Goal: Task Accomplishment & Management: Use online tool/utility

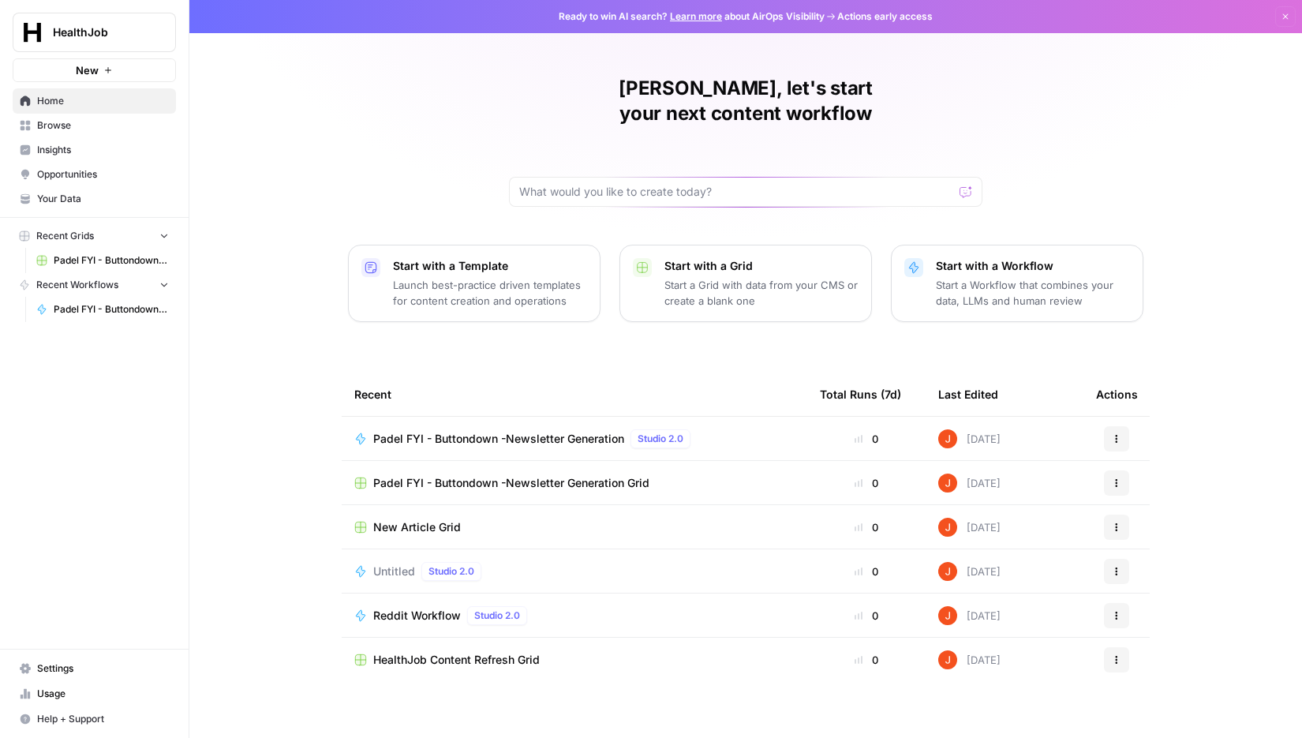
click at [509, 431] on span "Padel FYI - Buttondown -Newsletter Generation" at bounding box center [498, 439] width 251 height 16
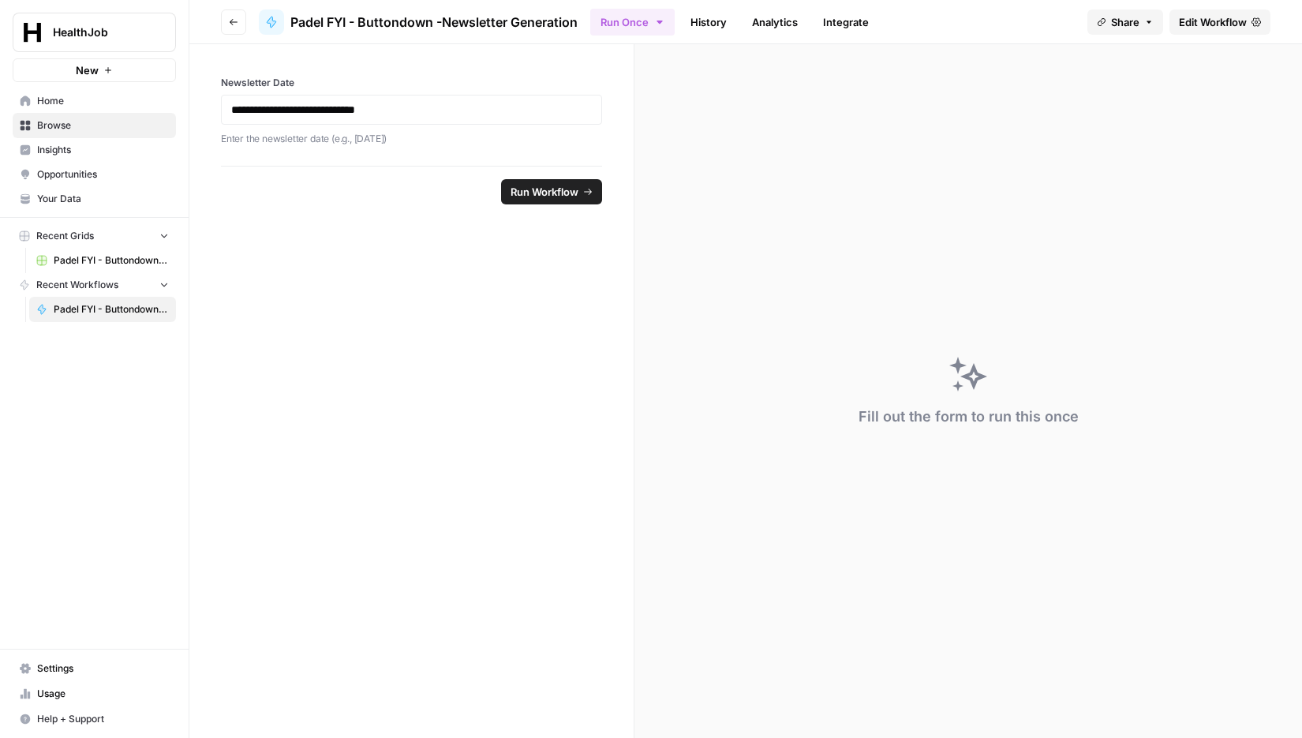
click at [1218, 28] on span "Edit Workflow" at bounding box center [1213, 22] width 68 height 16
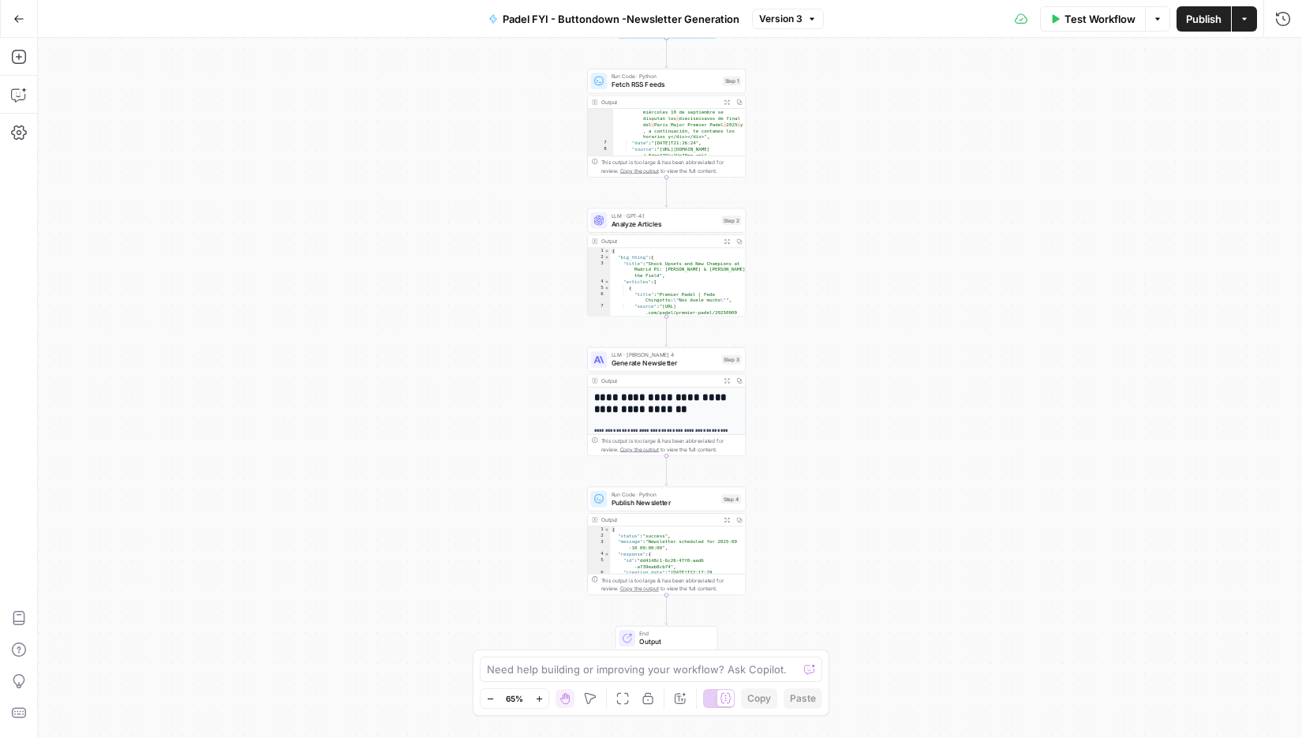
scroll to position [189, 0]
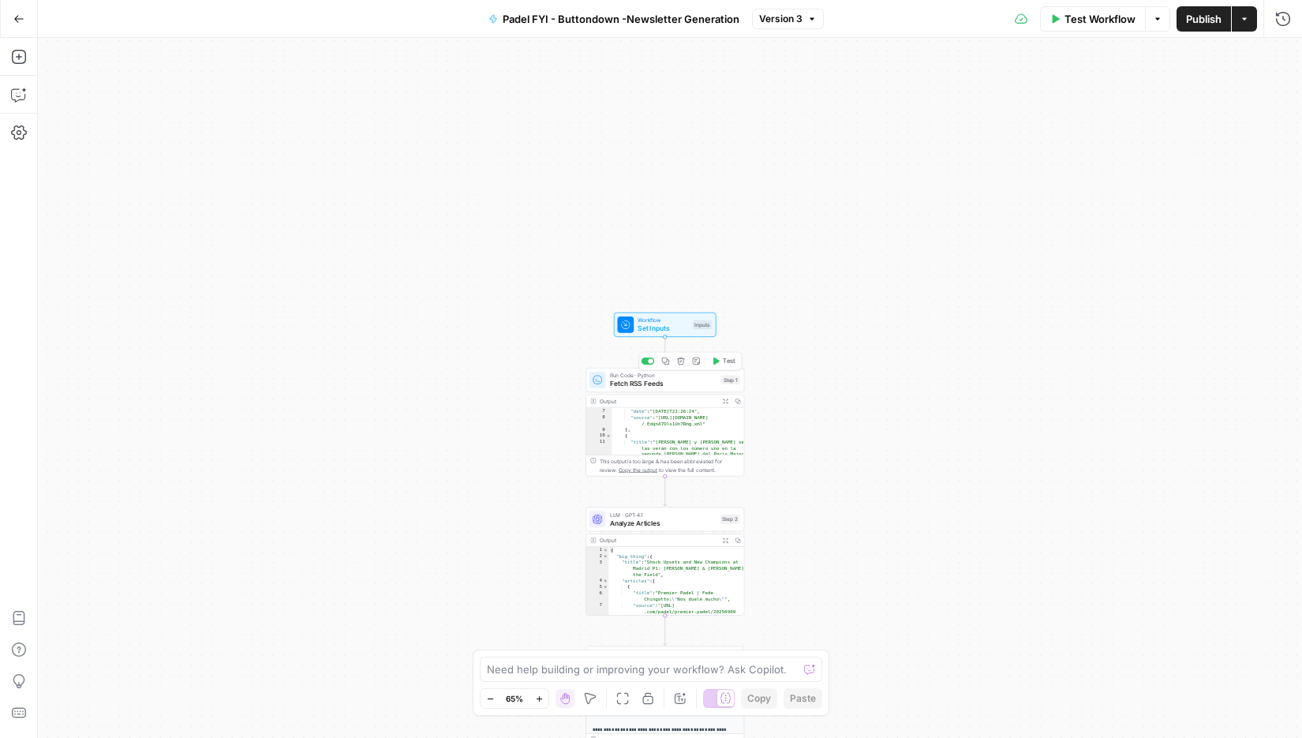
click at [681, 384] on span "Fetch RSS Feeds" at bounding box center [663, 384] width 107 height 10
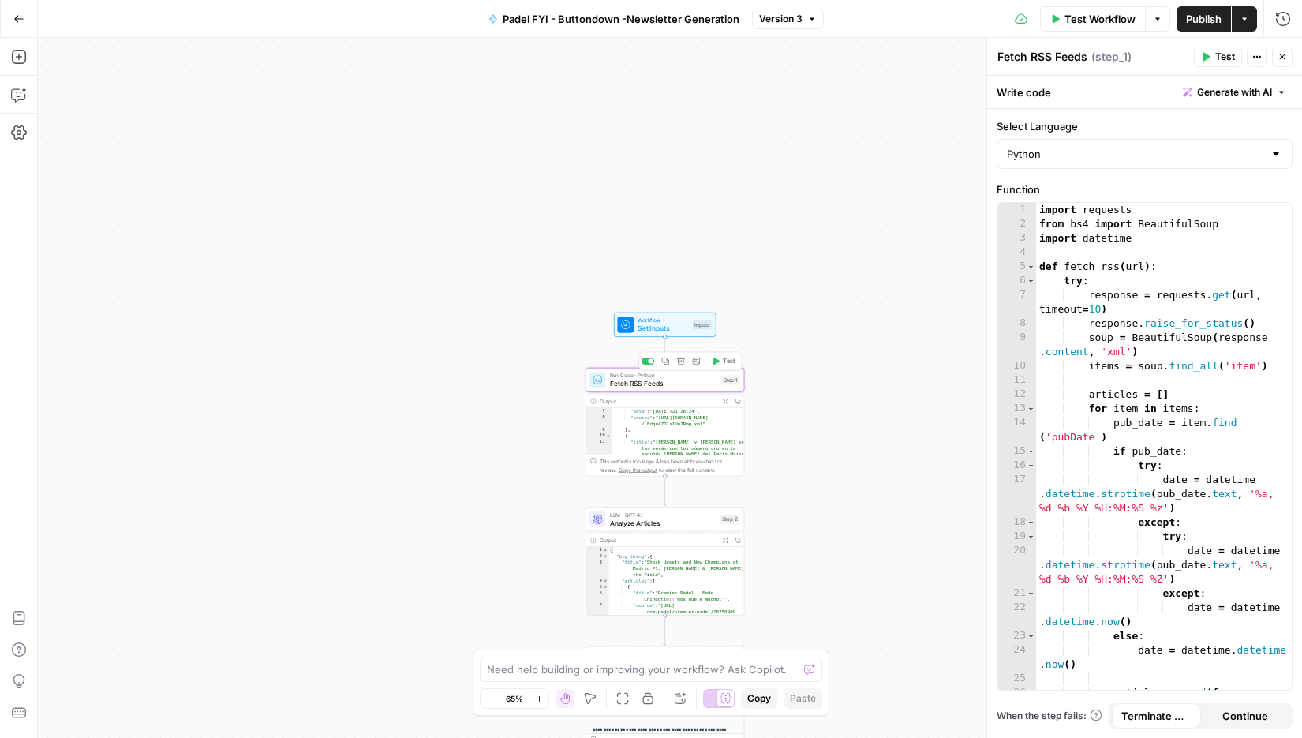
click at [728, 362] on span "Test" at bounding box center [729, 361] width 13 height 9
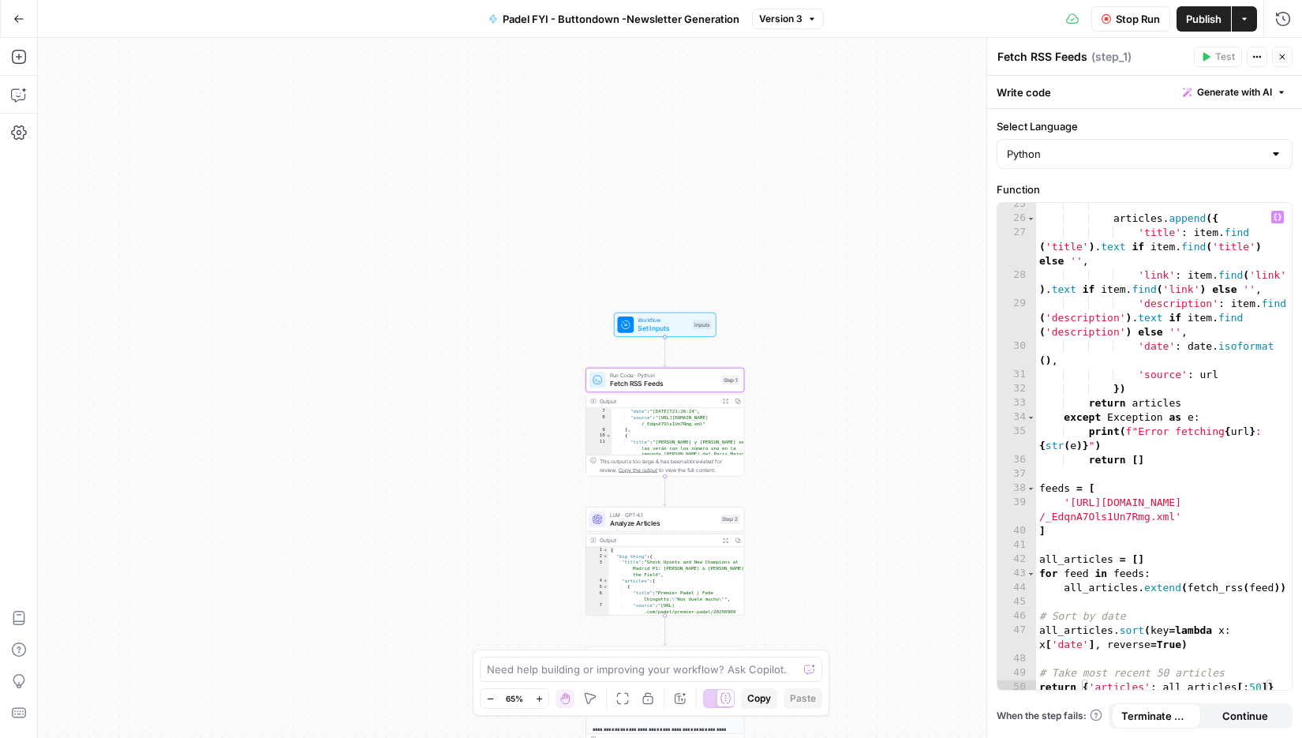
scroll to position [477, 0]
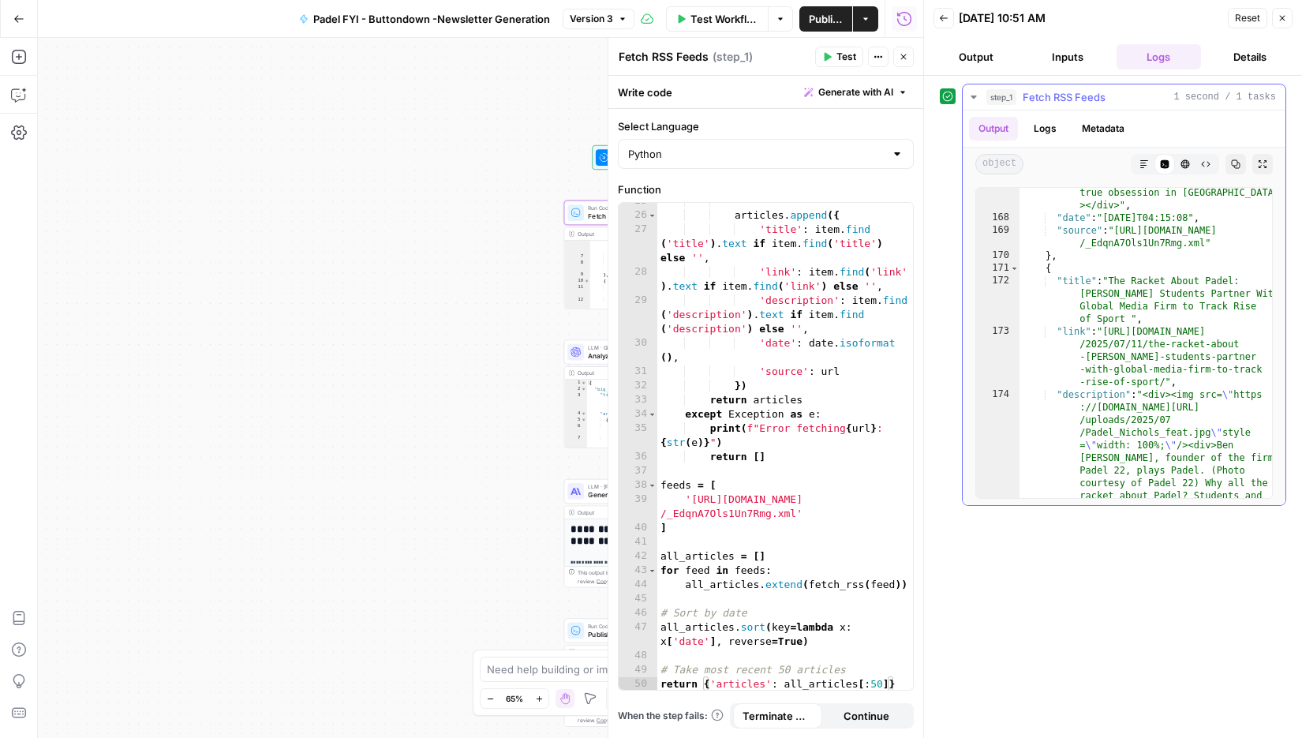
scroll to position [7669, 0]
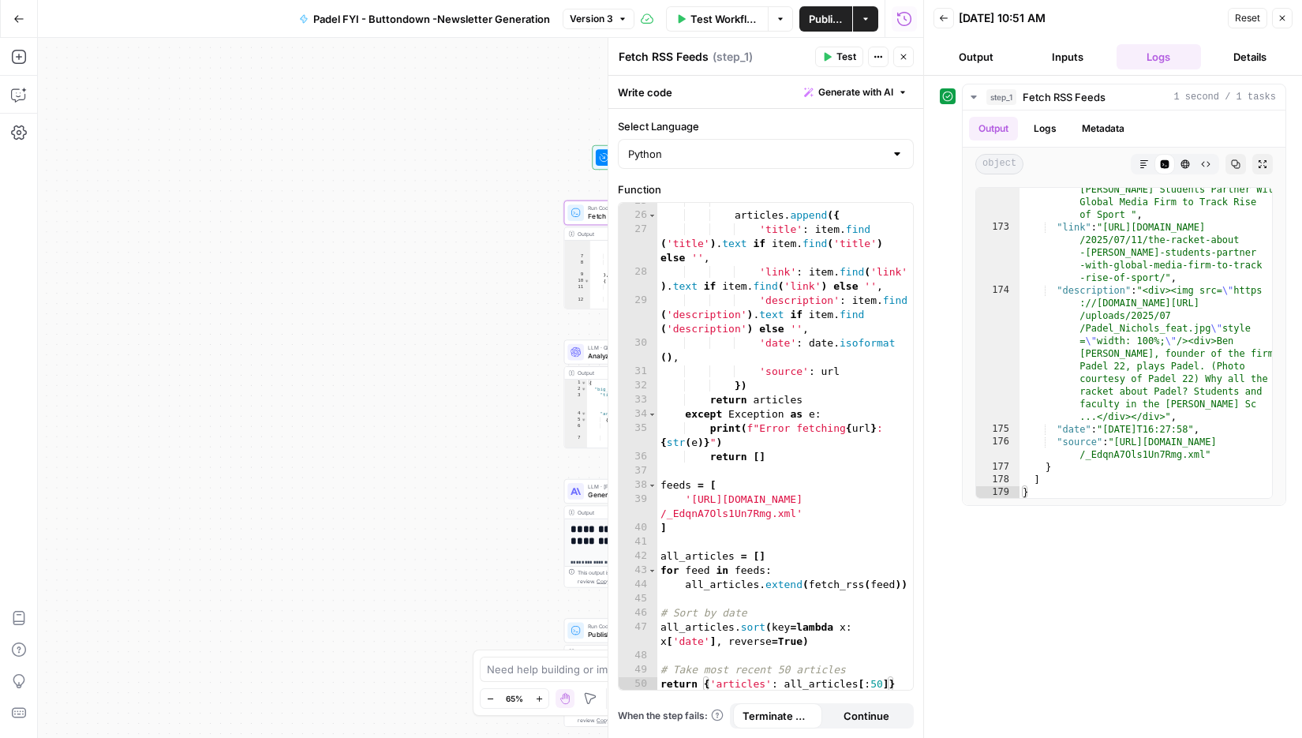
click at [1279, 22] on button "Close" at bounding box center [1282, 18] width 21 height 21
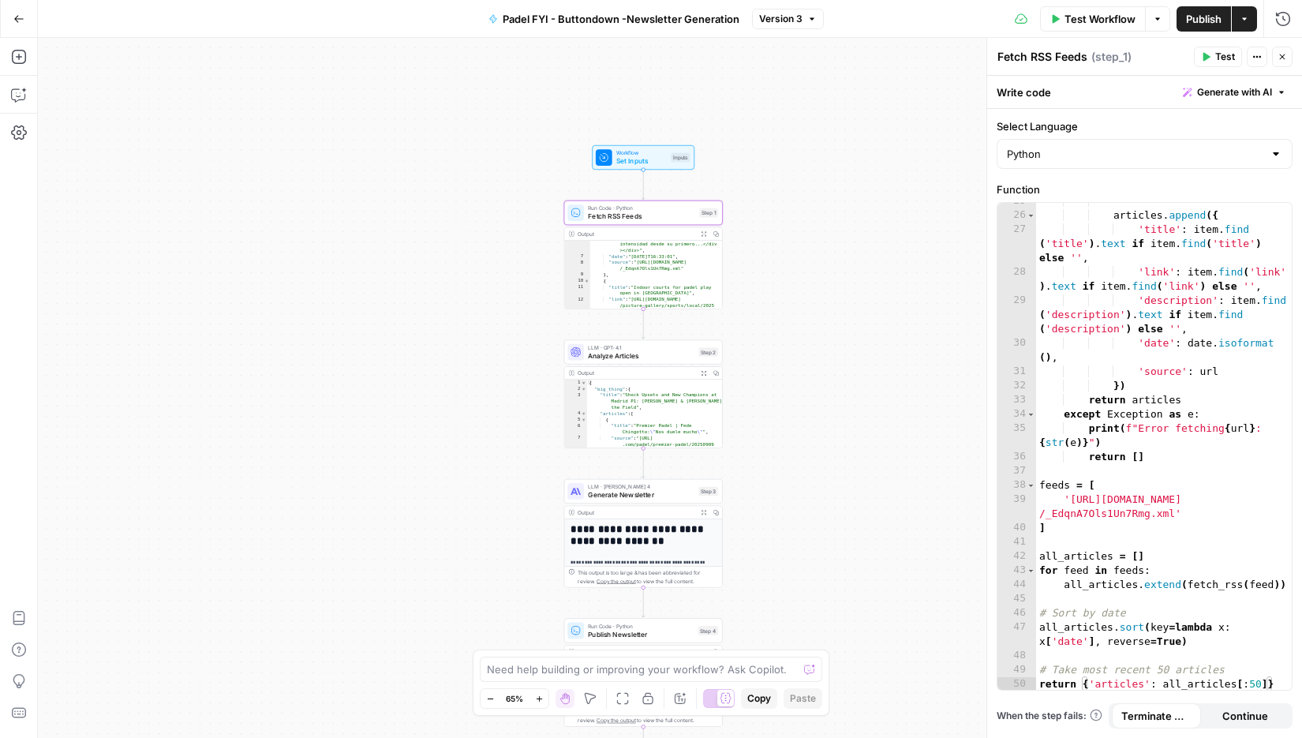
click at [674, 346] on span "LLM · GPT-4.1" at bounding box center [641, 347] width 107 height 8
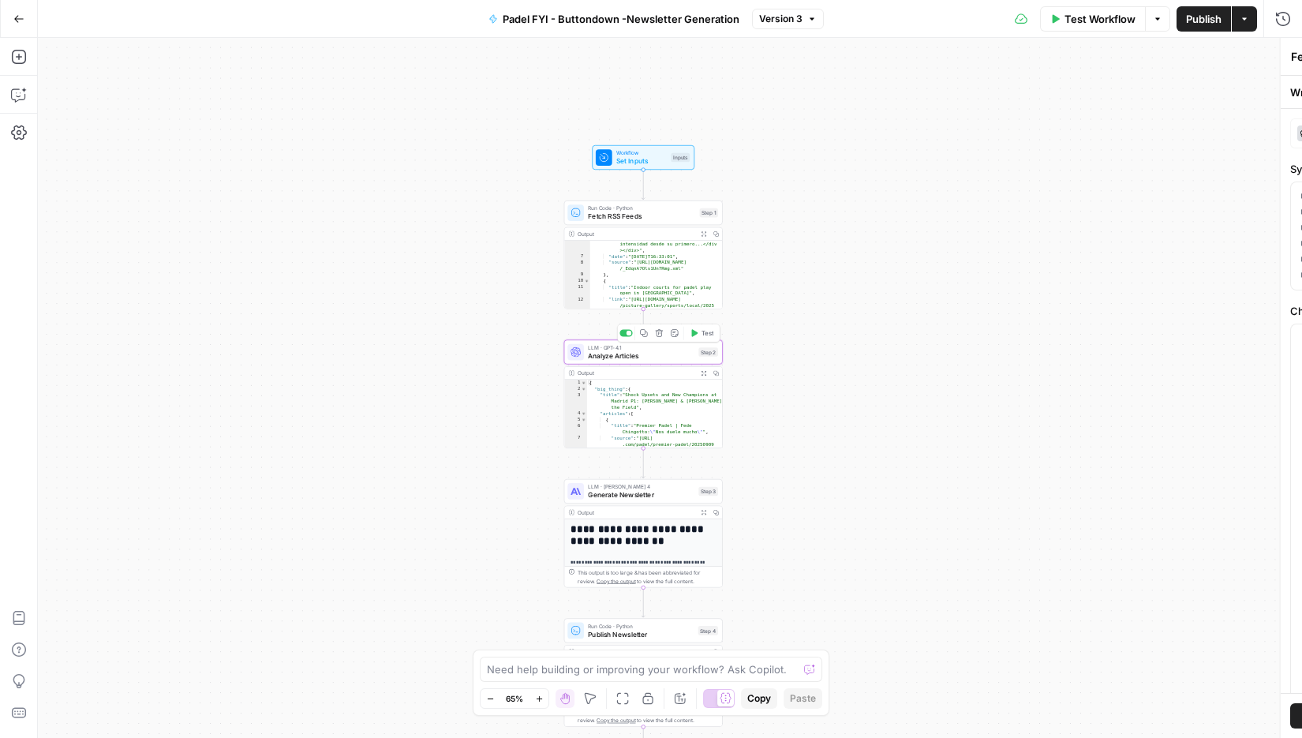
type textarea "Analyze Articles"
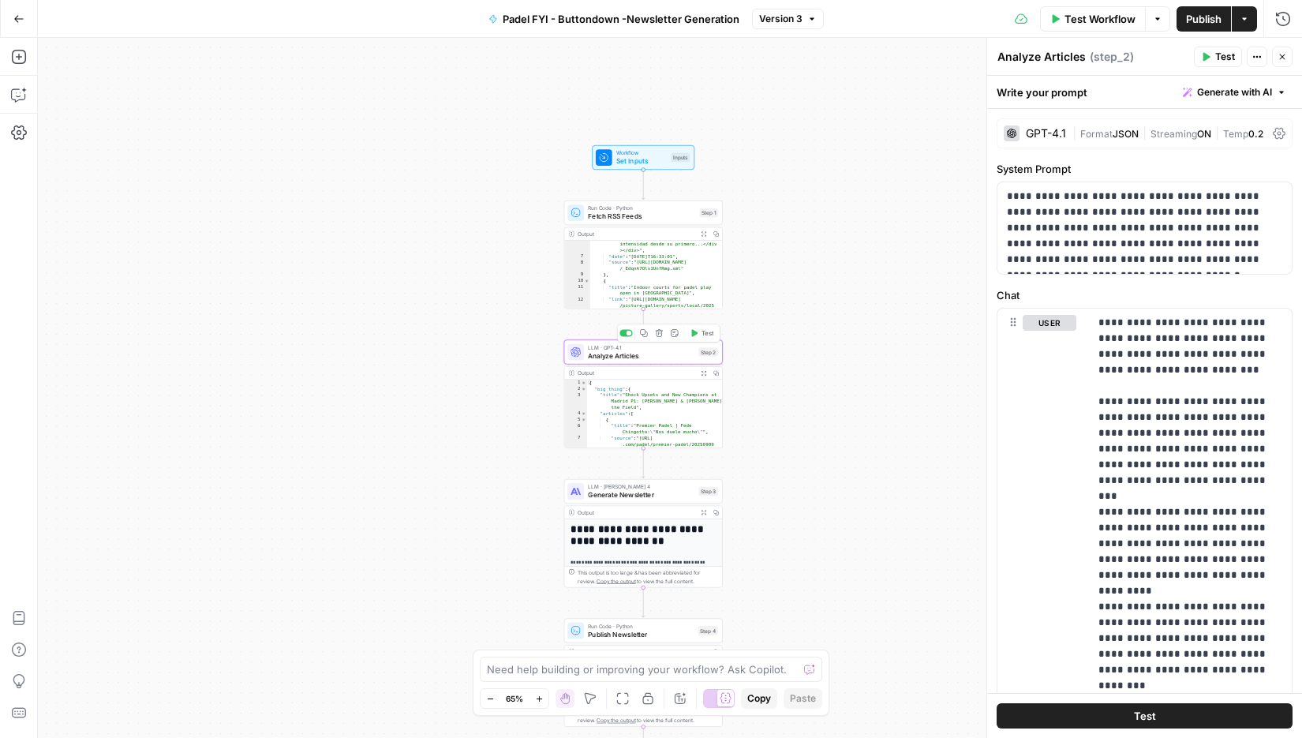
click at [708, 336] on span "Test" at bounding box center [708, 332] width 13 height 9
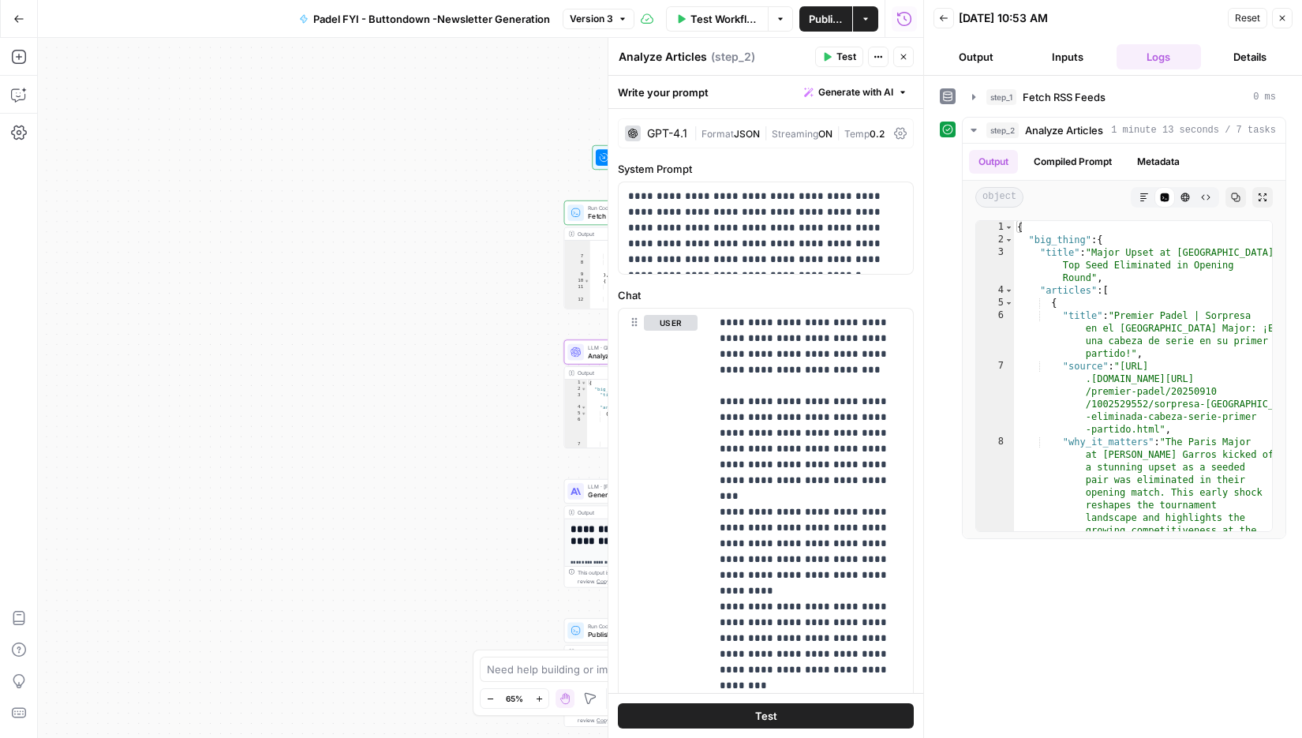
click at [474, 137] on div "Workflow Set Inputs Inputs Run Code · Python Fetch RSS Feeds Step 1 Output Expa…" at bounding box center [480, 388] width 885 height 700
click at [1284, 15] on icon "button" at bounding box center [1282, 17] width 9 height 9
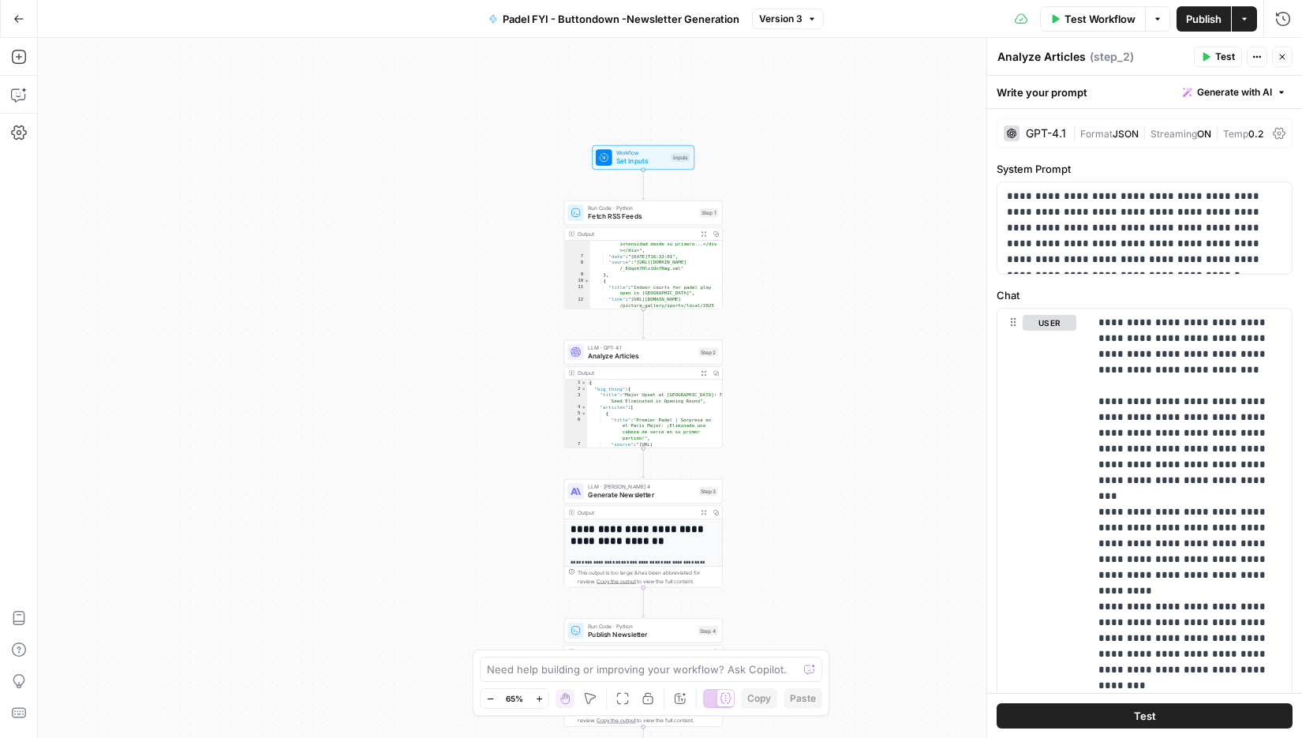
click at [685, 370] on div "Output" at bounding box center [636, 373] width 117 height 8
click at [1224, 58] on span "Test" at bounding box center [1225, 57] width 20 height 14
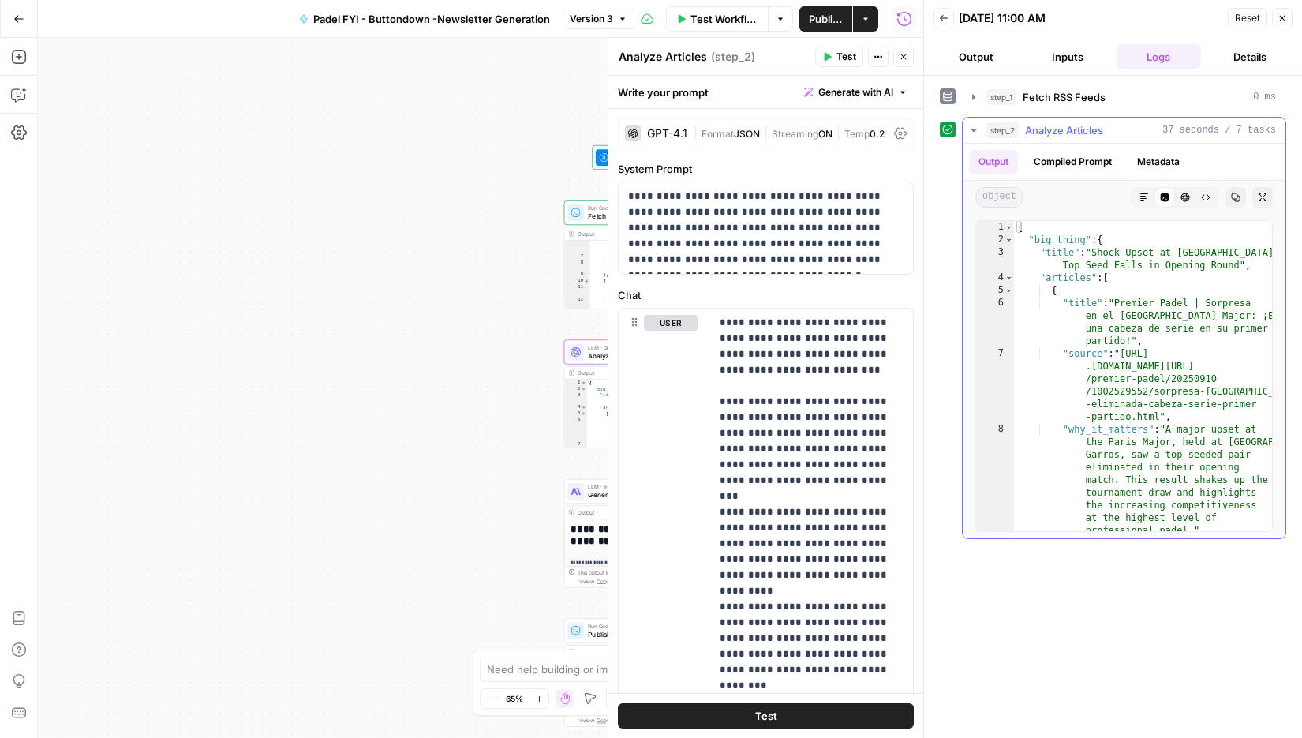
click at [1150, 189] on button "Markdown" at bounding box center [1144, 197] width 21 height 21
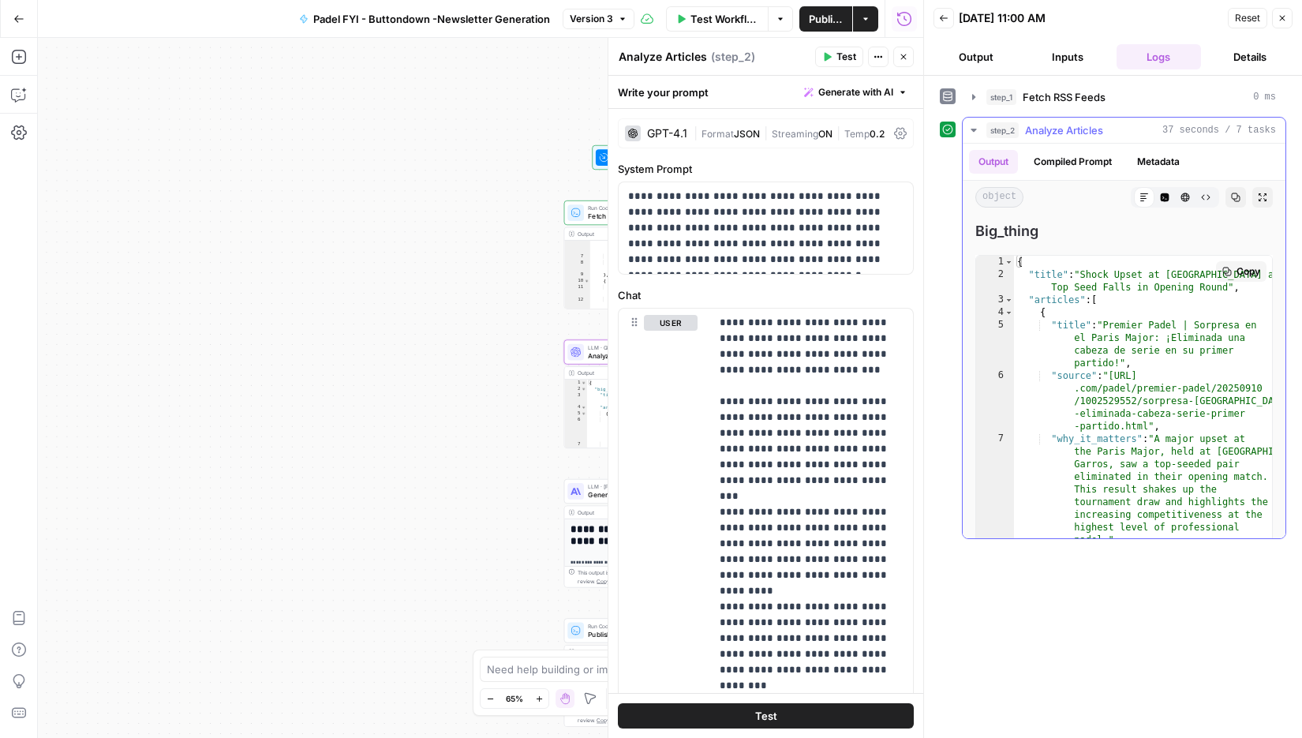
type textarea "**********"
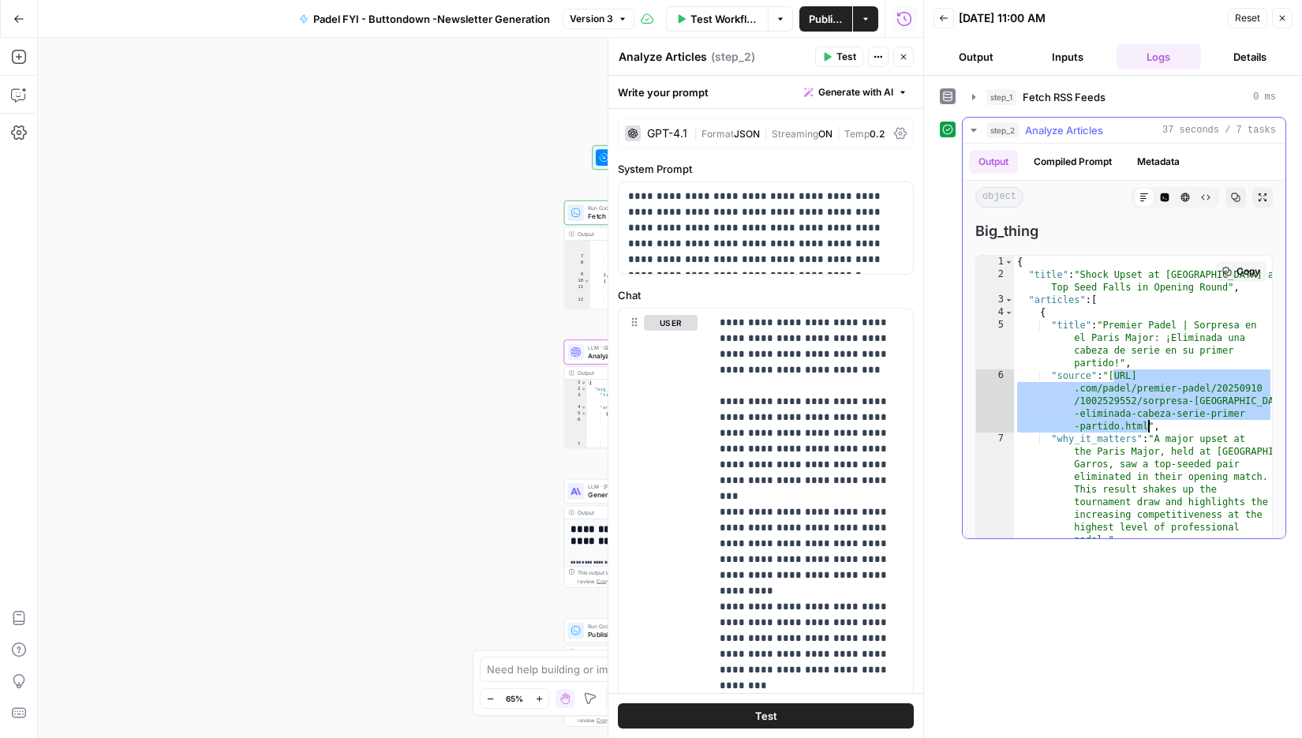
drag, startPoint x: 1114, startPoint y: 371, endPoint x: 1146, endPoint y: 418, distance: 56.9
click at [1146, 418] on div "{ "title" : "Shock Upset at Paris Major as Top Seed Falls in Opening Round" , "…" at bounding box center [1144, 426] width 260 height 341
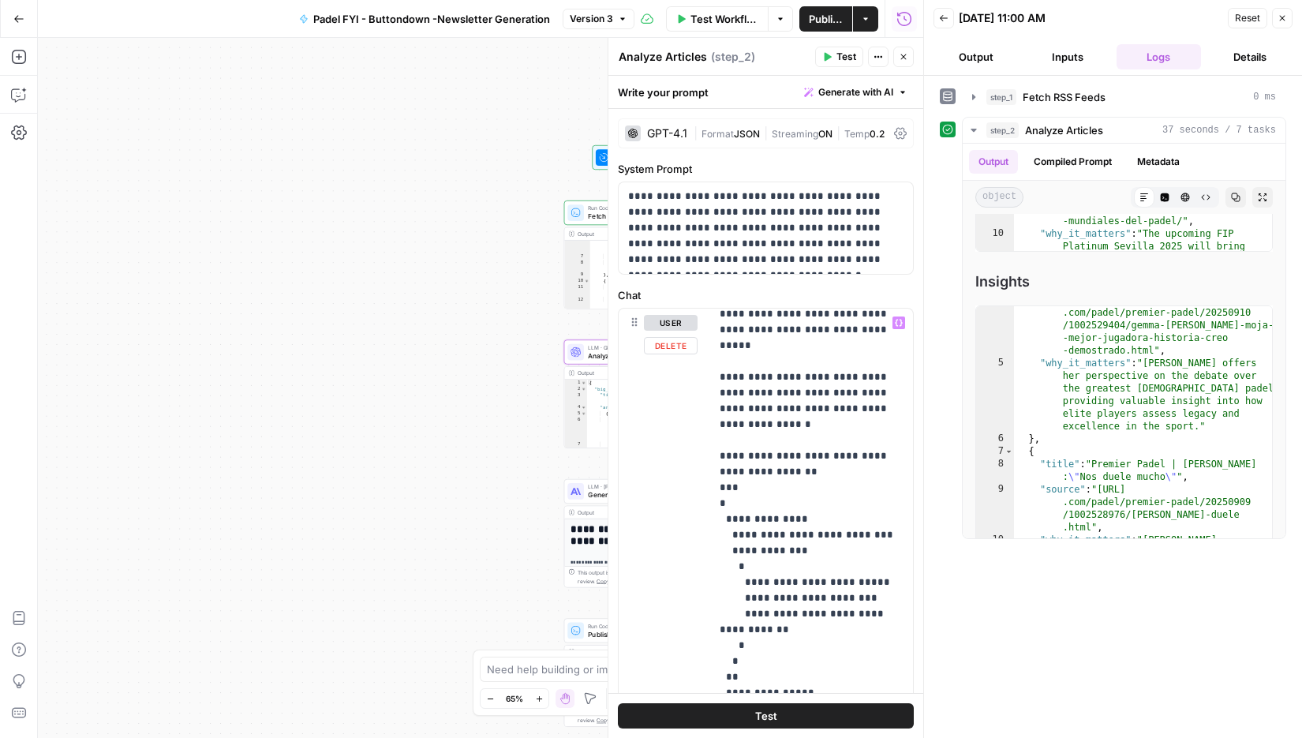
scroll to position [1295, 0]
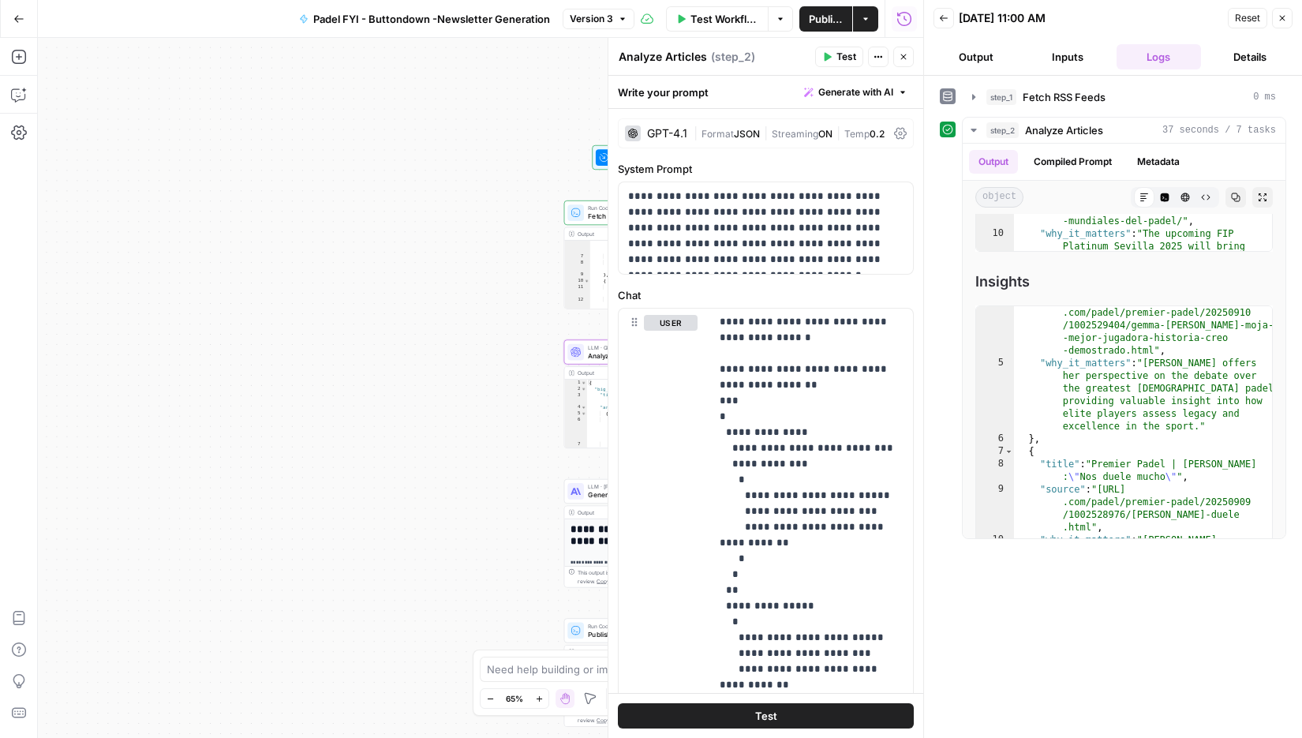
click at [590, 559] on p "**********" at bounding box center [644, 566] width 146 height 15
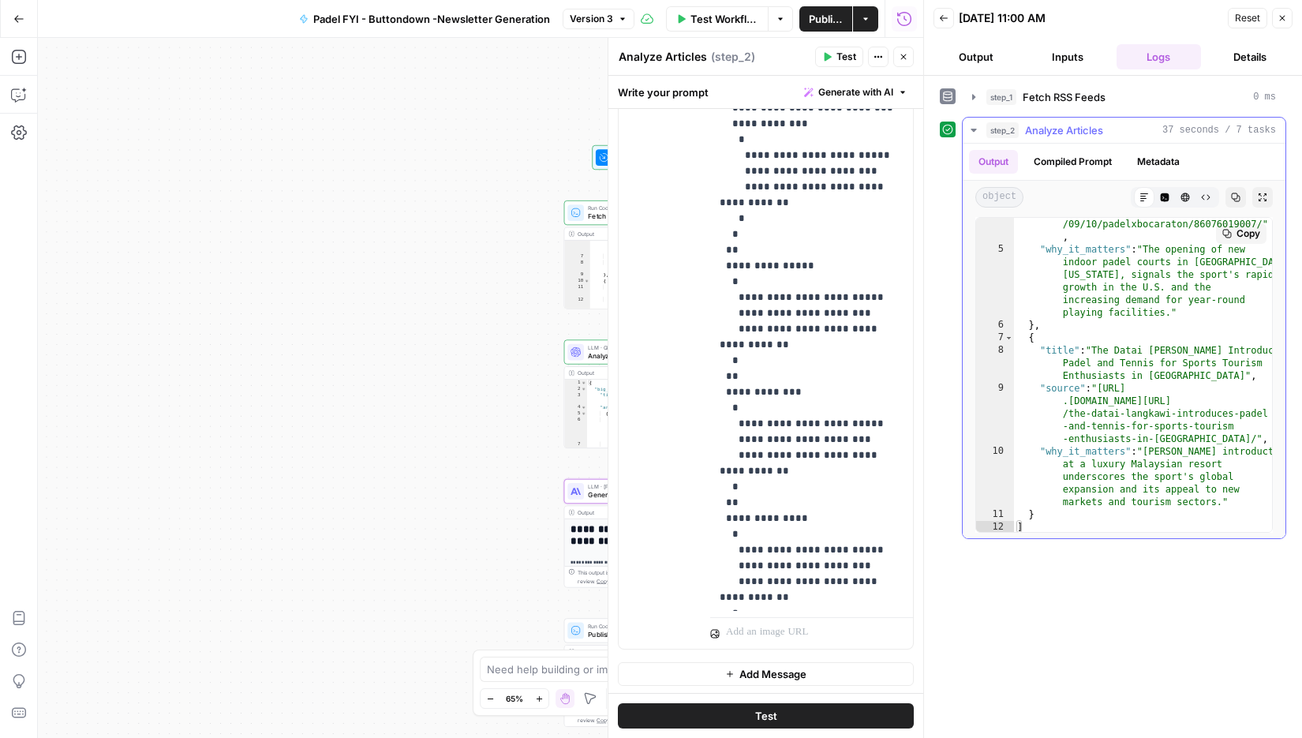
scroll to position [73, 0]
click at [586, 492] on div "LLM · Claude Sonnet 4 Generate Newsletter Step 3 Copy step Delete step Add Note…" at bounding box center [642, 490] width 151 height 17
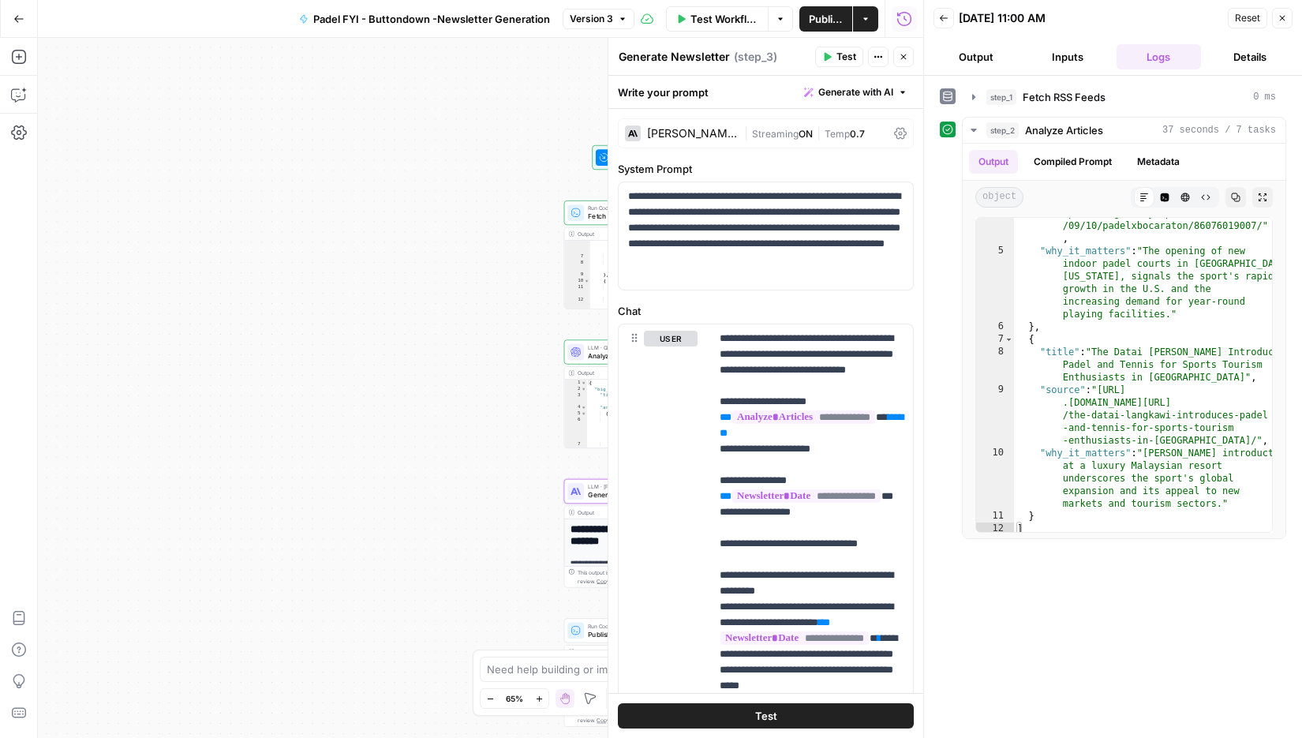
click at [837, 54] on span "Test" at bounding box center [847, 57] width 20 height 14
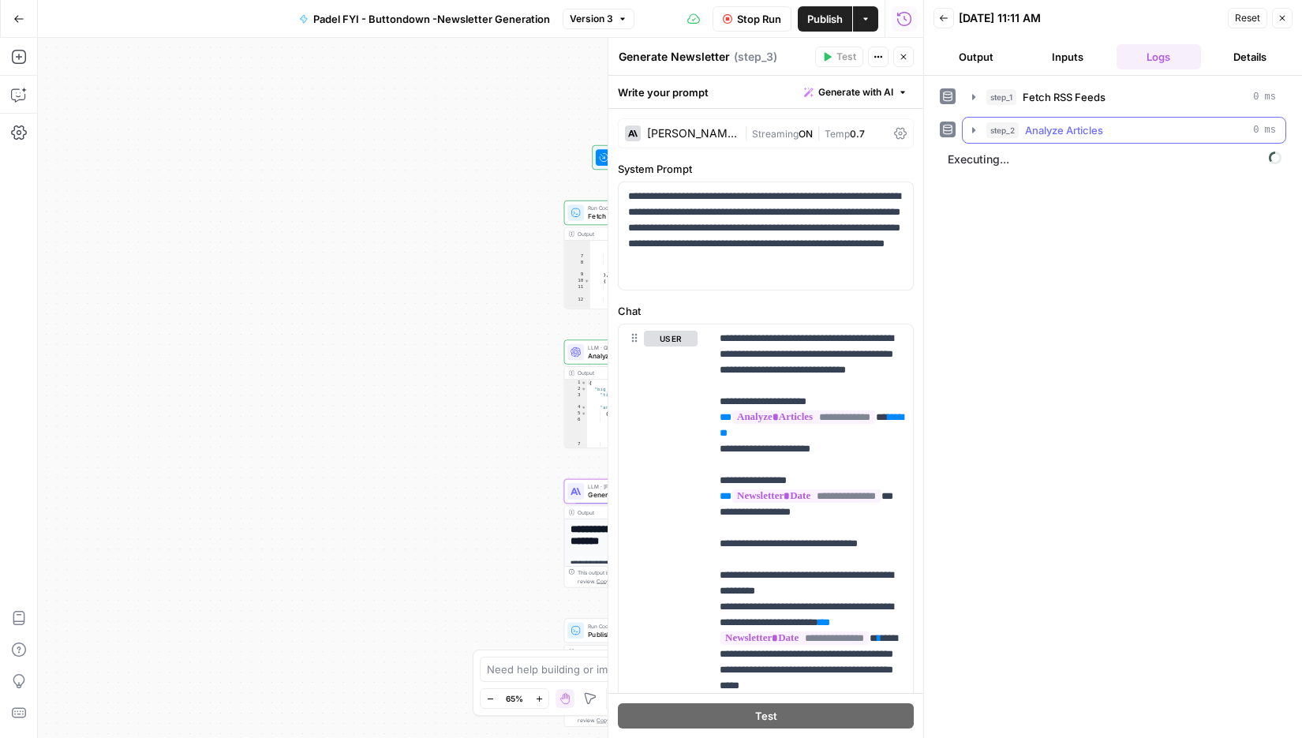
click at [972, 128] on icon "button" at bounding box center [973, 130] width 3 height 6
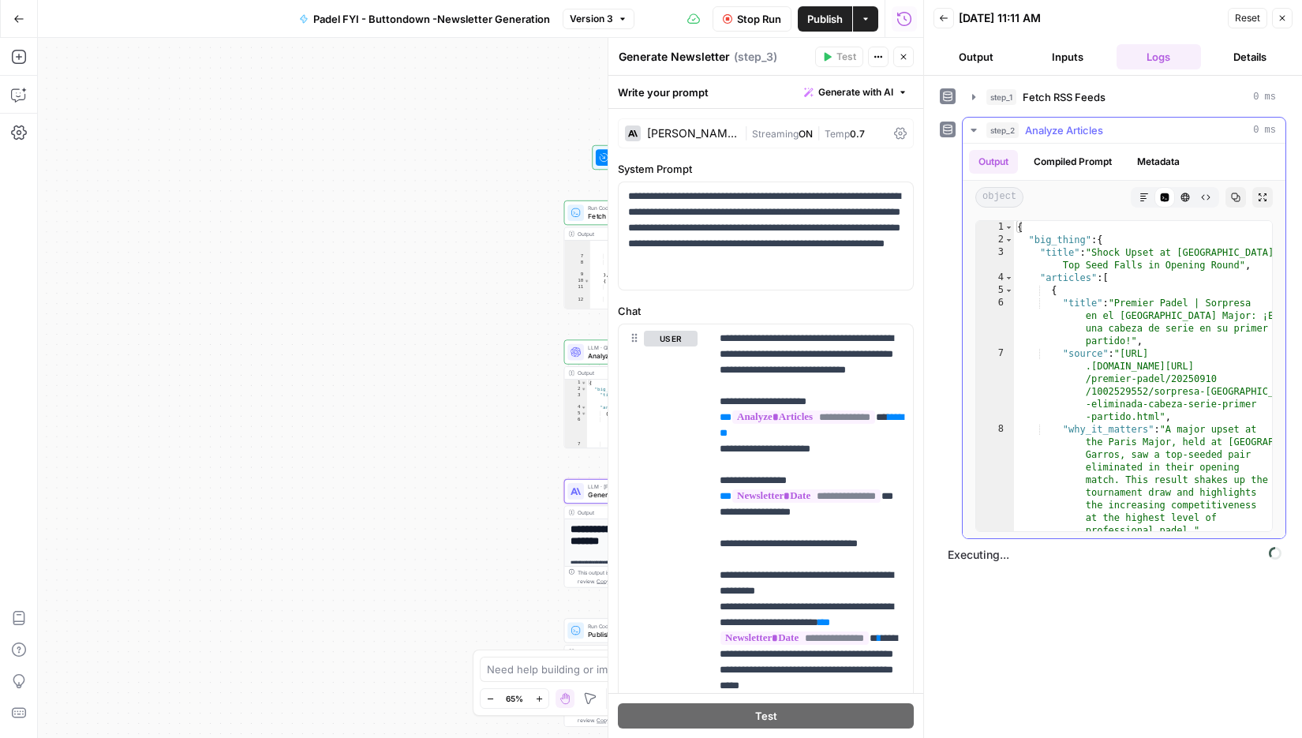
click at [971, 129] on icon "button" at bounding box center [974, 130] width 6 height 3
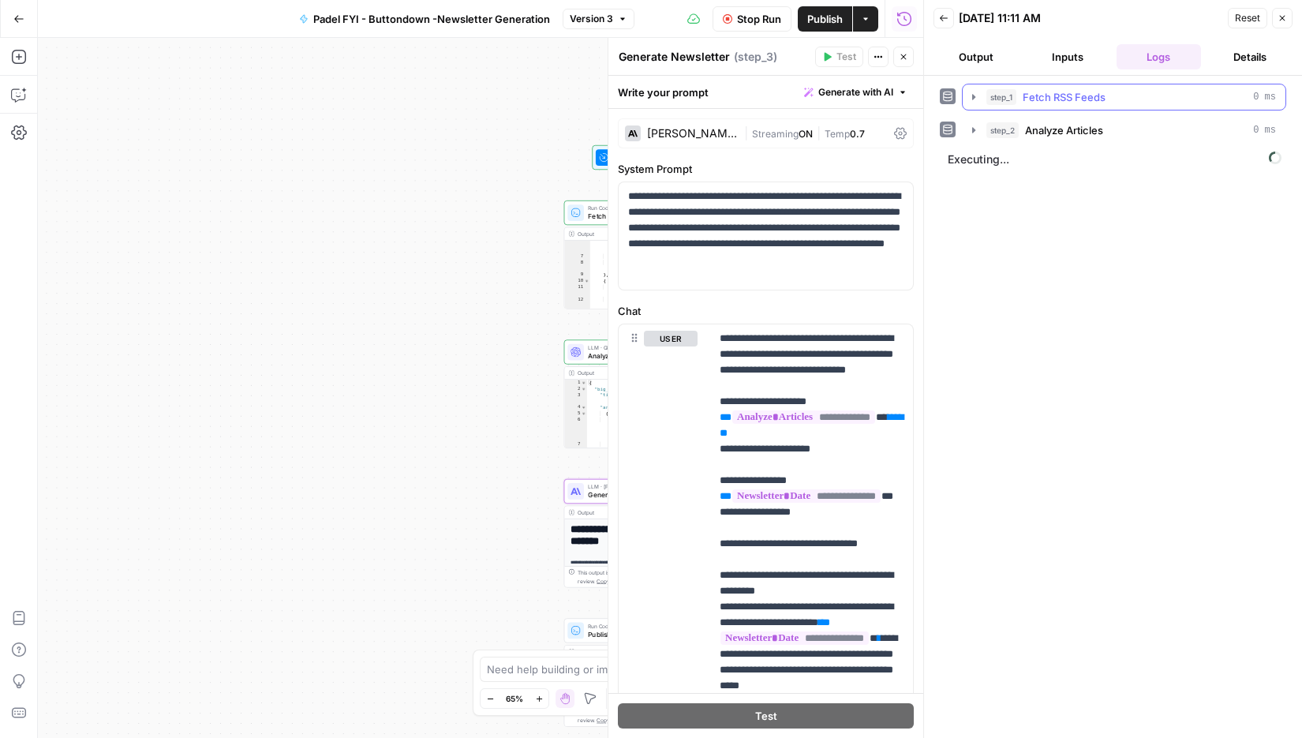
click at [973, 96] on icon "button" at bounding box center [973, 97] width 3 height 6
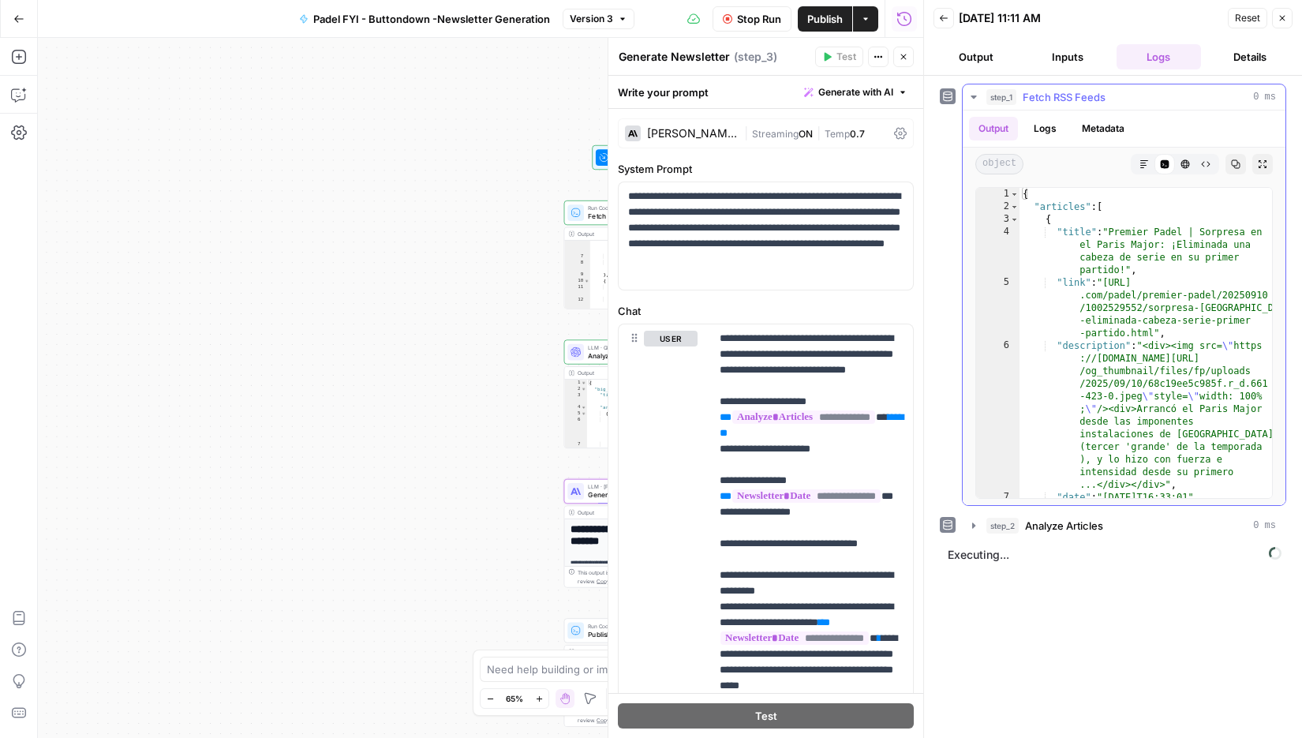
click at [973, 96] on icon "button" at bounding box center [974, 96] width 6 height 3
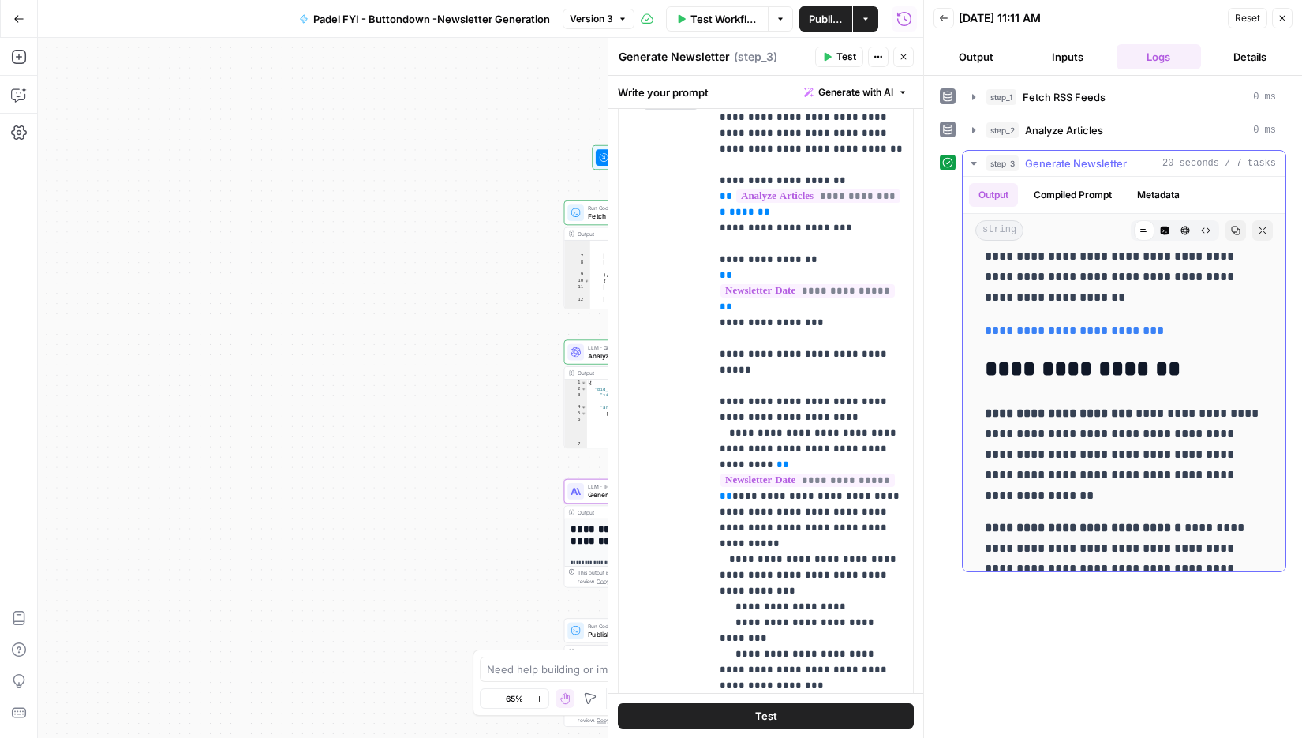
scroll to position [1886, 0]
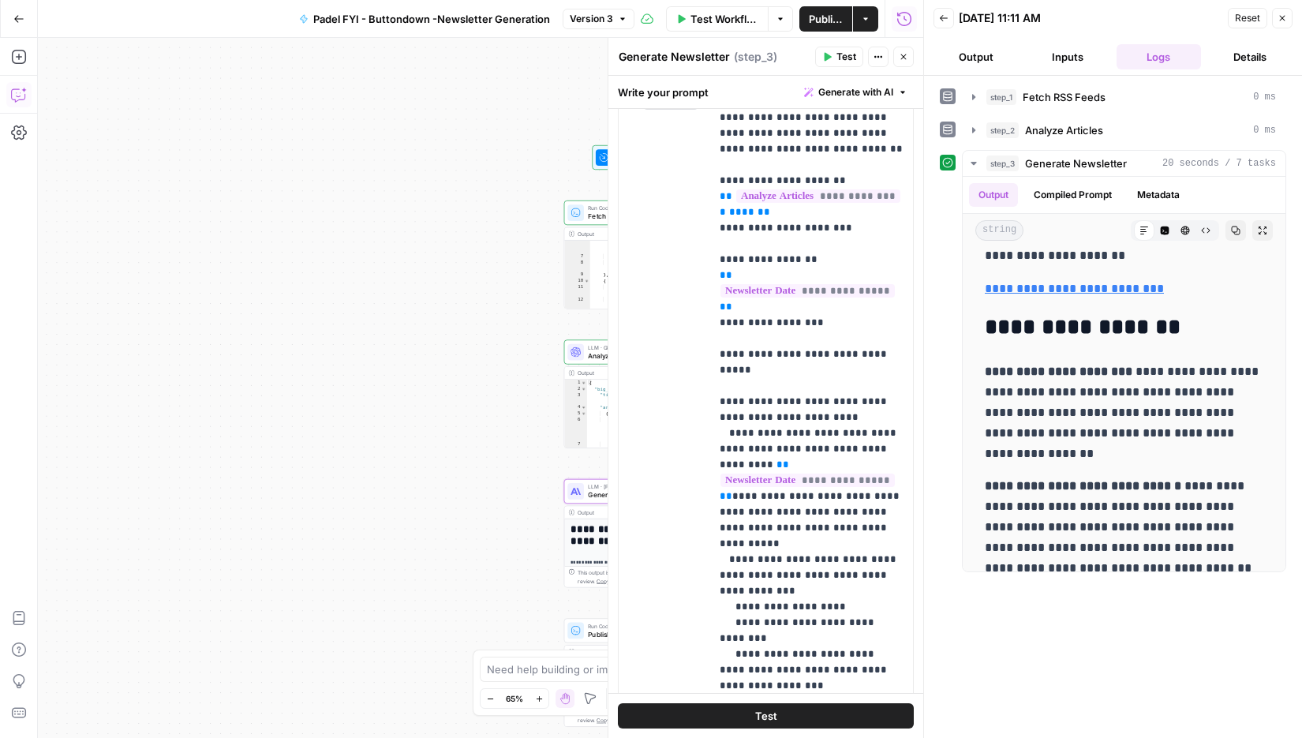
click at [15, 89] on icon "button" at bounding box center [17, 95] width 13 height 13
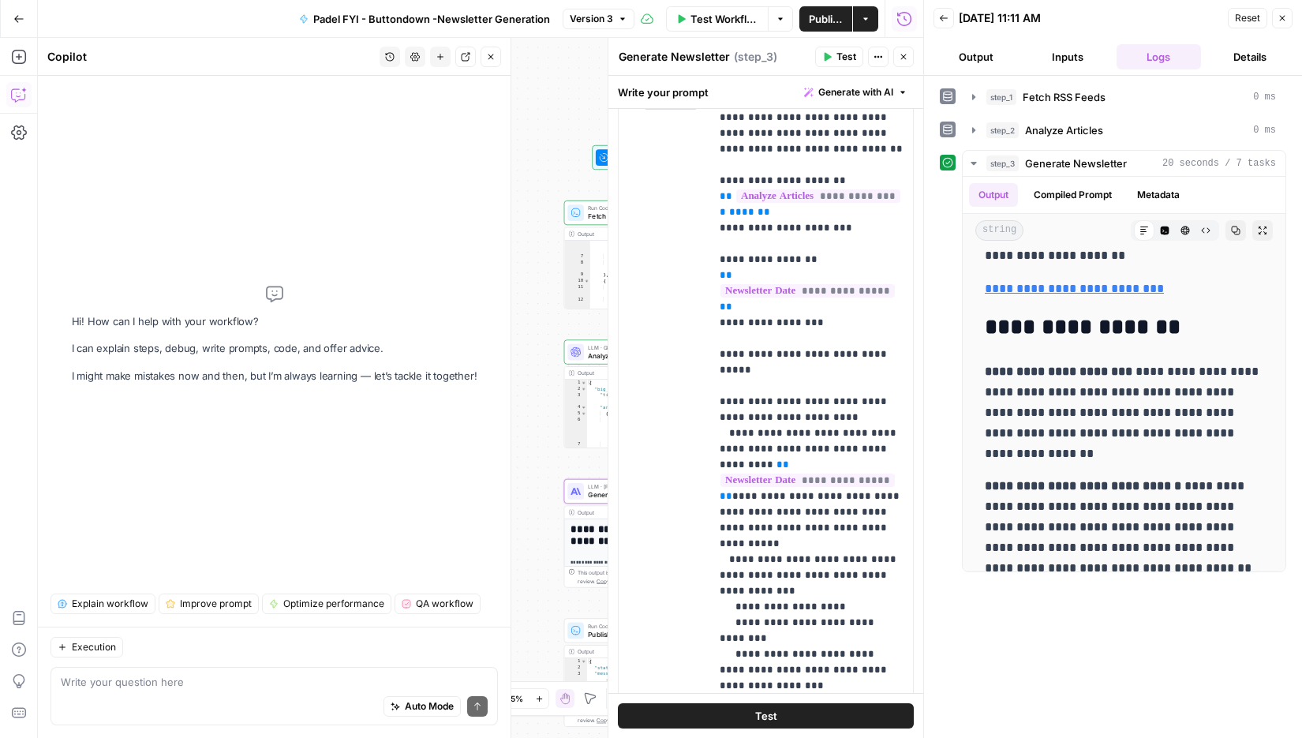
click at [161, 705] on div "Auto Mode Send" at bounding box center [274, 707] width 427 height 35
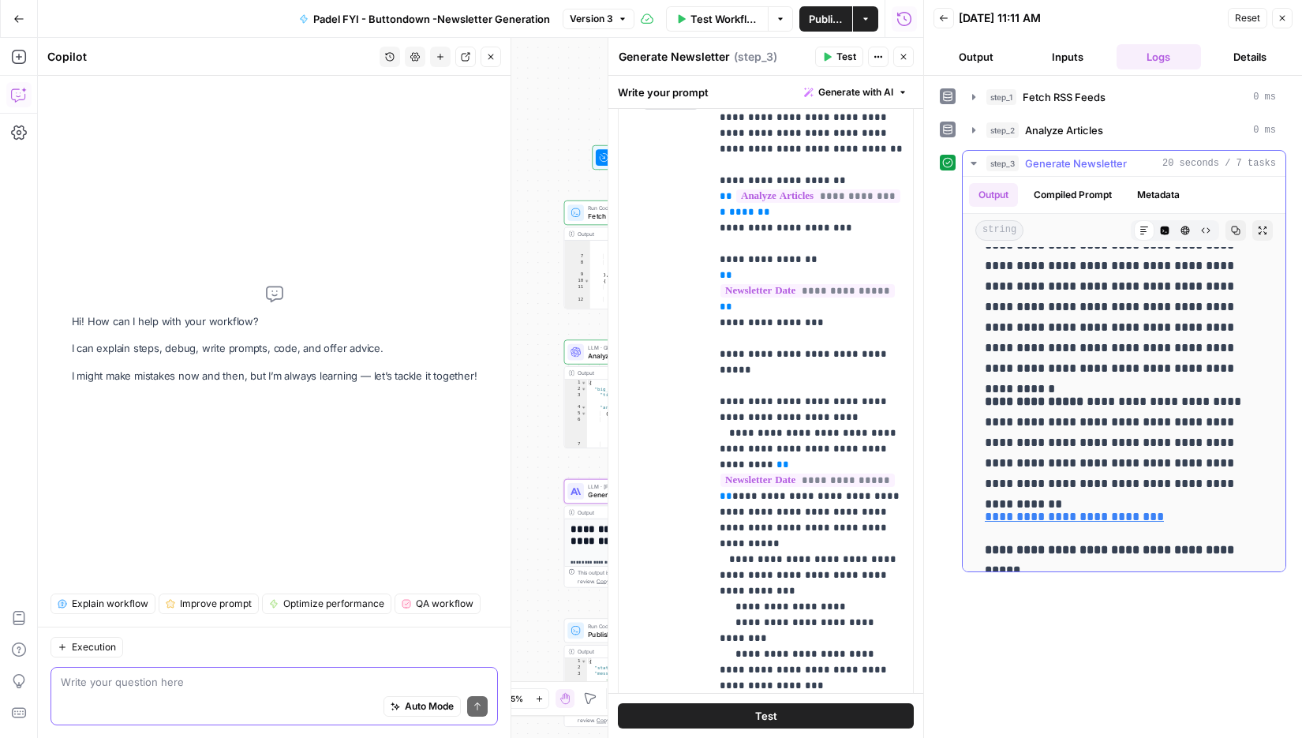
scroll to position [0, 0]
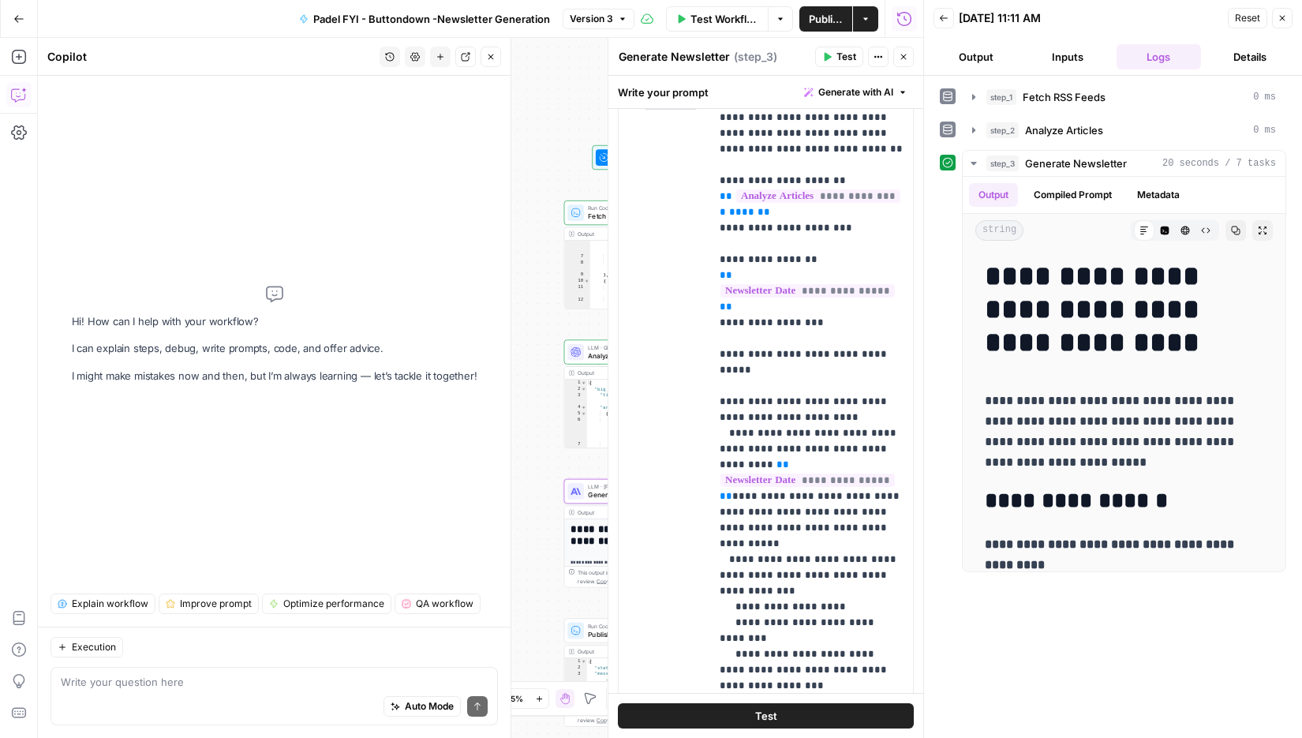
click at [275, 700] on div "Auto Mode Send" at bounding box center [274, 707] width 427 height 35
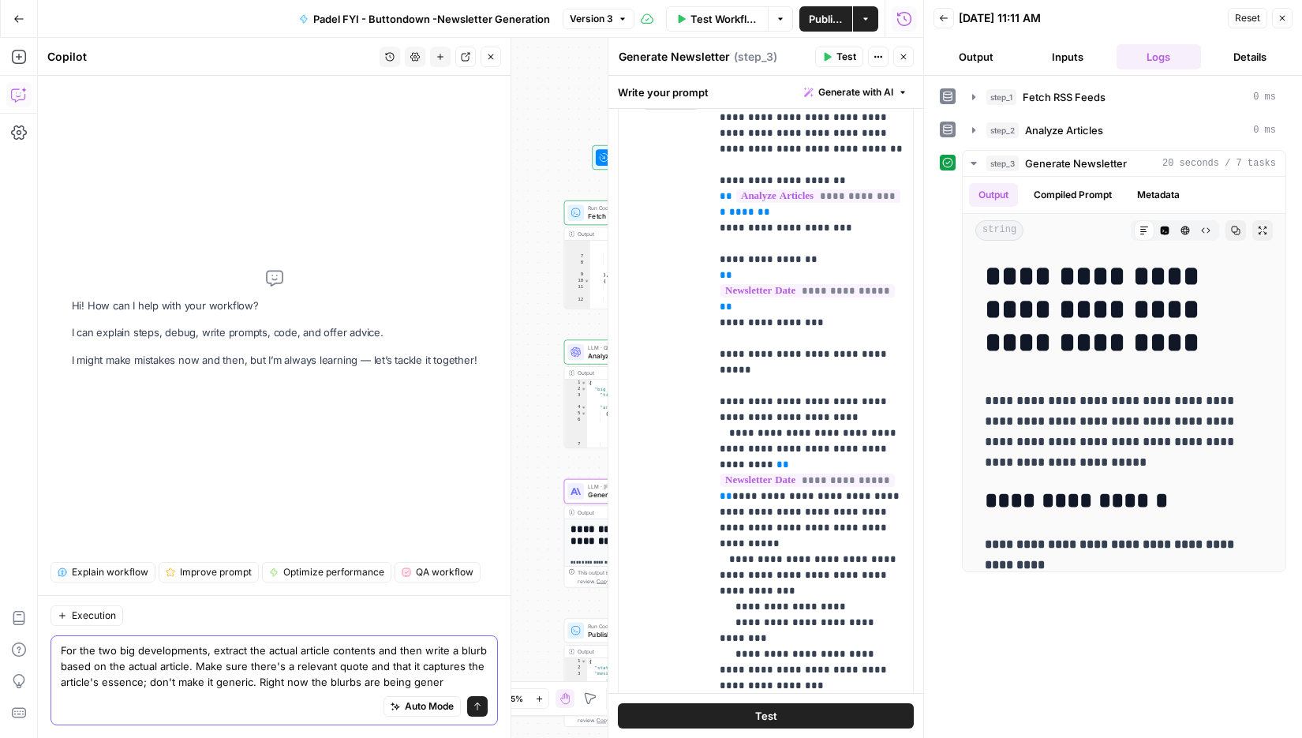
type textarea "For the two big developments, extract the actual article contents and then writ…"
type textarea "**********"
click at [595, 395] on div "{ "big_thing" : { "title" : "Shock Upset at Paris Major as Top Seed Falls in Op…" at bounding box center [655, 433] width 136 height 106
click at [601, 214] on div at bounding box center [609, 388] width 16 height 700
click at [578, 216] on icon at bounding box center [576, 213] width 10 height 10
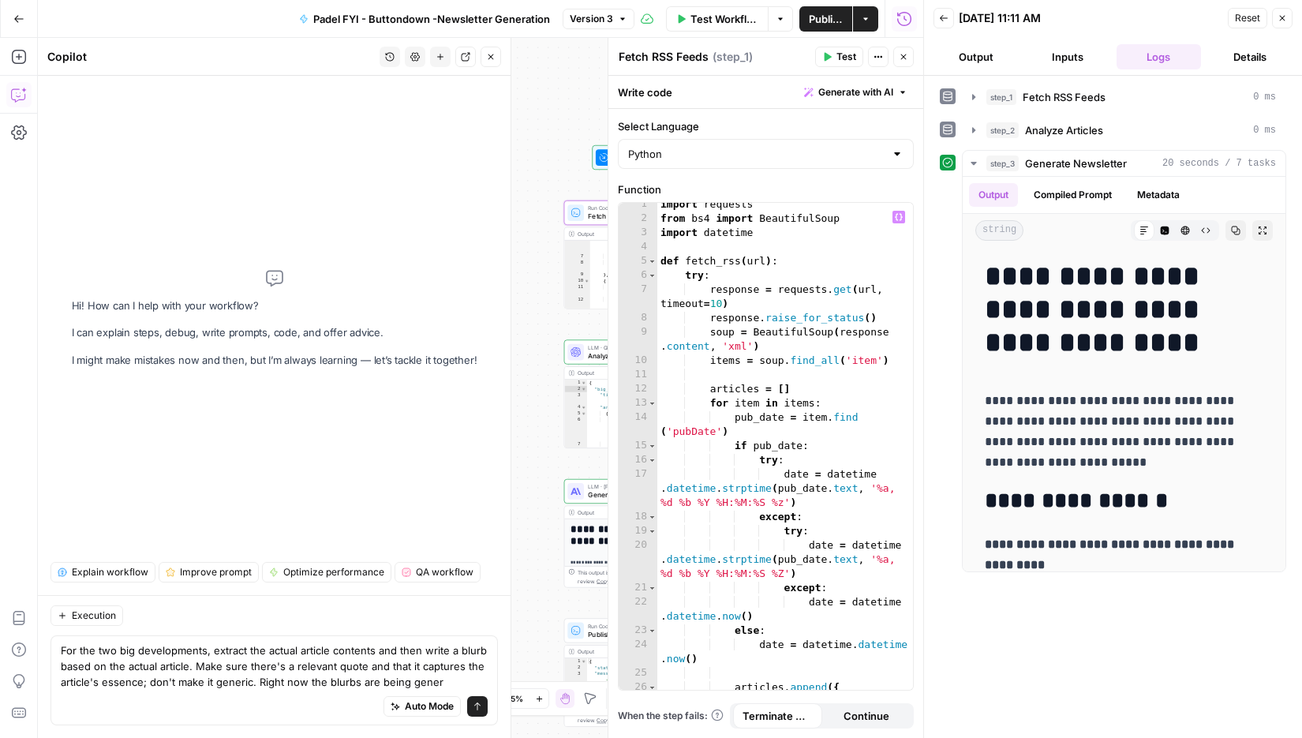
scroll to position [477, 0]
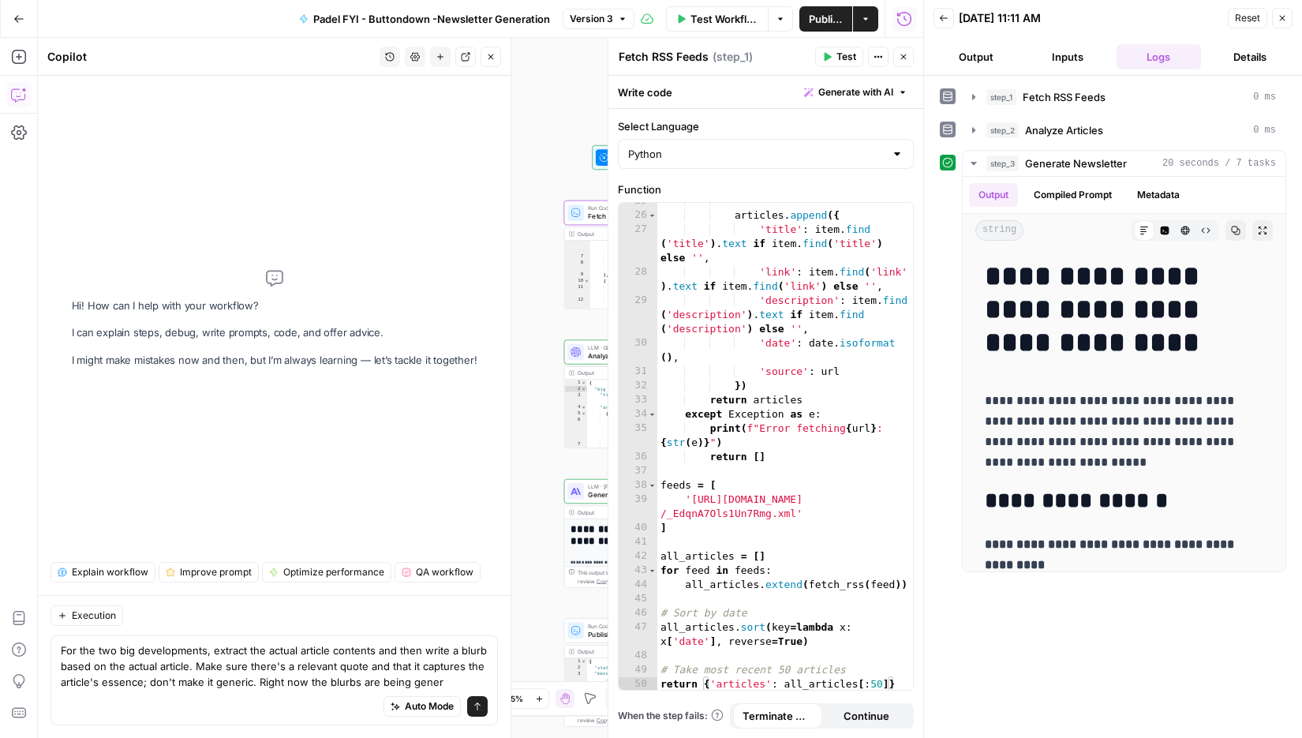
click at [941, 12] on button "Back" at bounding box center [944, 18] width 21 height 21
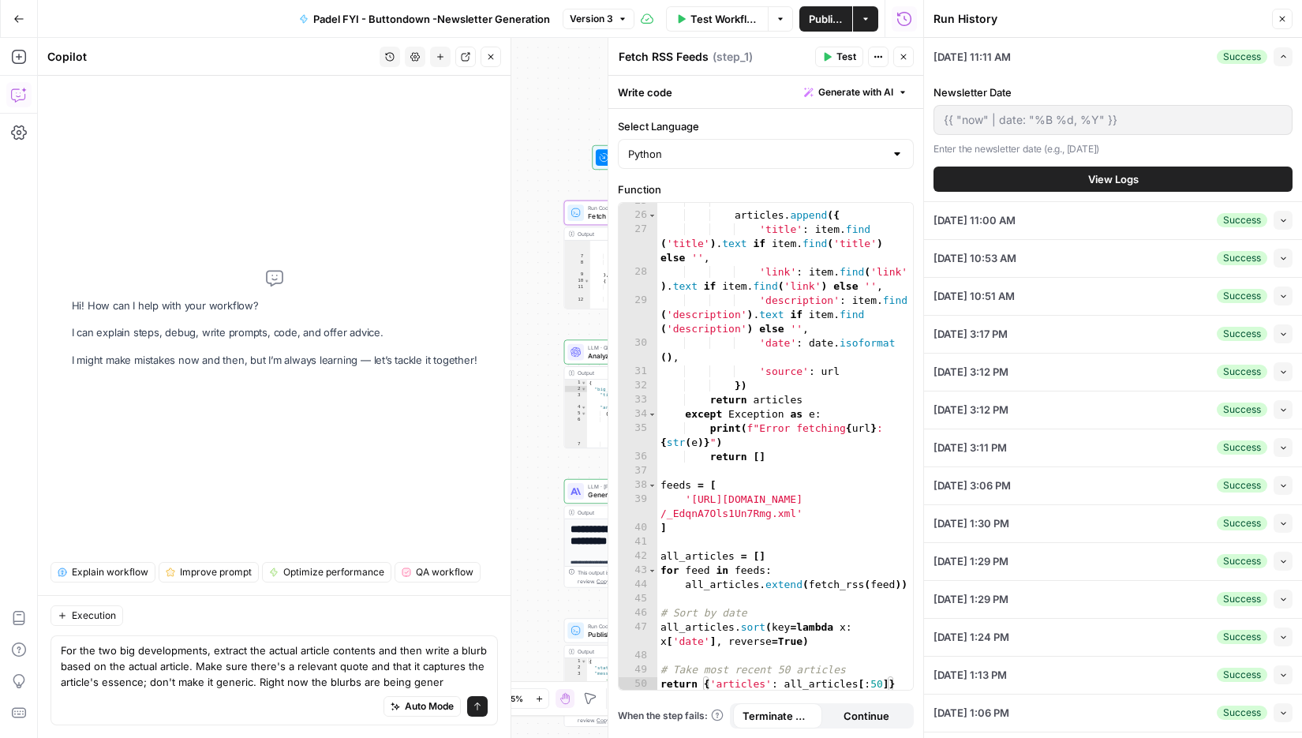
click at [1286, 13] on button "Close" at bounding box center [1282, 19] width 21 height 21
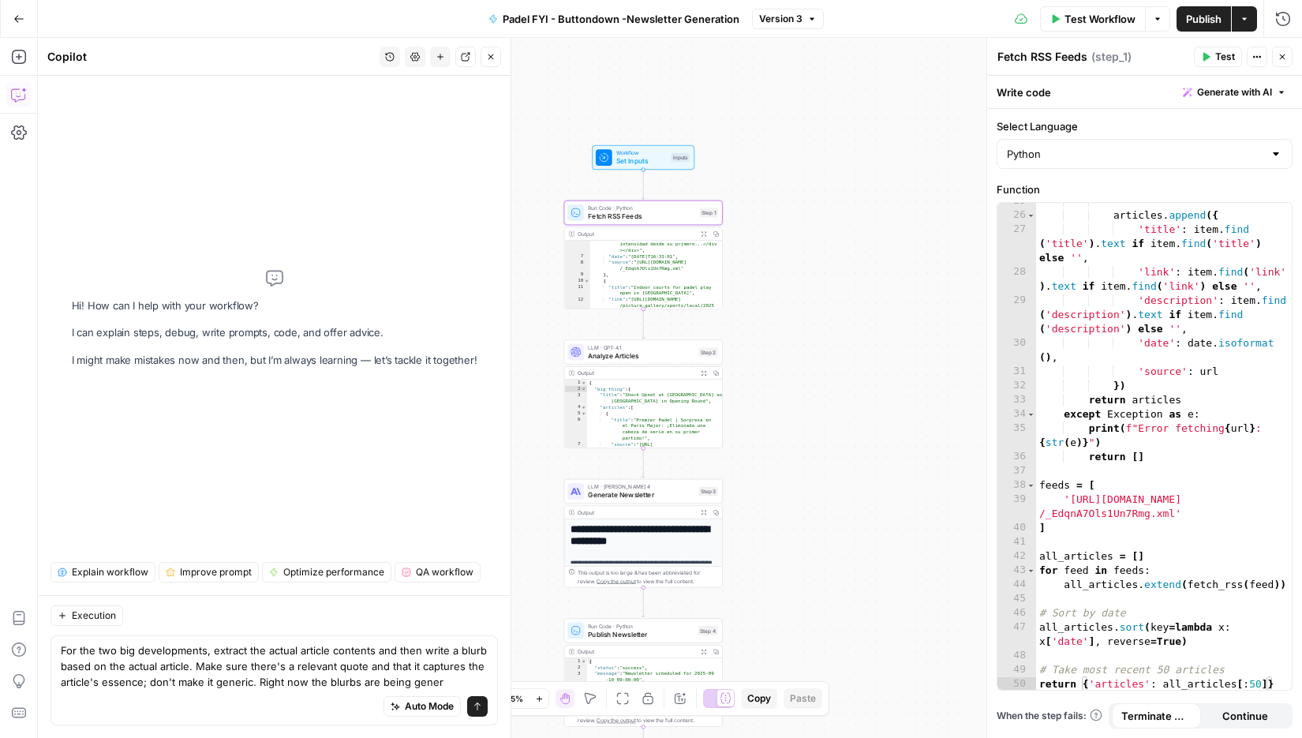
click at [652, 227] on div "Output Expand Output Copy" at bounding box center [643, 233] width 158 height 13
click at [652, 395] on div "{ "big_thing" : { "title" : "Shock Upset at Paris Major as Top Seed Falls in Op…" at bounding box center [655, 433] width 136 height 106
click at [678, 395] on div "{ "big_thing" : { "title" : "Shock Upset at Paris Major as Top Seed Falls in Op…" at bounding box center [655, 433] width 136 height 106
click at [707, 375] on button "Expand Output" at bounding box center [704, 373] width 13 height 13
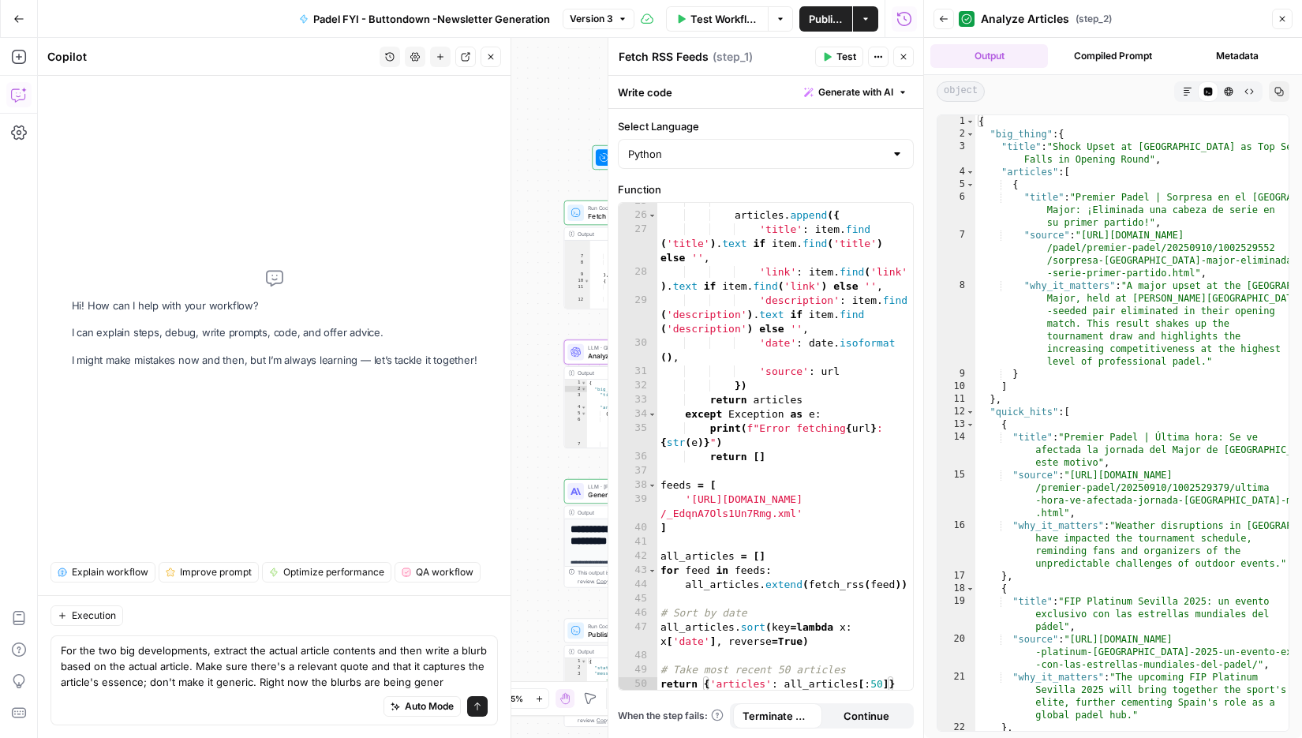
click at [1285, 21] on icon "button" at bounding box center [1282, 18] width 9 height 9
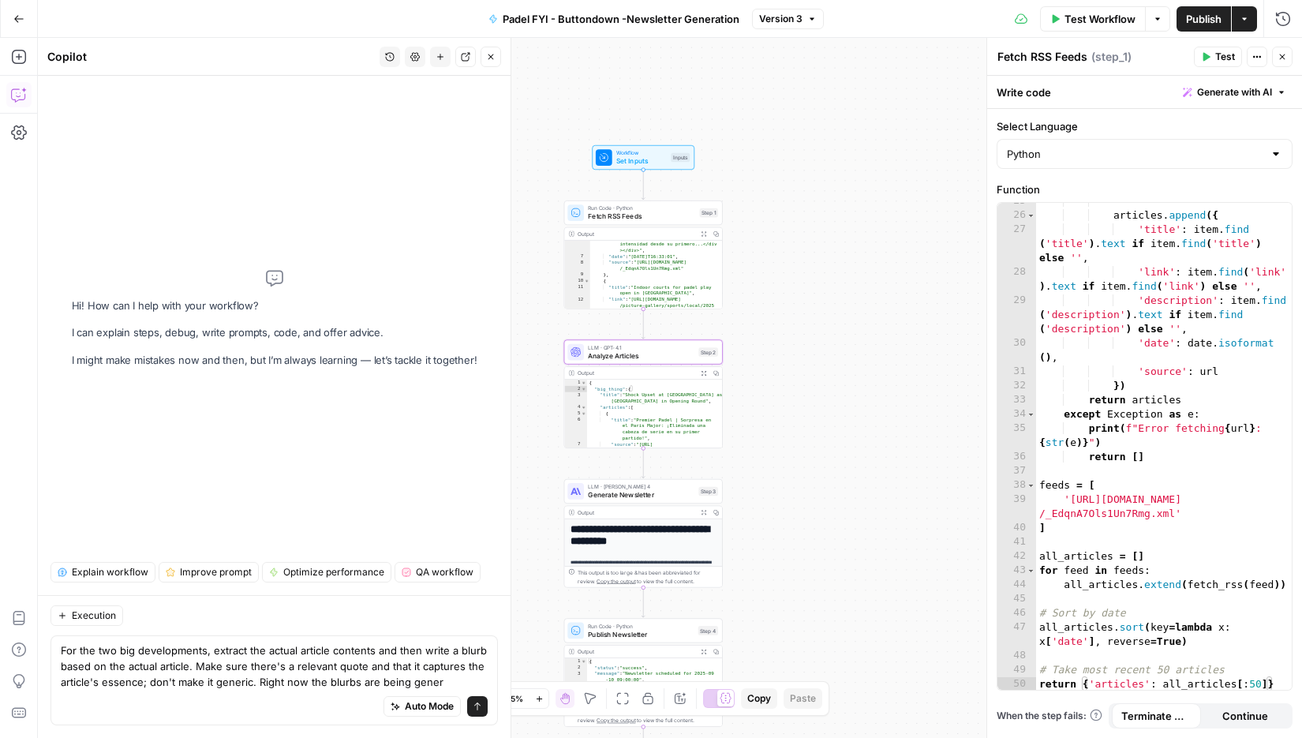
click at [706, 234] on icon "button" at bounding box center [704, 234] width 6 height 6
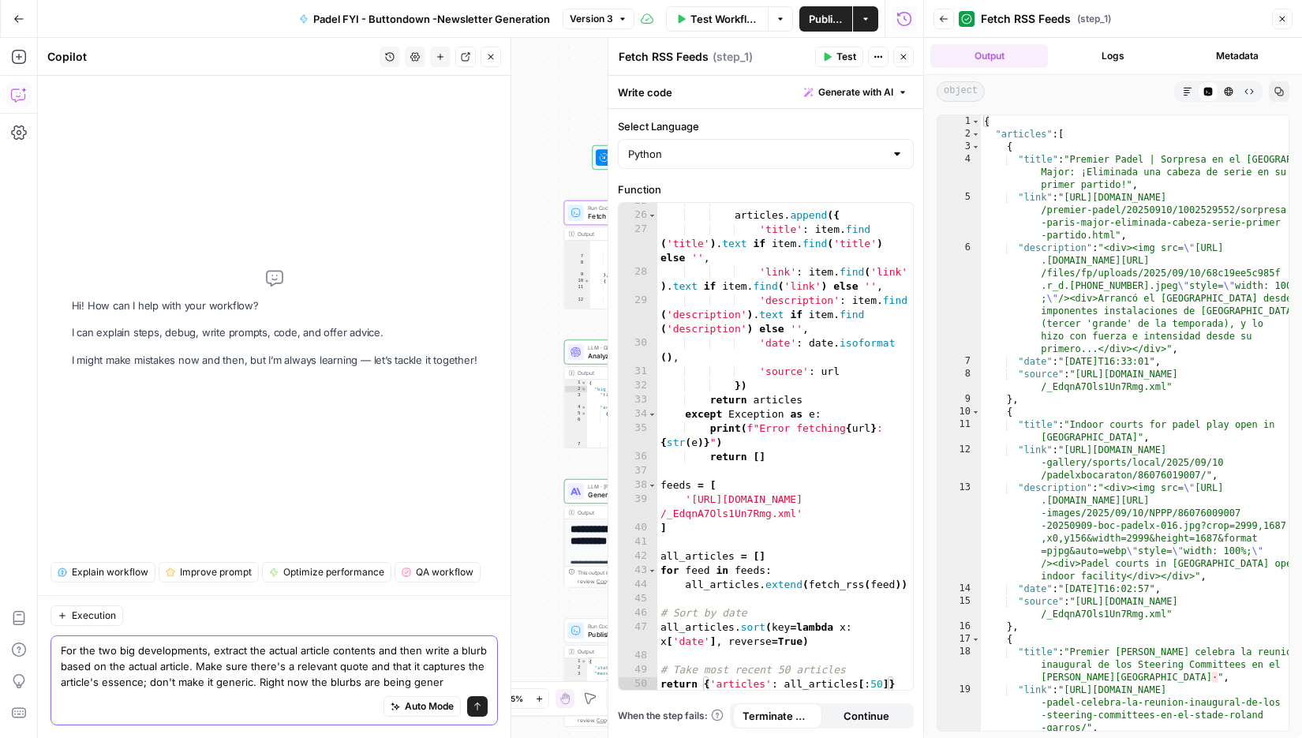
click at [447, 685] on textarea "For the two big developments, extract the actual article contents and then writ…" at bounding box center [274, 665] width 427 height 47
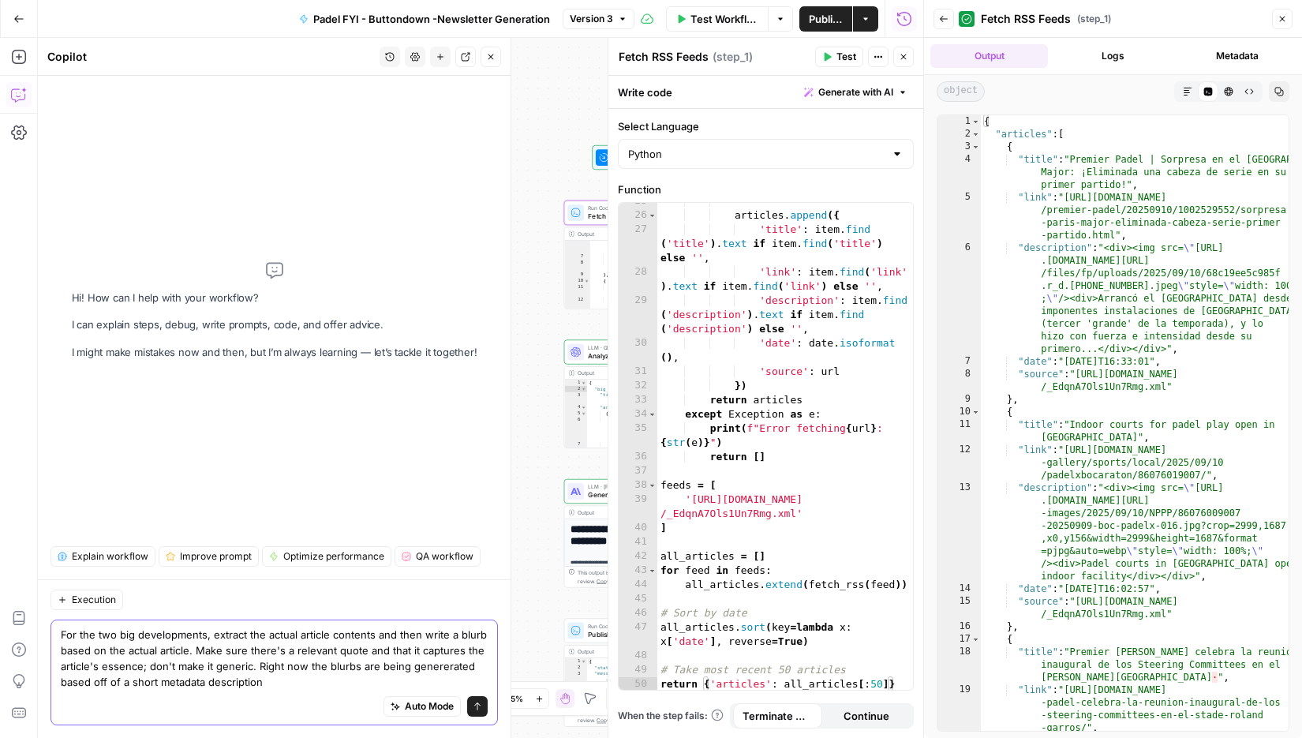
type textarea "For the two big developments, extract the actual article contents and then writ…"
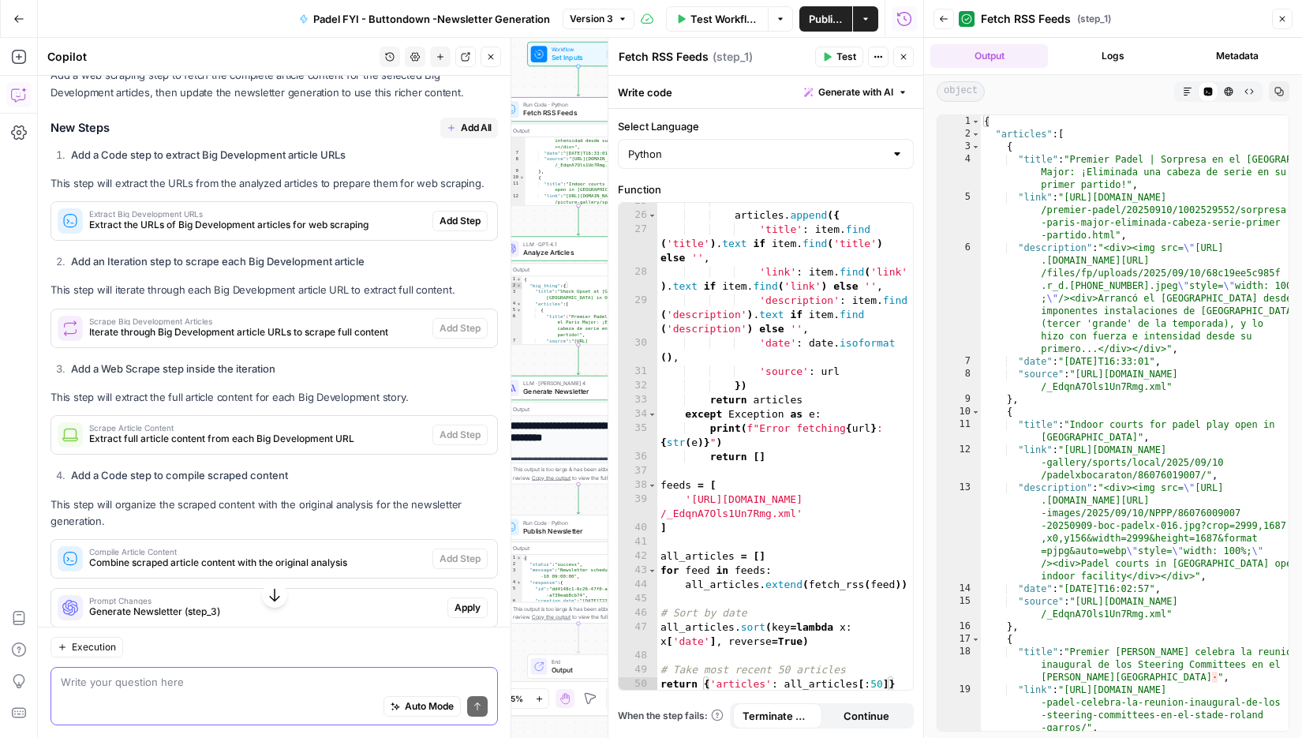
scroll to position [313, 0]
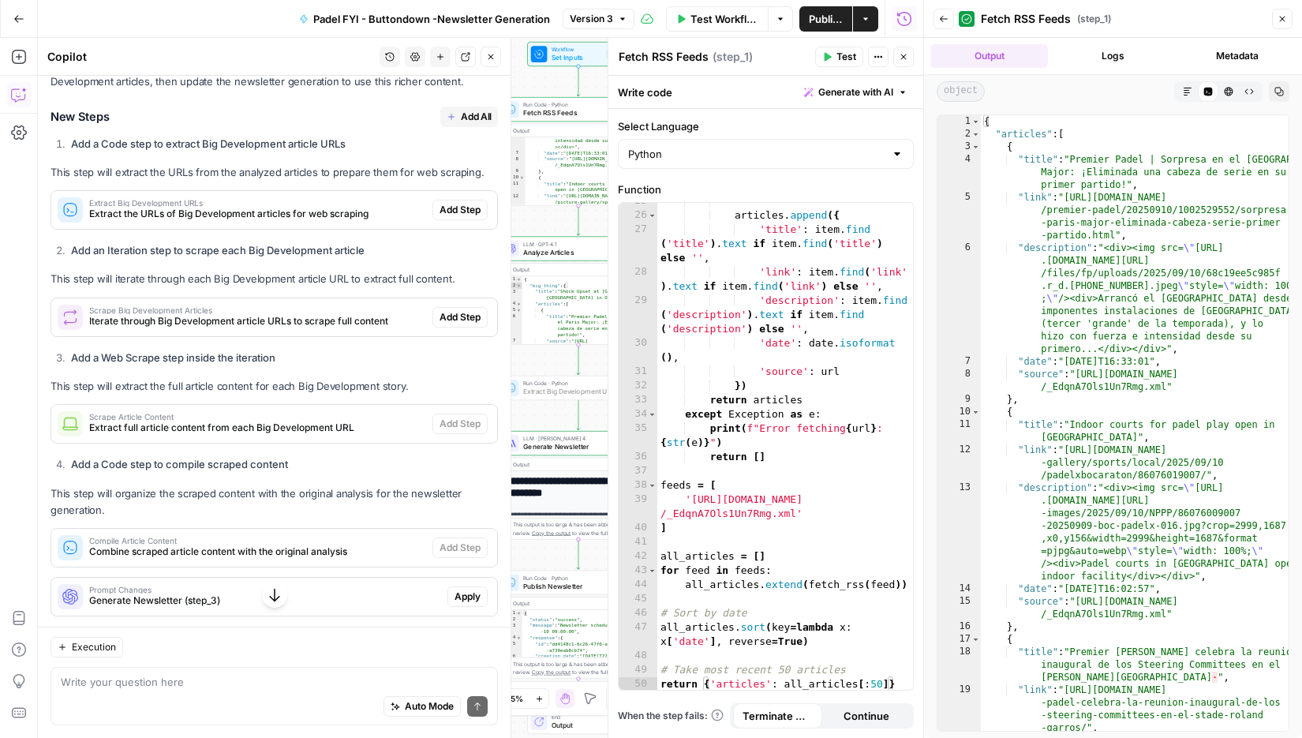
click at [461, 203] on span "Add Step" at bounding box center [460, 210] width 41 height 14
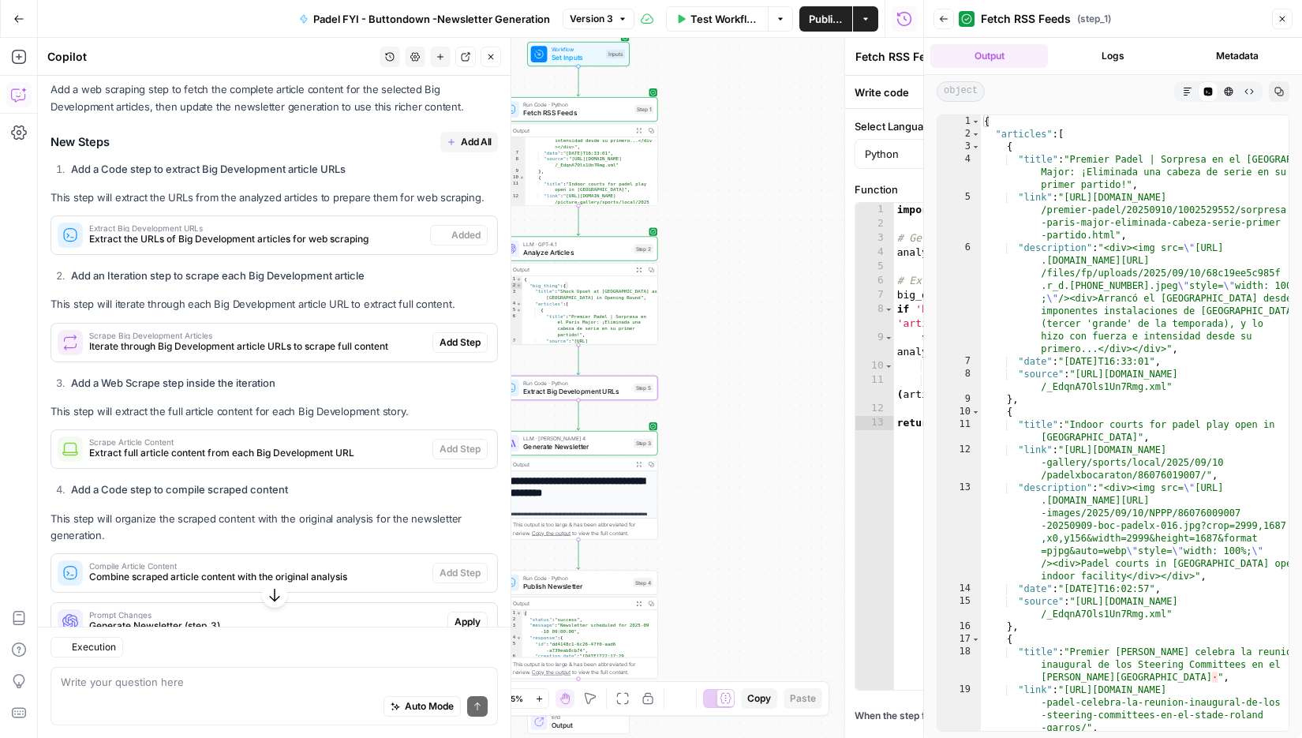
type textarea "Extract Big Development URLs"
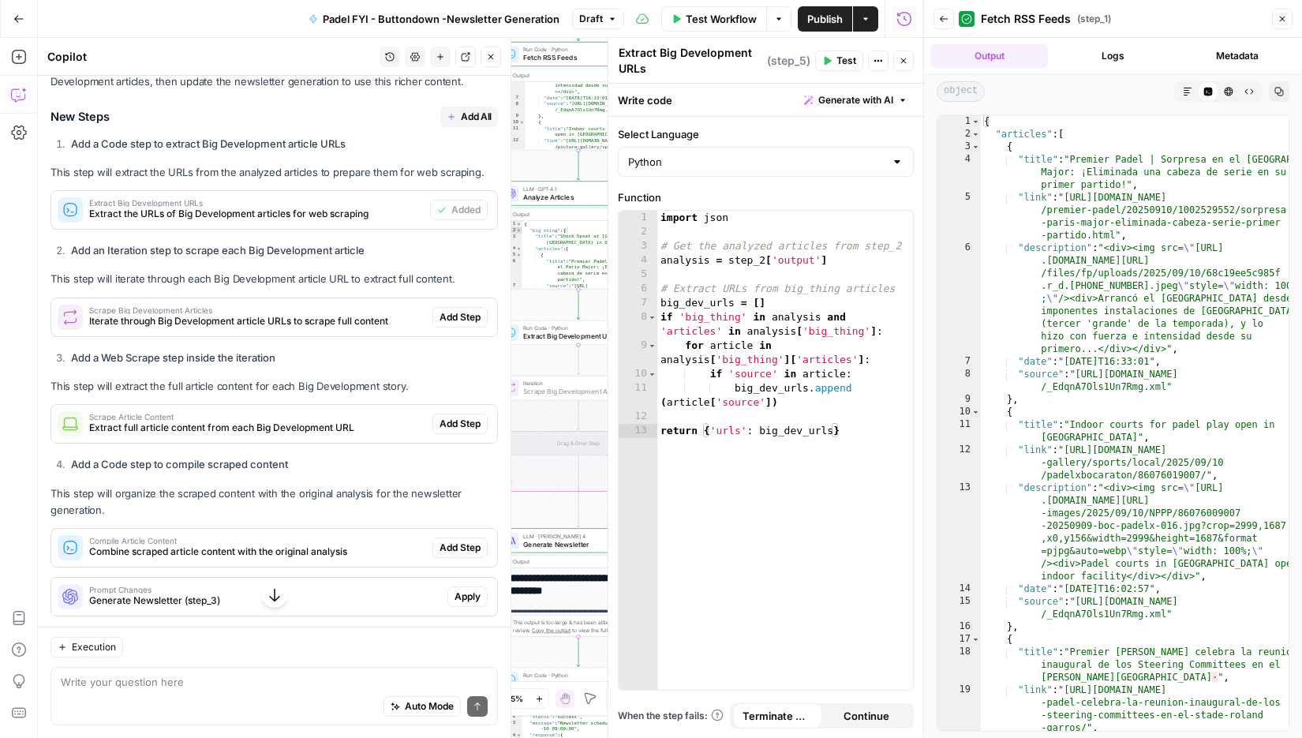
click at [463, 310] on span "Add Step" at bounding box center [460, 317] width 41 height 14
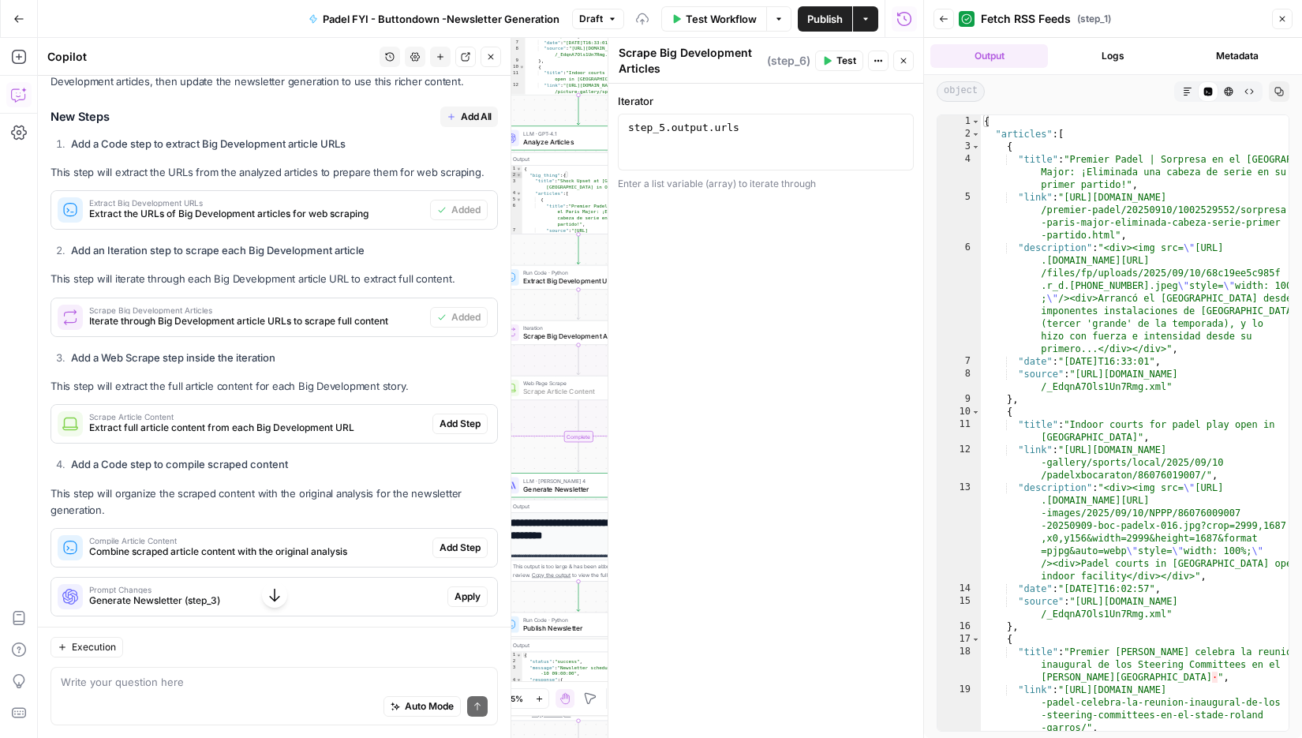
click at [461, 417] on span "Add Step" at bounding box center [460, 424] width 41 height 14
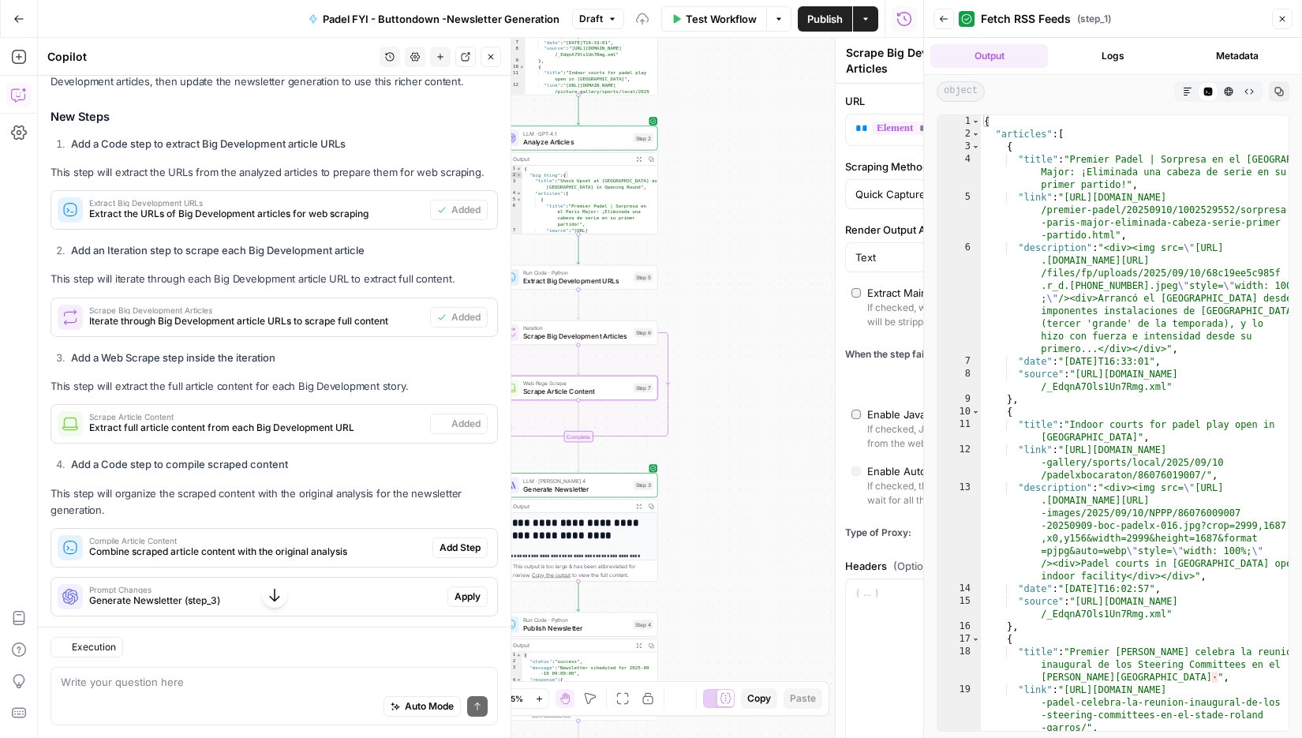
type textarea "Scrape Article Content"
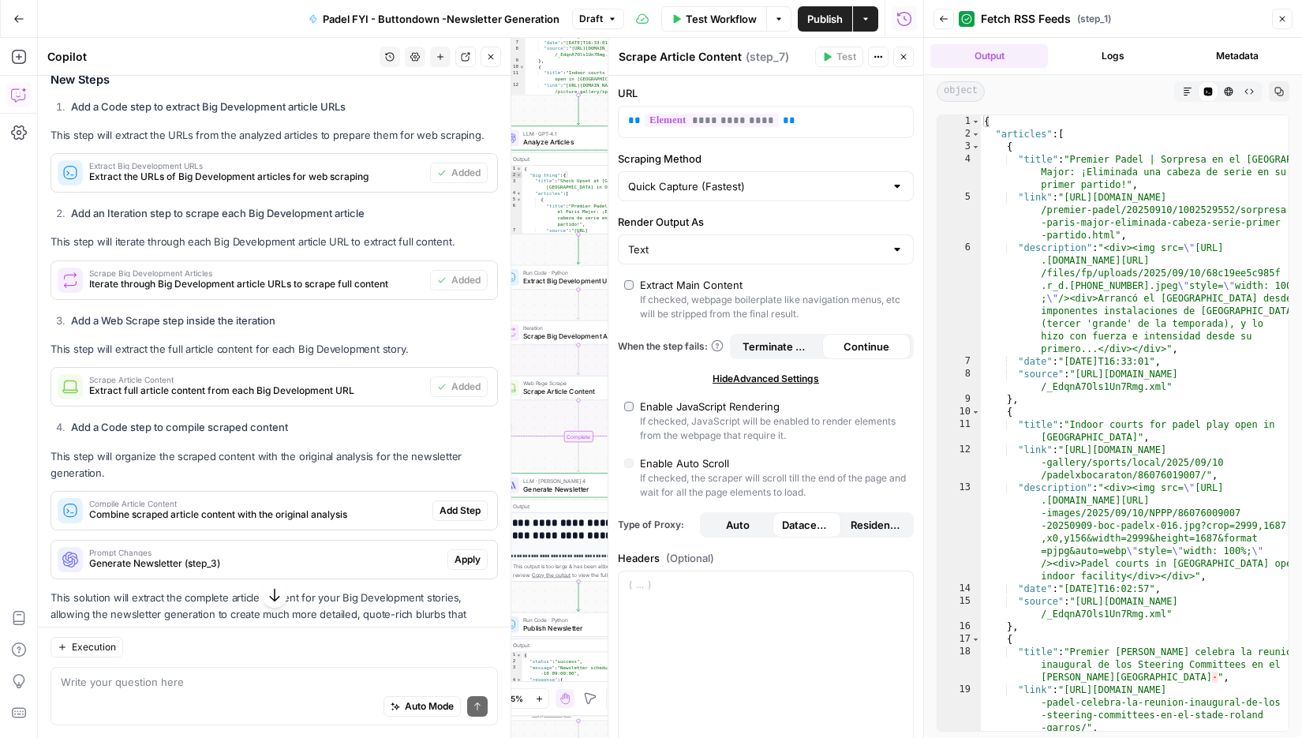
scroll to position [405, 0]
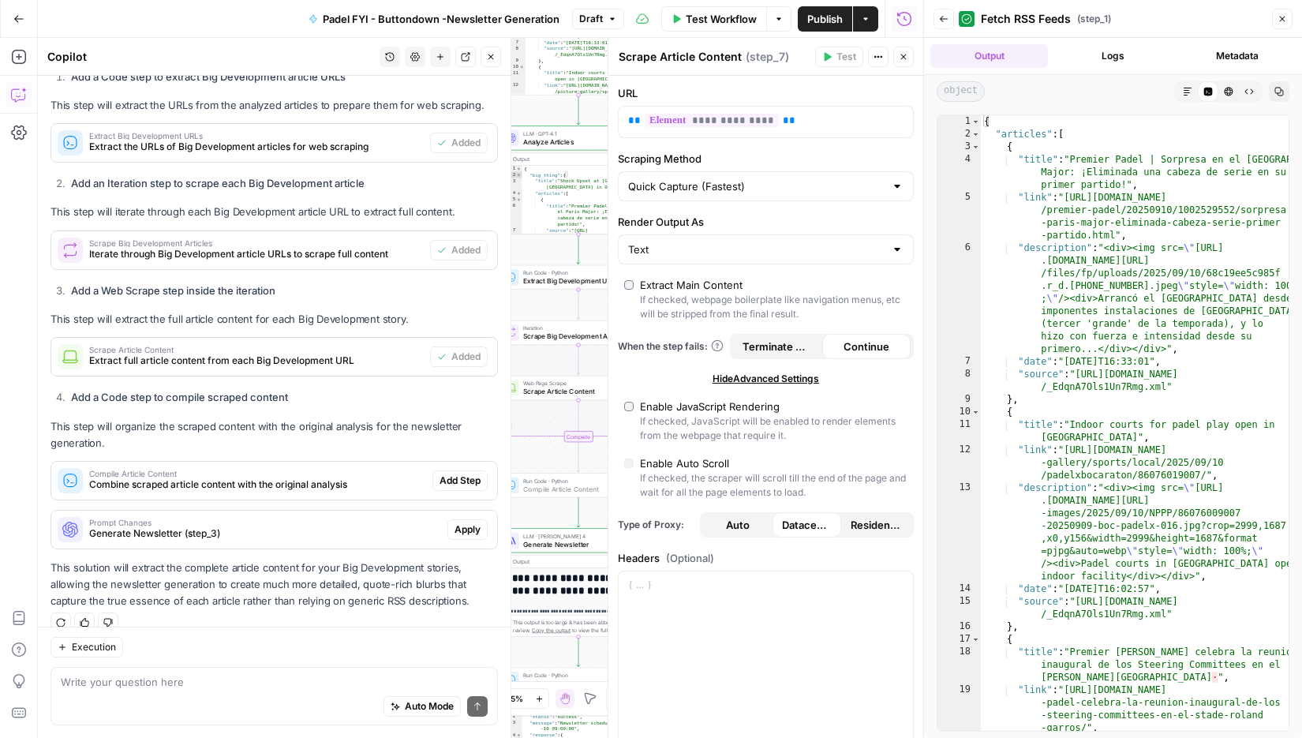
click at [465, 473] on span "Add Step" at bounding box center [460, 480] width 41 height 14
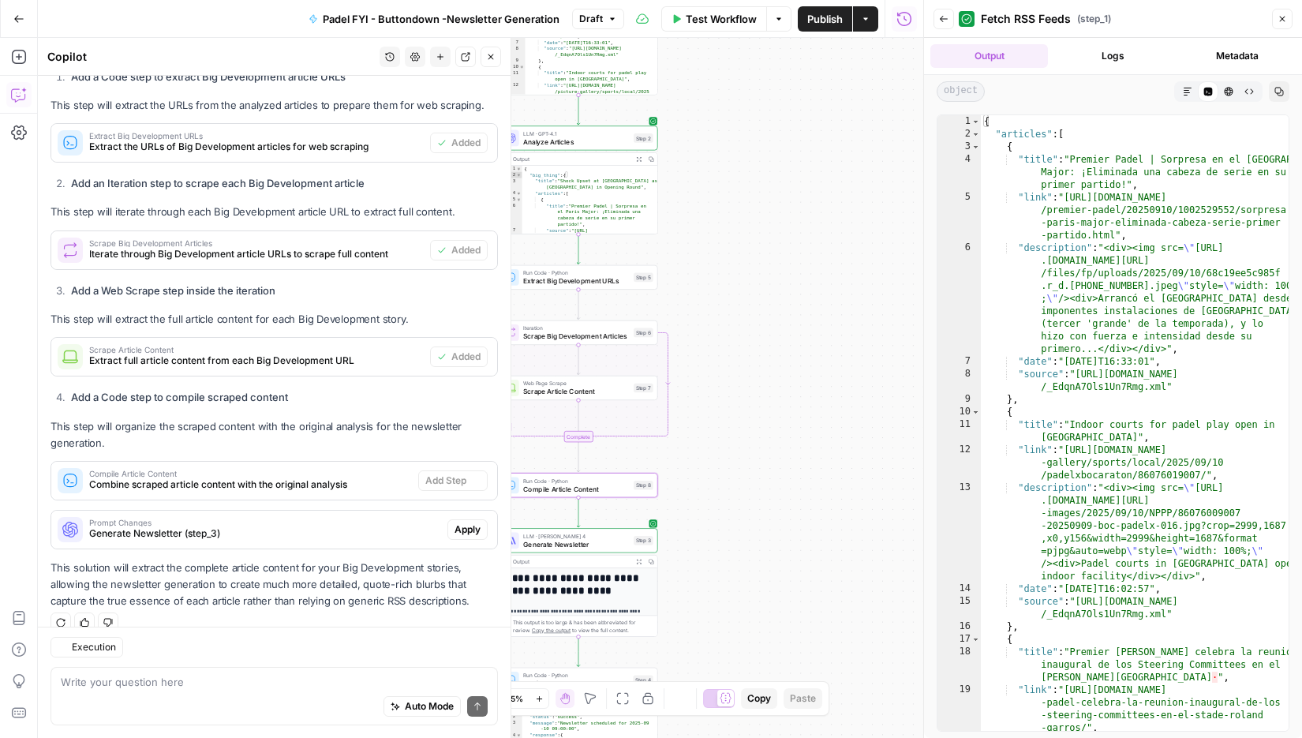
type textarea "Compile Article Content"
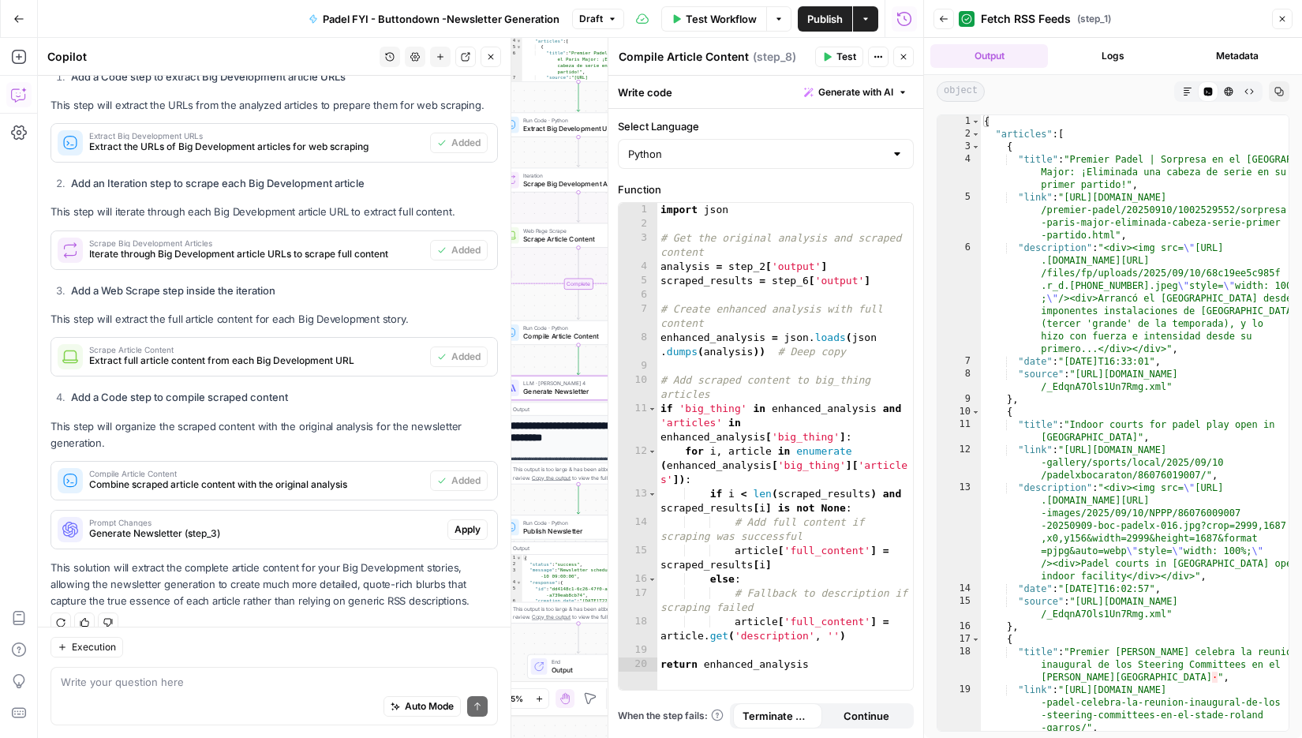
click at [470, 522] on span "Apply" at bounding box center [468, 529] width 26 height 14
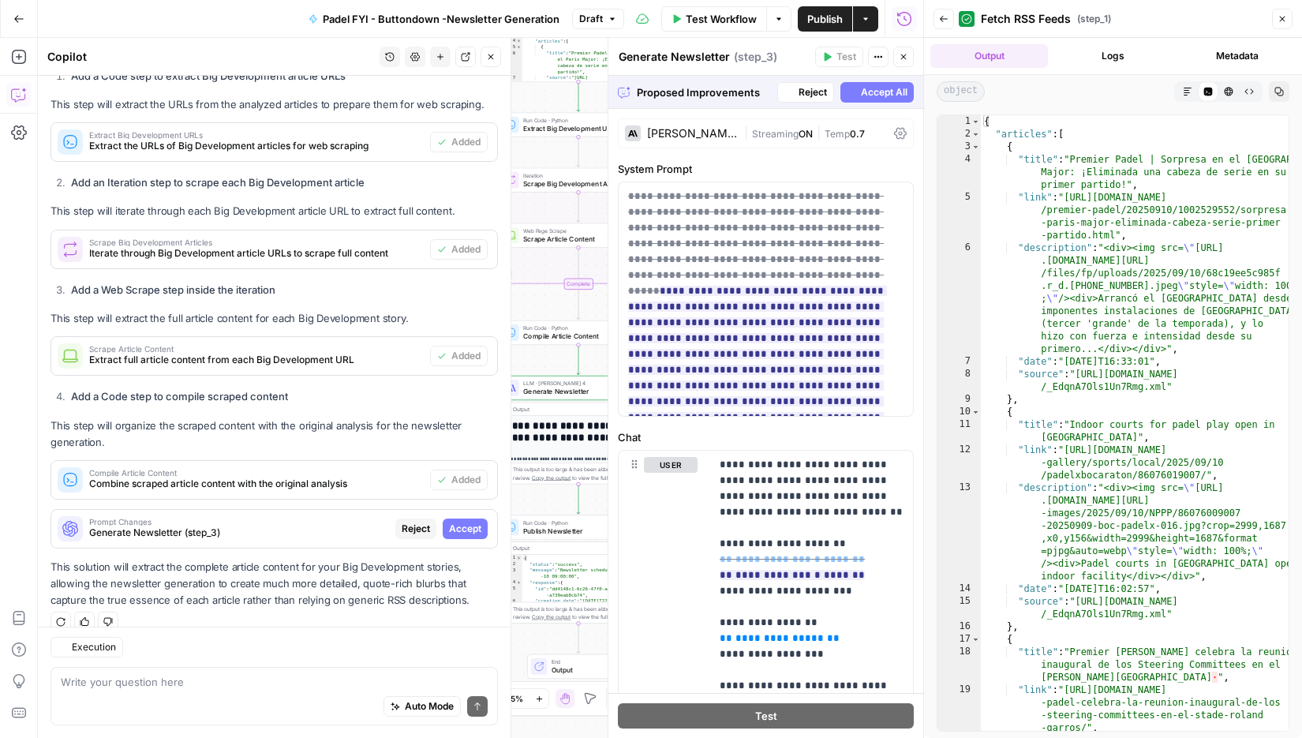
scroll to position [380, 0]
click at [481, 522] on span "Accept" at bounding box center [465, 529] width 32 height 14
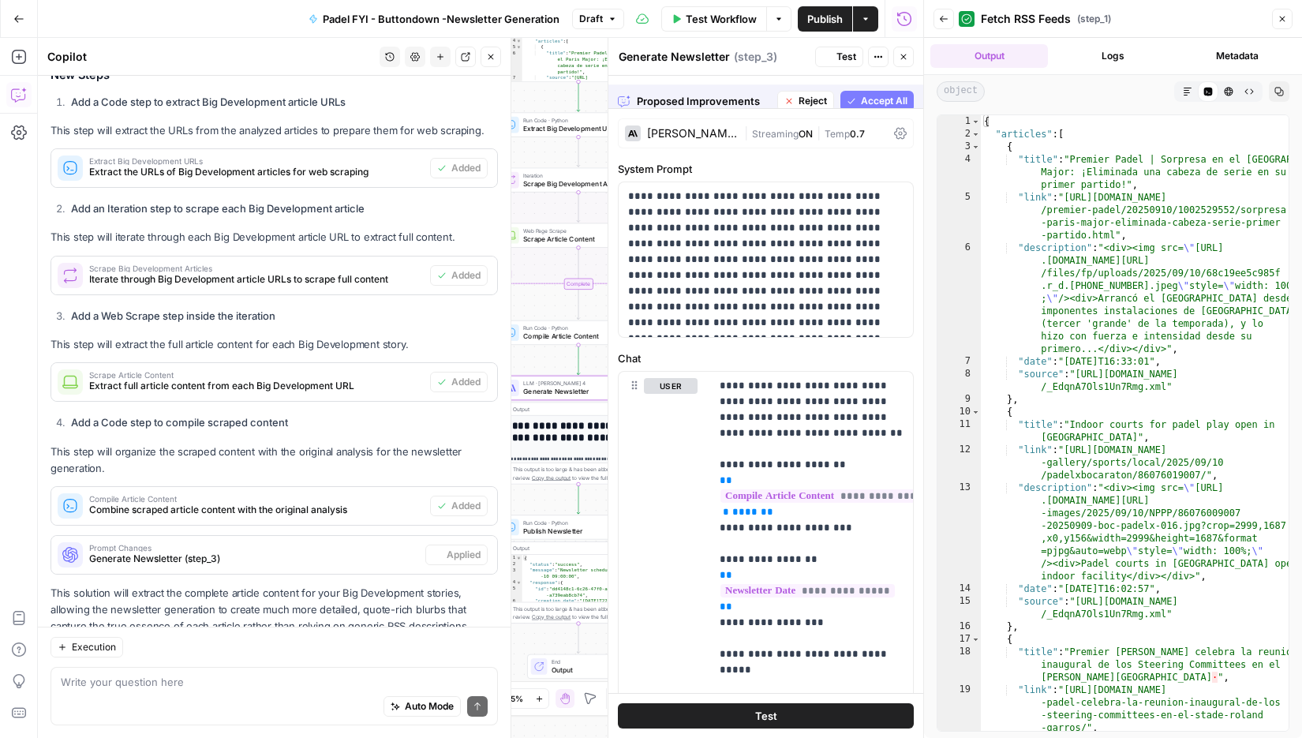
scroll to position [405, 0]
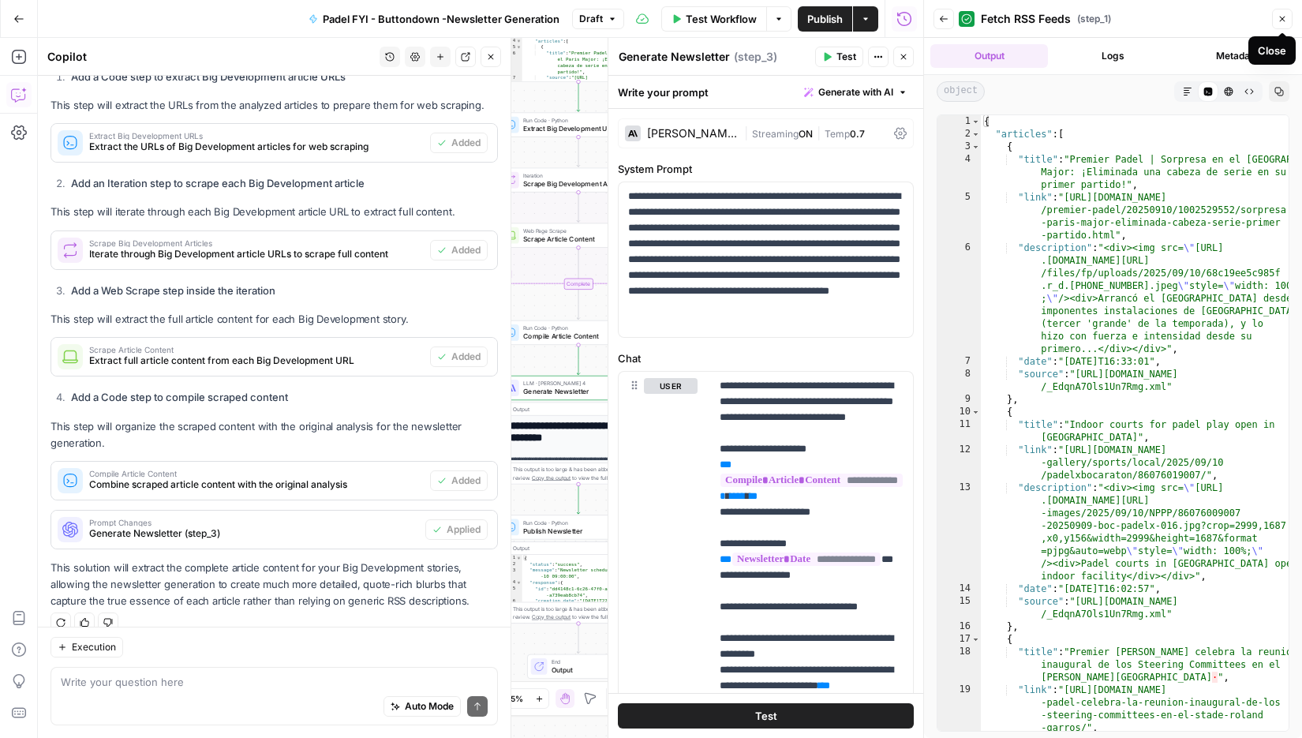
click at [1285, 18] on icon "button" at bounding box center [1282, 18] width 9 height 9
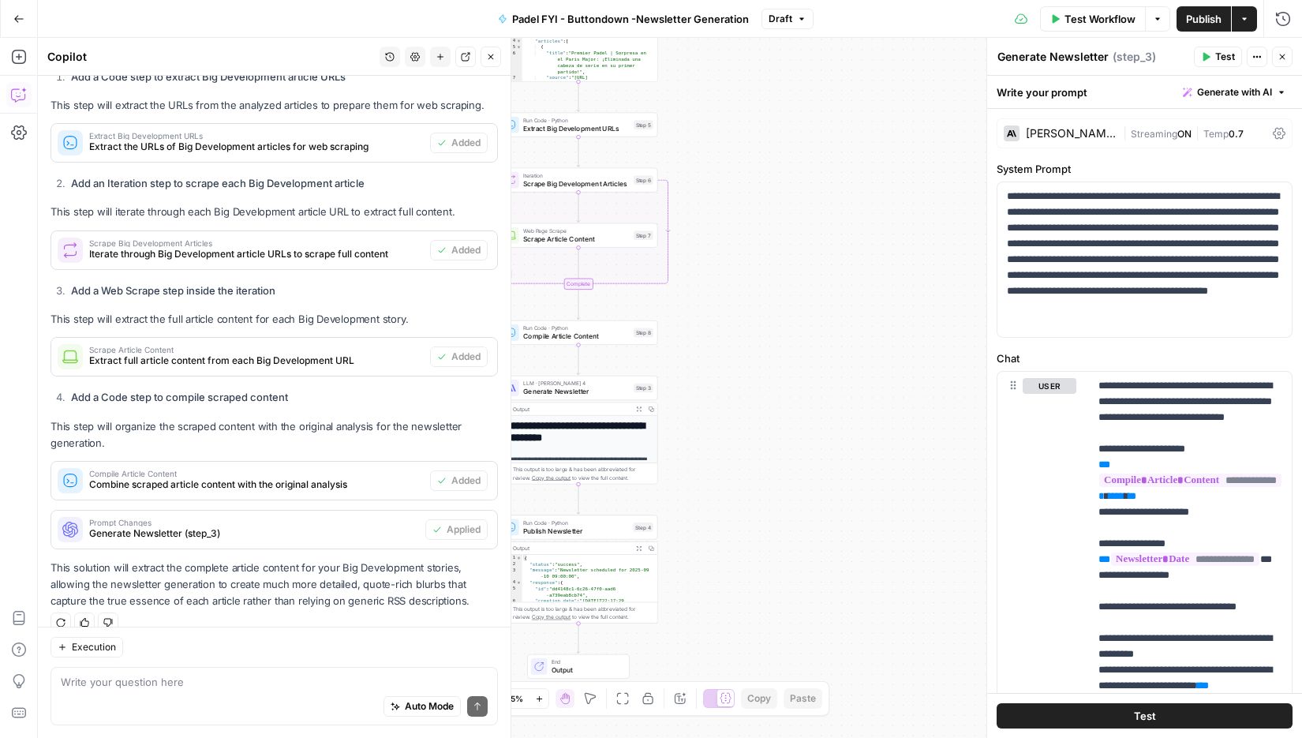
click at [822, 255] on div "Workflow Set Inputs Inputs Run Code · Python Fetch RSS Feeds Step 1 Output Expa…" at bounding box center [670, 388] width 1264 height 700
click at [492, 61] on icon "button" at bounding box center [490, 56] width 9 height 9
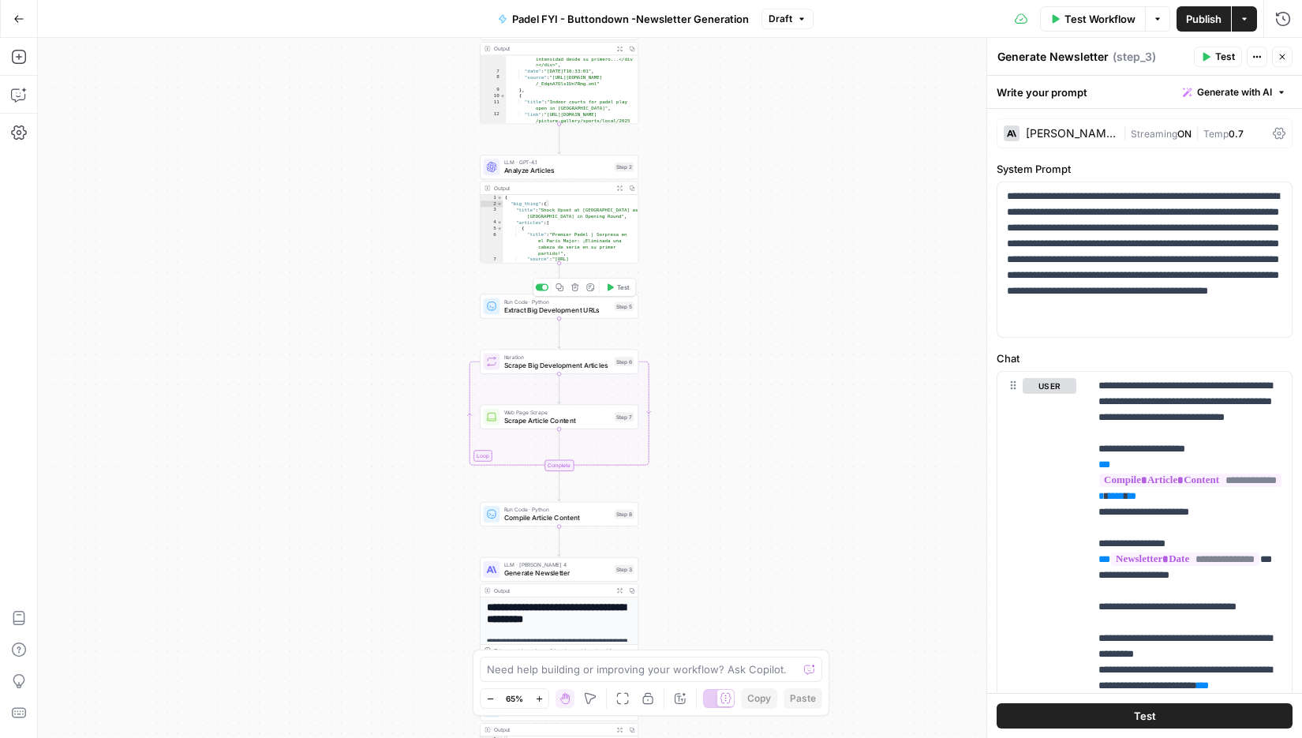
click at [587, 316] on div "Run Code · Python Extract Big Development URLs Step 5 Copy step Delete step Add…" at bounding box center [559, 306] width 159 height 24
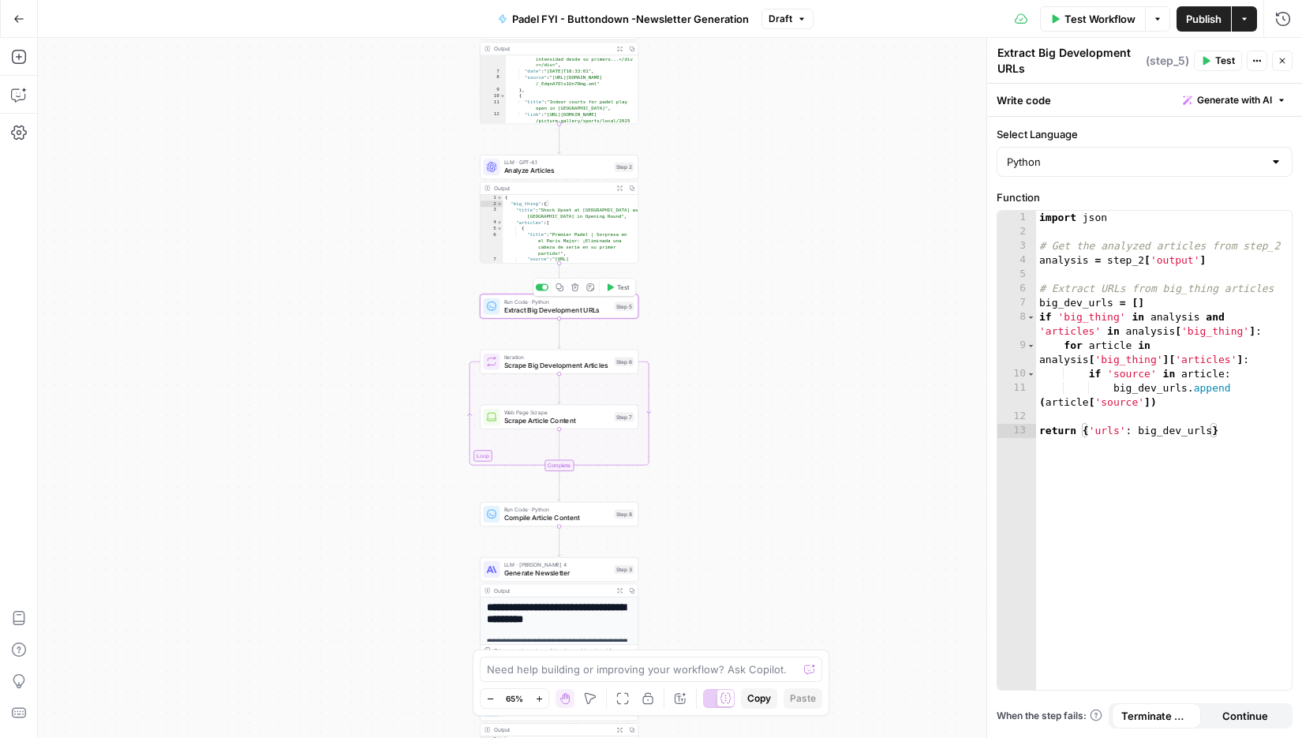
click at [612, 290] on icon "button" at bounding box center [610, 287] width 8 height 8
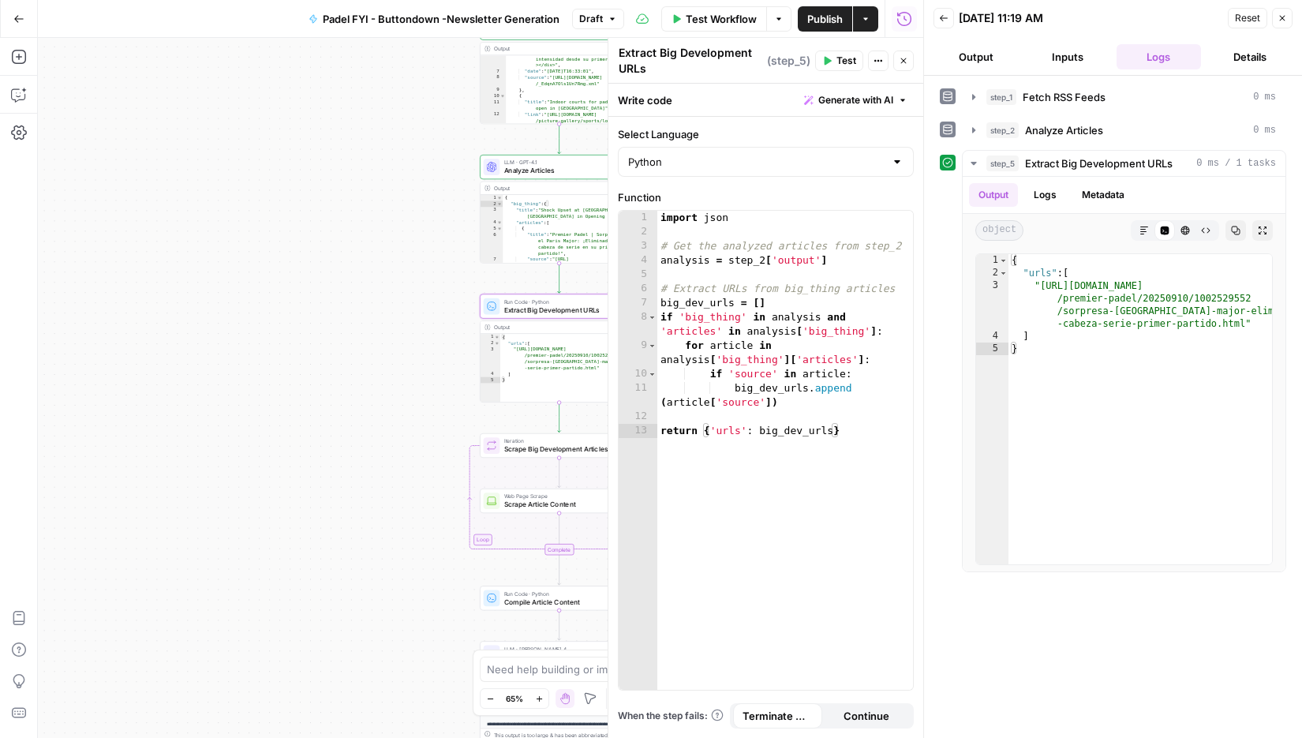
click at [843, 58] on span "Test" at bounding box center [847, 61] width 20 height 14
click at [1280, 19] on icon "button" at bounding box center [1282, 17] width 9 height 9
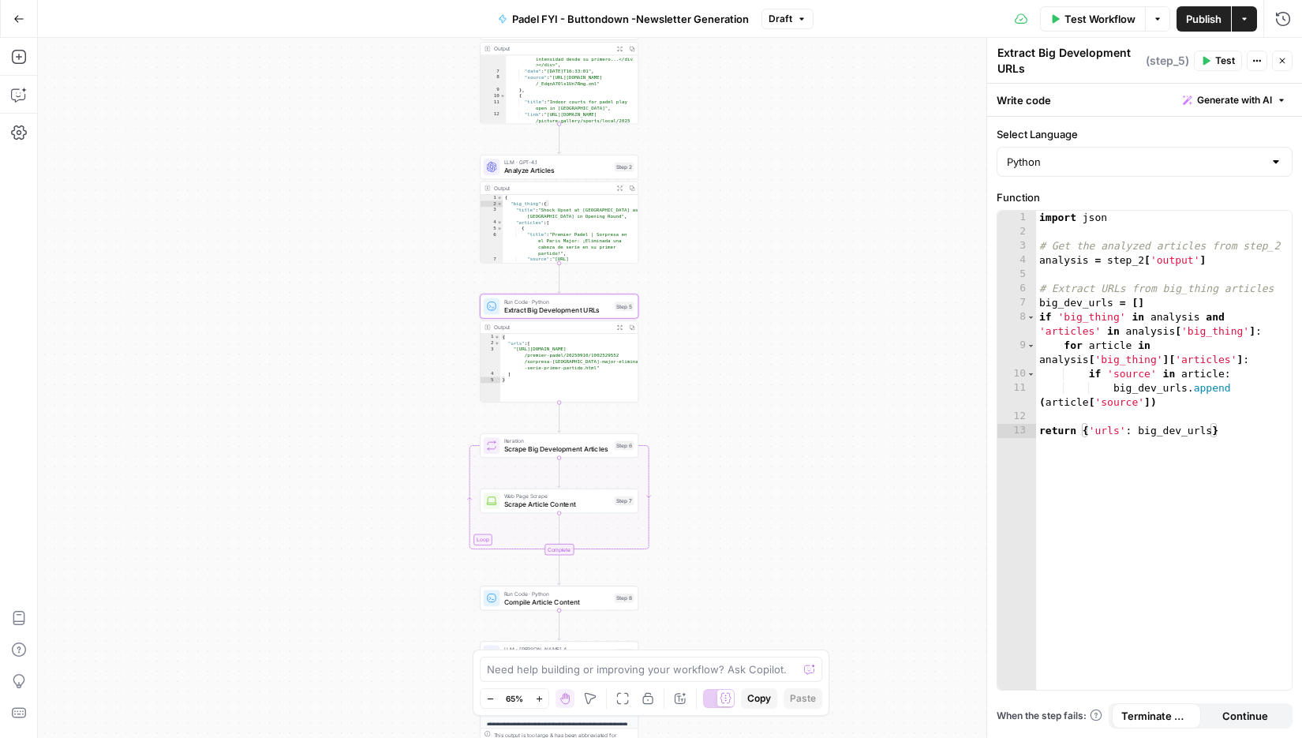
click at [1224, 60] on span "Test" at bounding box center [1225, 61] width 20 height 14
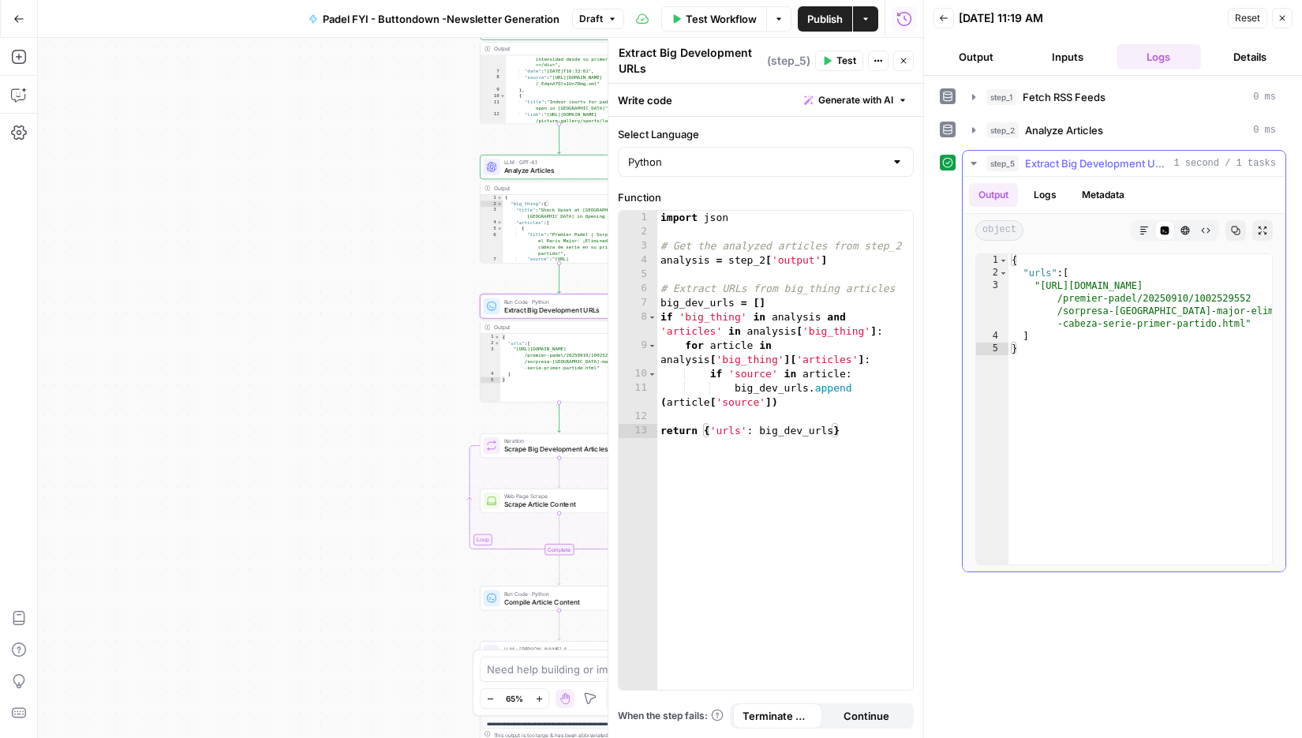
click at [975, 159] on icon "button" at bounding box center [974, 163] width 13 height 13
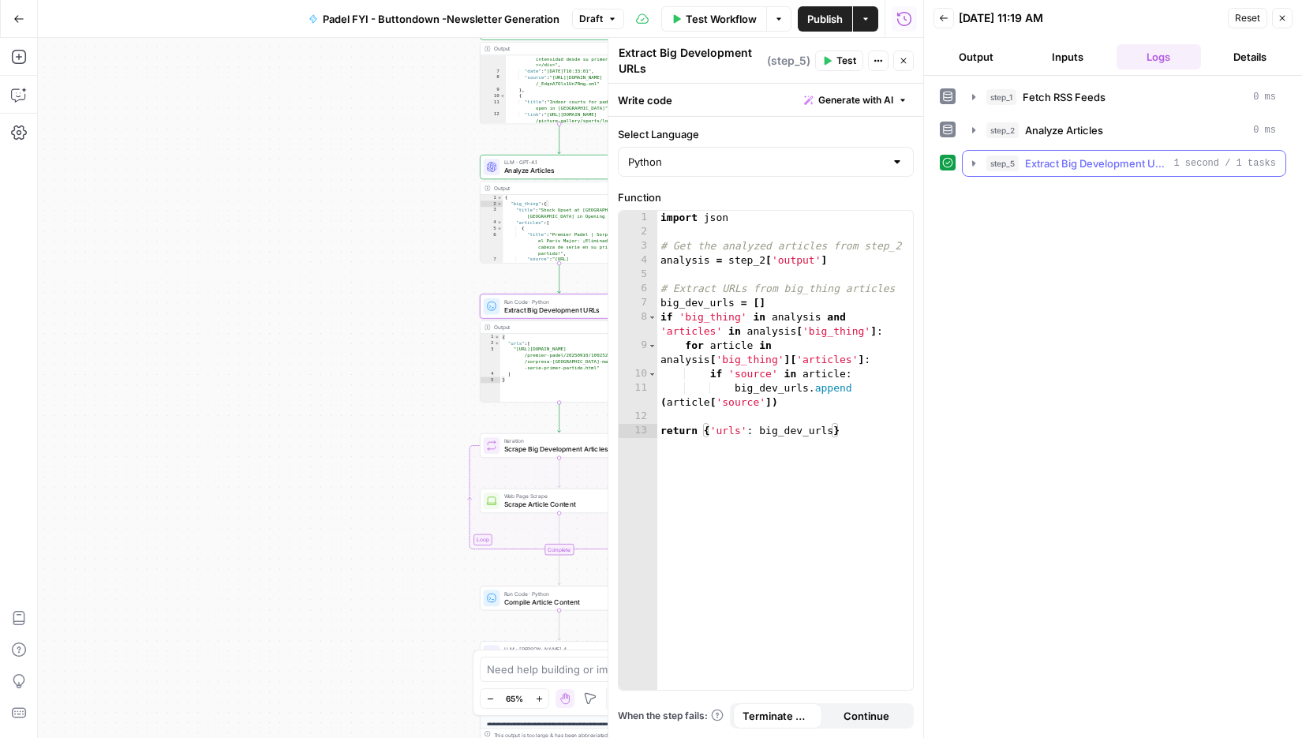
click at [975, 159] on icon "button" at bounding box center [973, 162] width 13 height 13
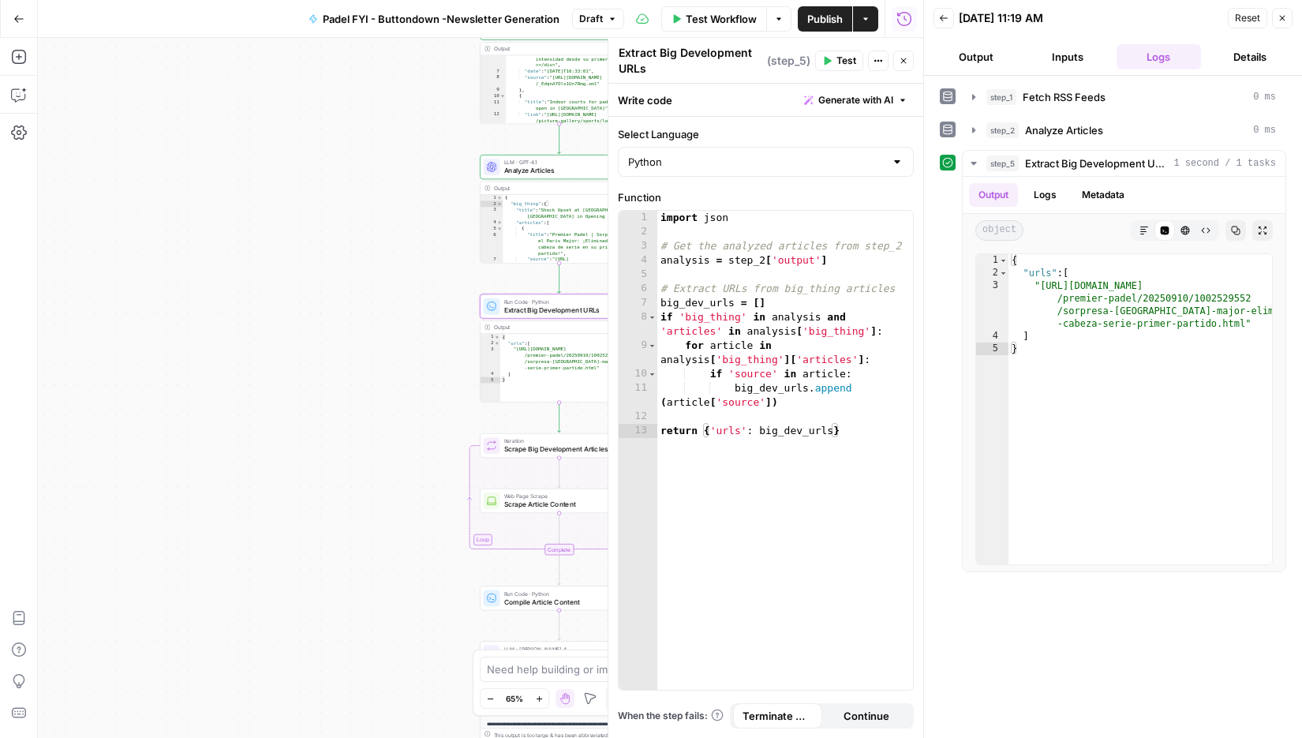
click at [1284, 17] on icon "button" at bounding box center [1282, 17] width 9 height 9
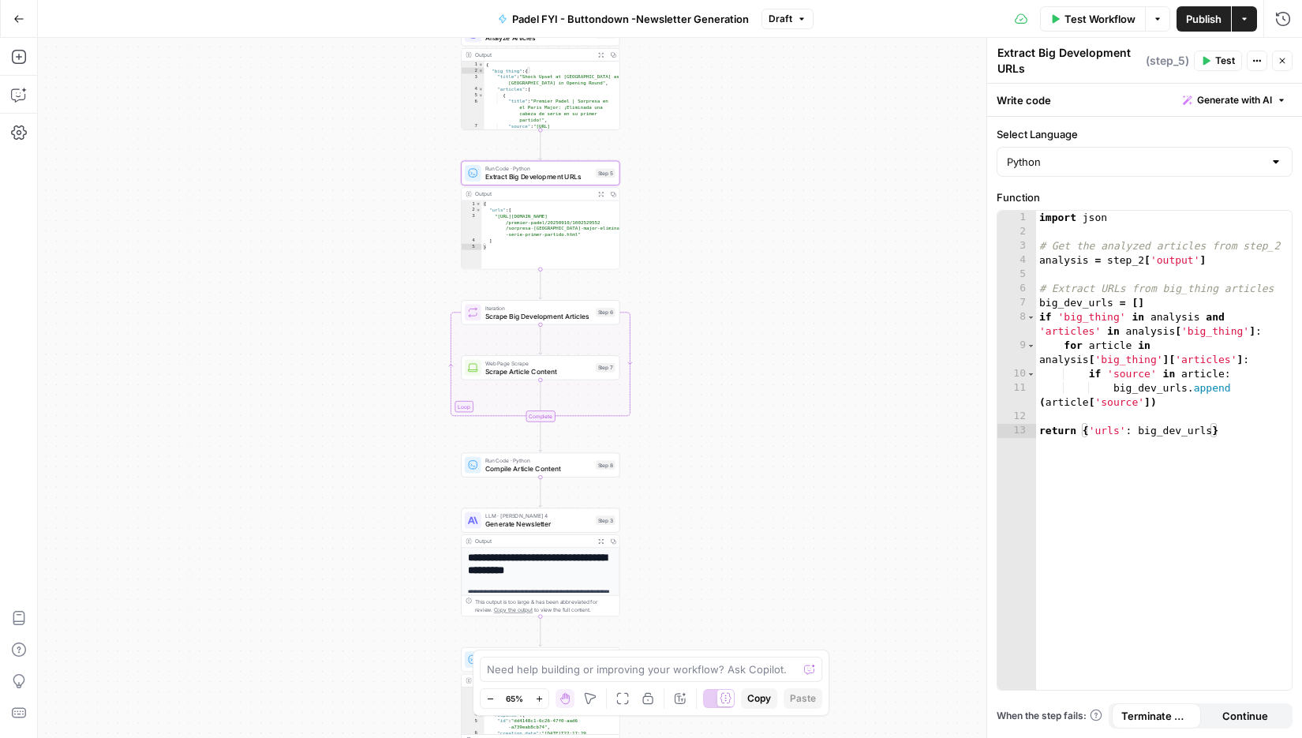
click at [1224, 61] on span "Test" at bounding box center [1225, 61] width 20 height 14
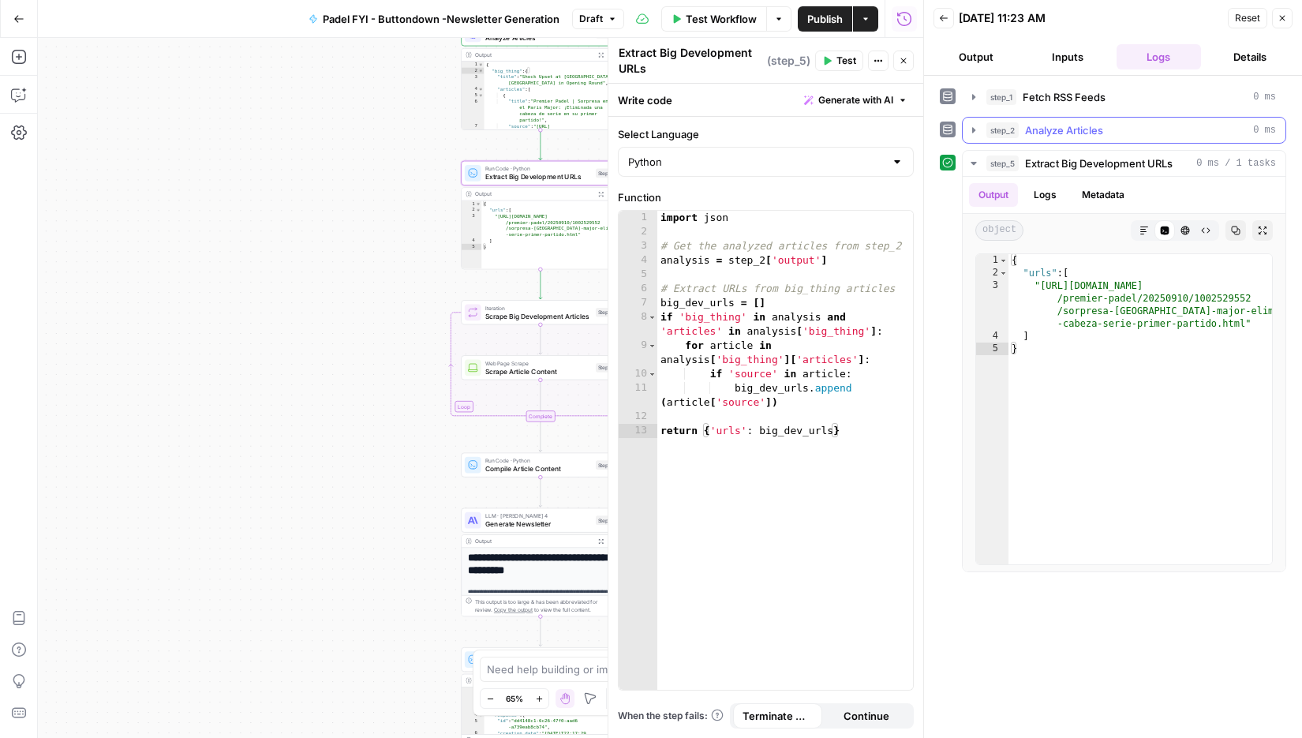
click at [1048, 132] on span "Analyze Articles" at bounding box center [1064, 130] width 78 height 16
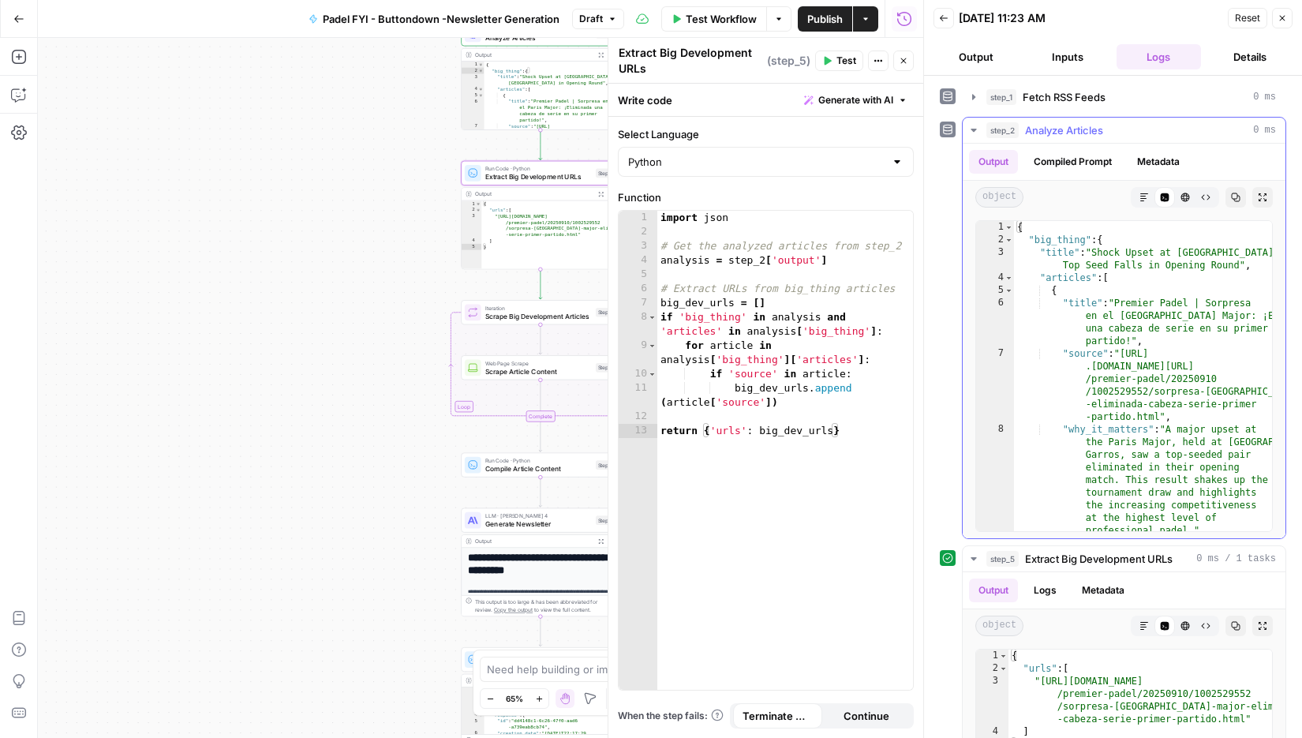
click at [1048, 132] on span "Analyze Articles" at bounding box center [1064, 130] width 78 height 16
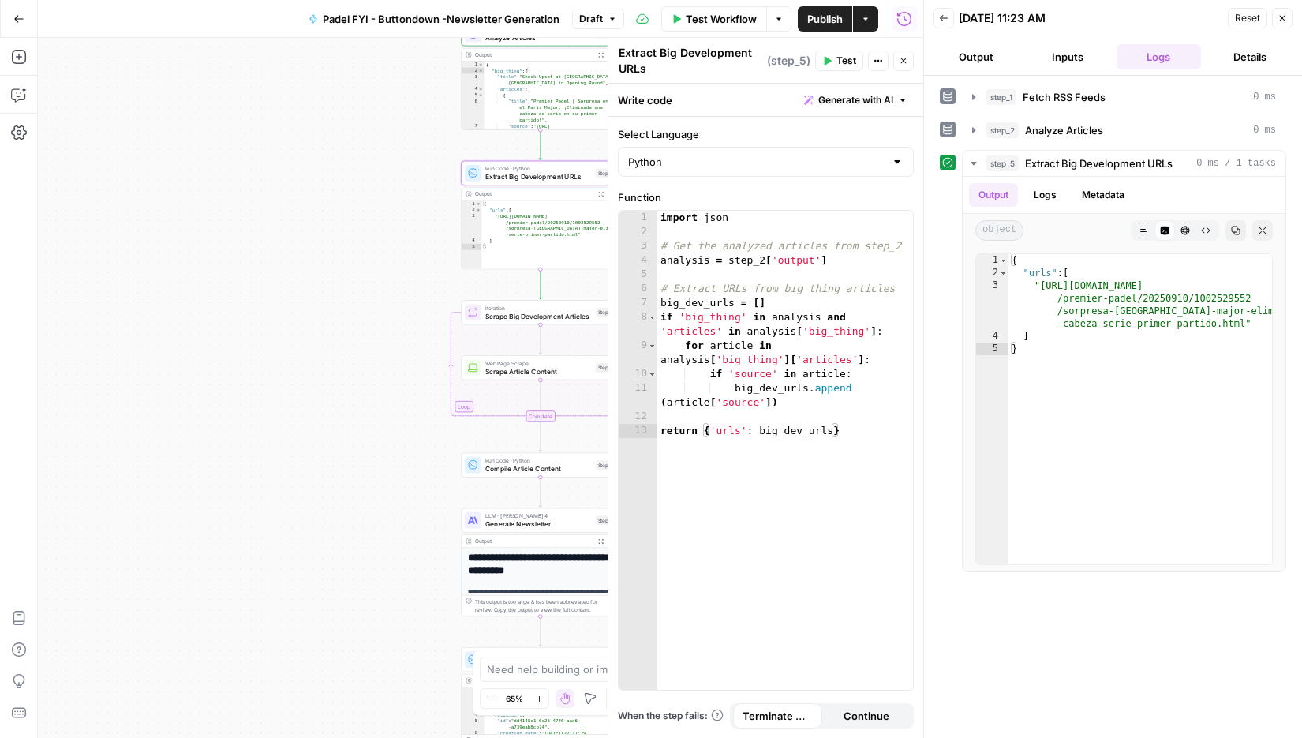
click at [1284, 11] on button "Close" at bounding box center [1282, 18] width 21 height 21
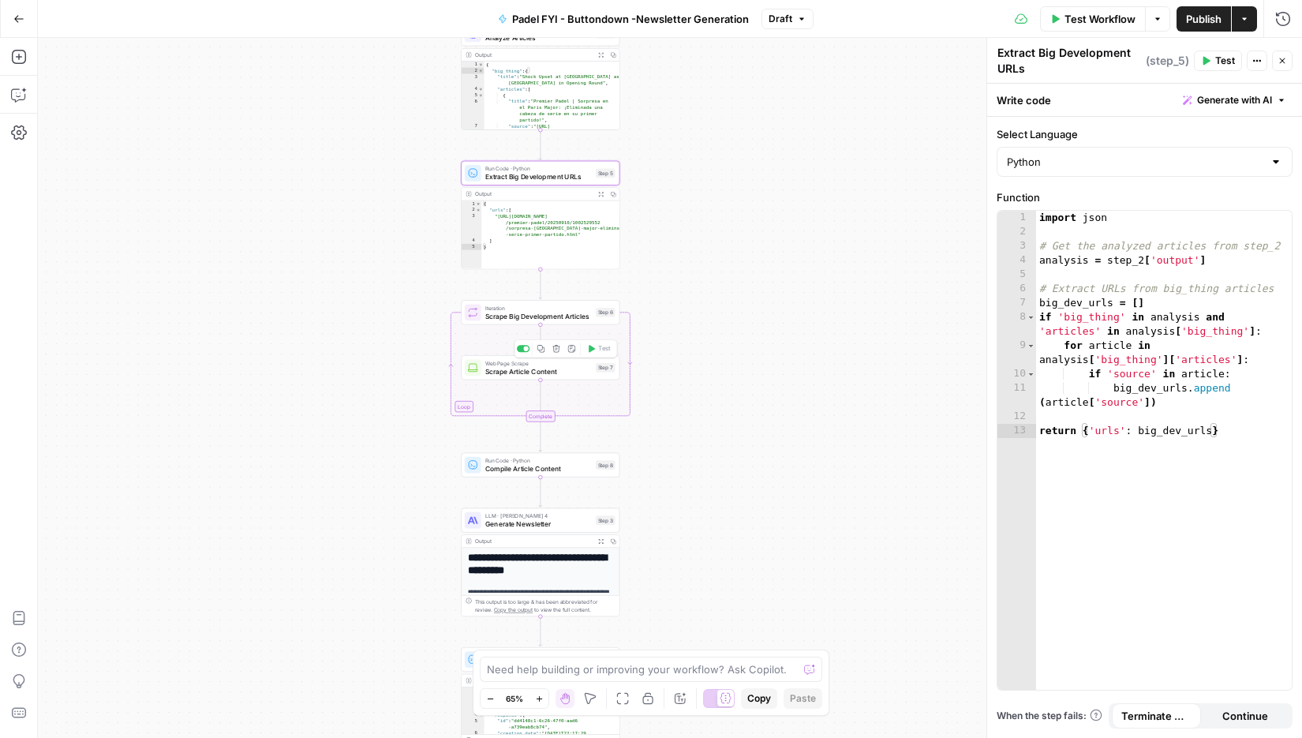
click at [588, 376] on span "Scrape Article Content" at bounding box center [538, 371] width 107 height 10
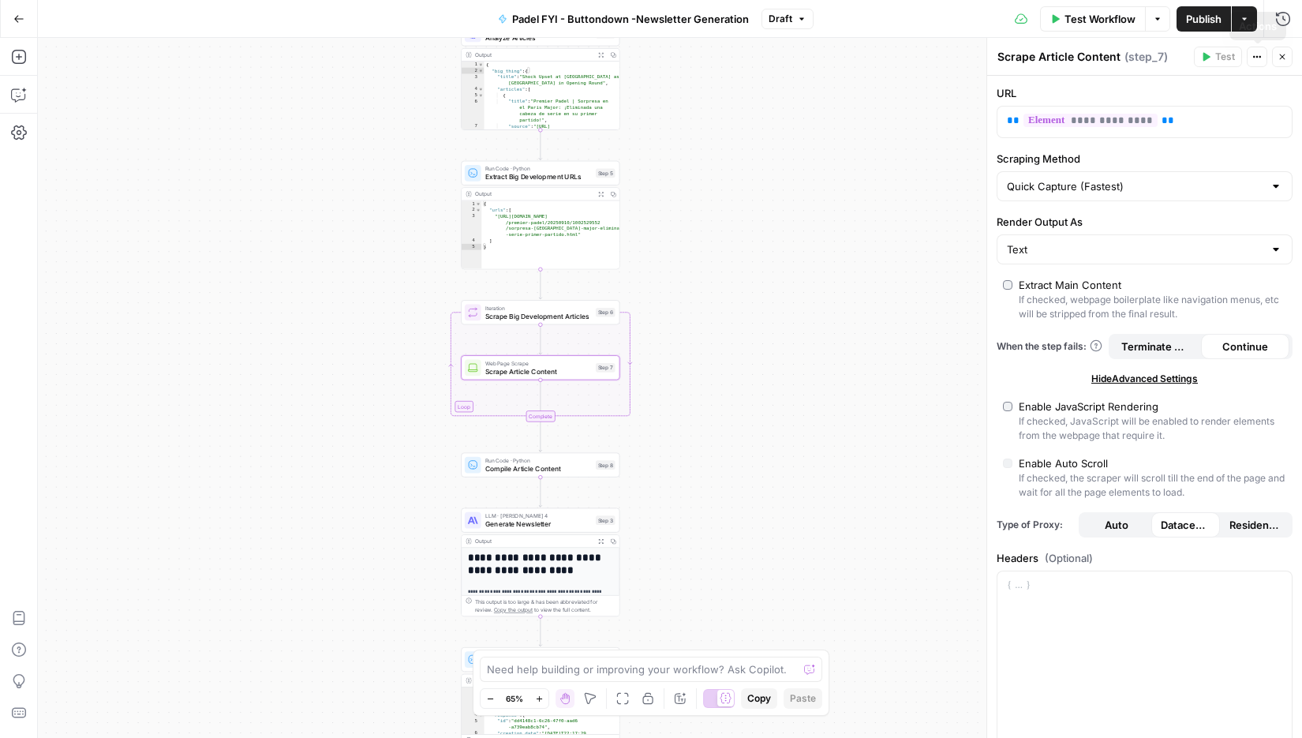
click at [1278, 46] on header "Scrape Article Content Scrape Article Content ( step_7 ) Test Actions Close" at bounding box center [1144, 57] width 315 height 38
click at [1279, 52] on icon "button" at bounding box center [1282, 56] width 9 height 9
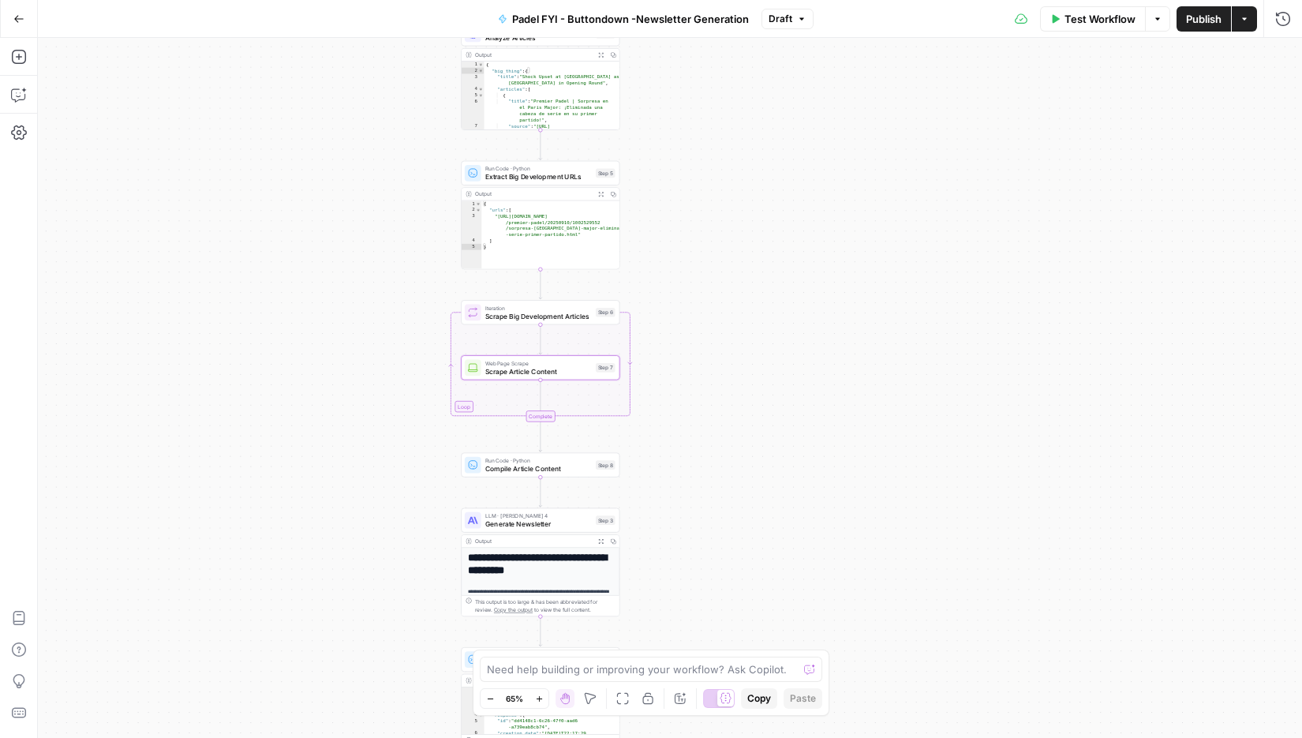
click at [560, 316] on span "Scrape Big Development Articles" at bounding box center [538, 316] width 107 height 10
click at [566, 375] on span "Scrape Article Content" at bounding box center [538, 371] width 107 height 10
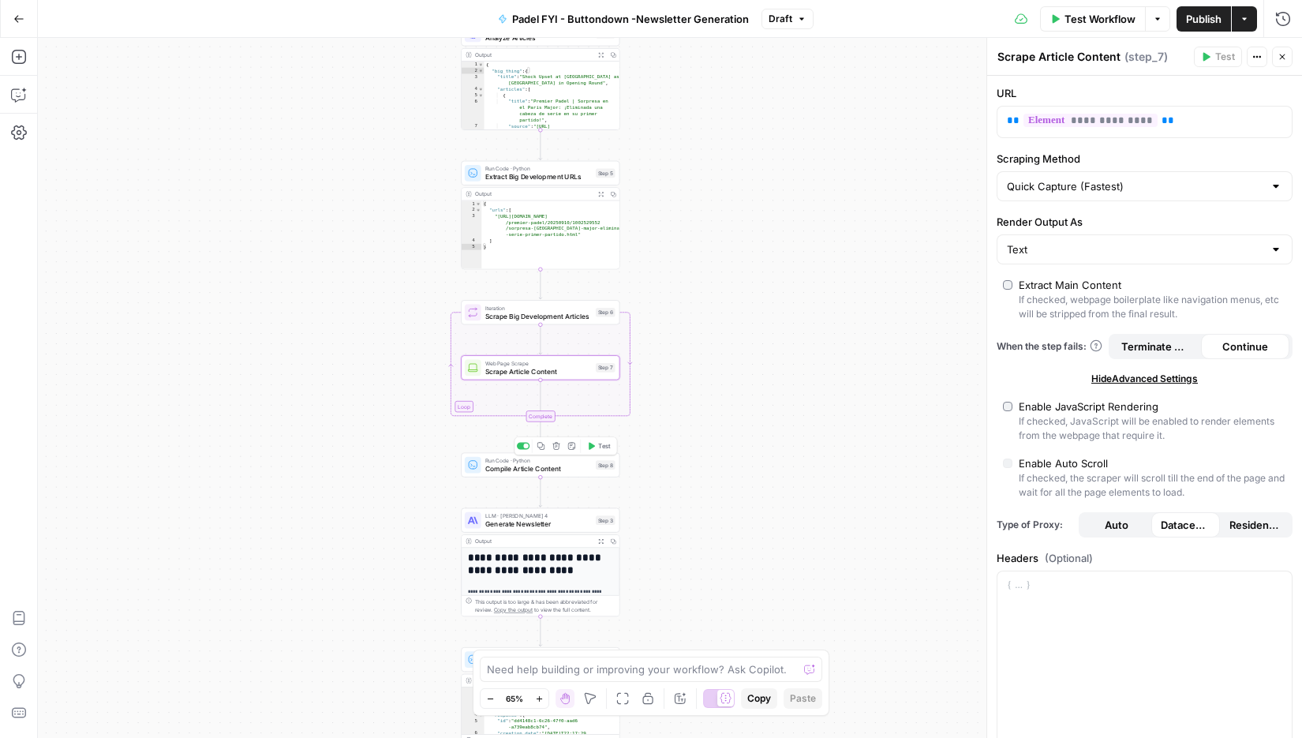
click at [600, 446] on span "Test" at bounding box center [604, 445] width 13 height 9
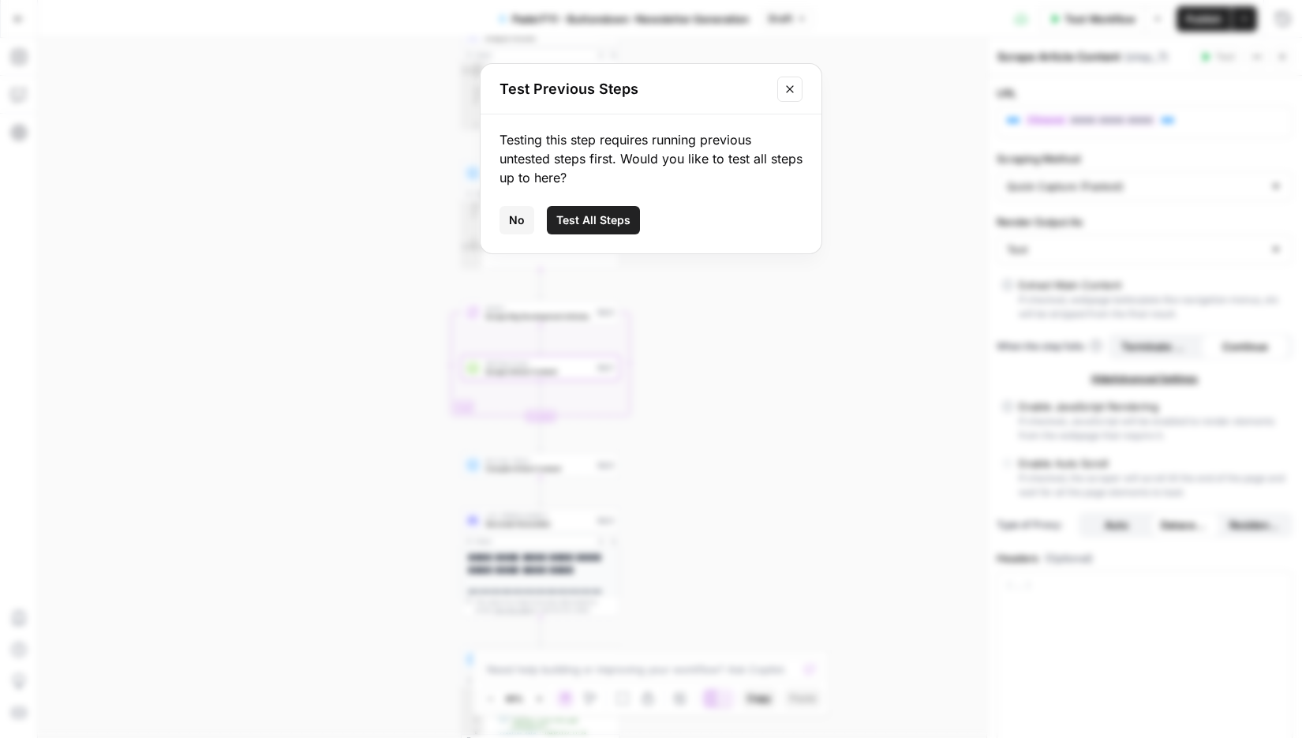
click at [595, 222] on span "Test All Steps" at bounding box center [593, 220] width 74 height 16
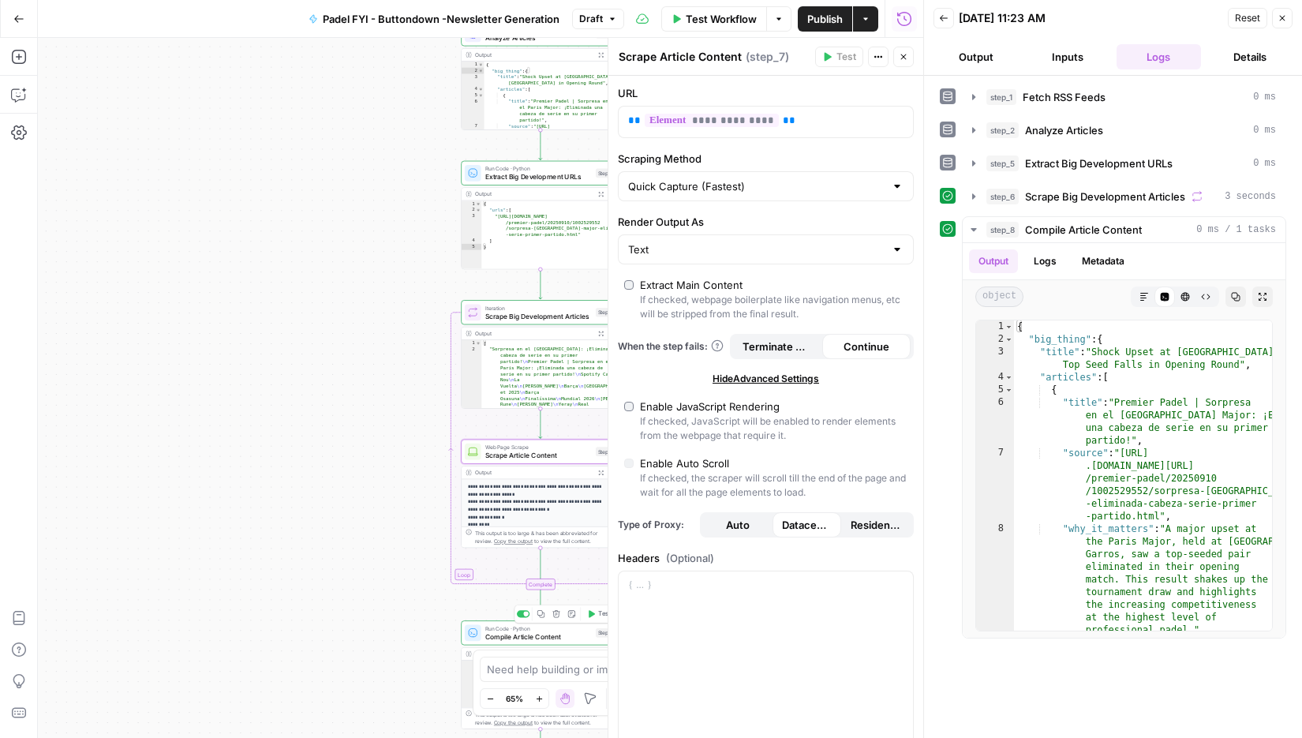
click at [525, 638] on span "Compile Article Content" at bounding box center [538, 636] width 107 height 10
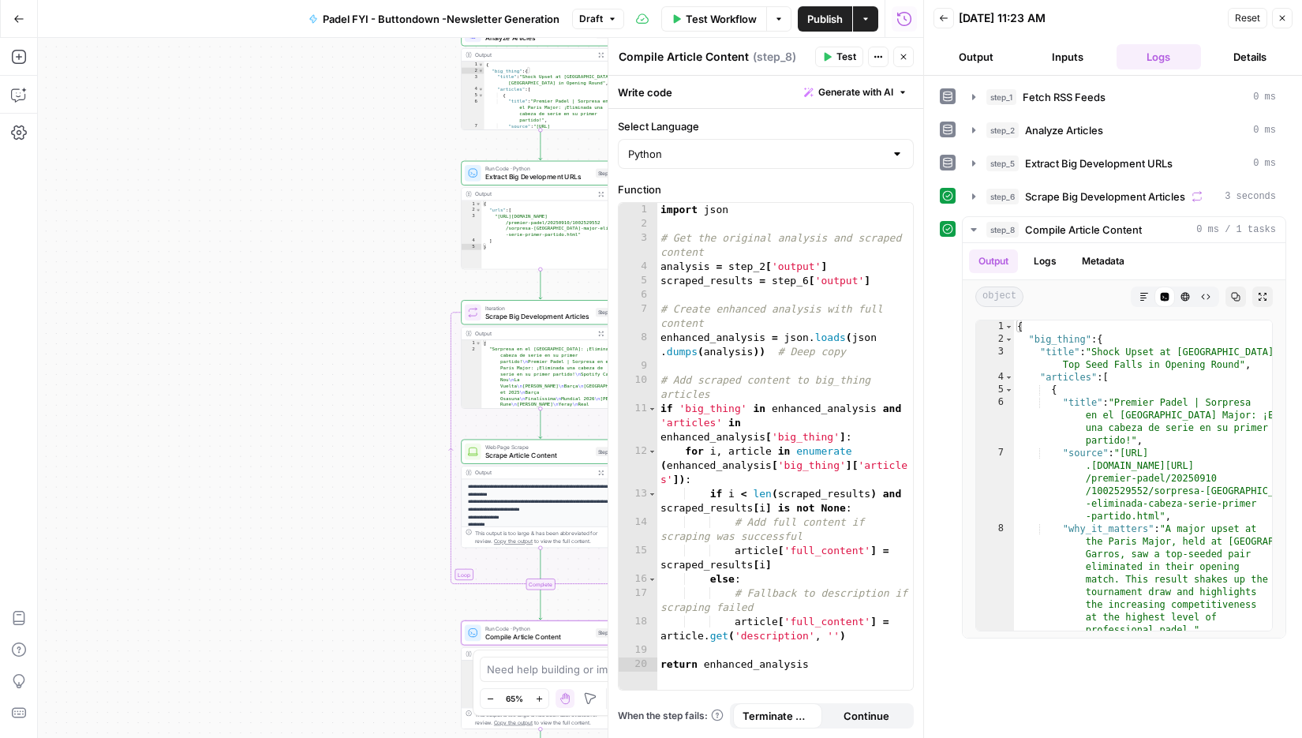
click at [972, 51] on button "Output" at bounding box center [976, 56] width 85 height 25
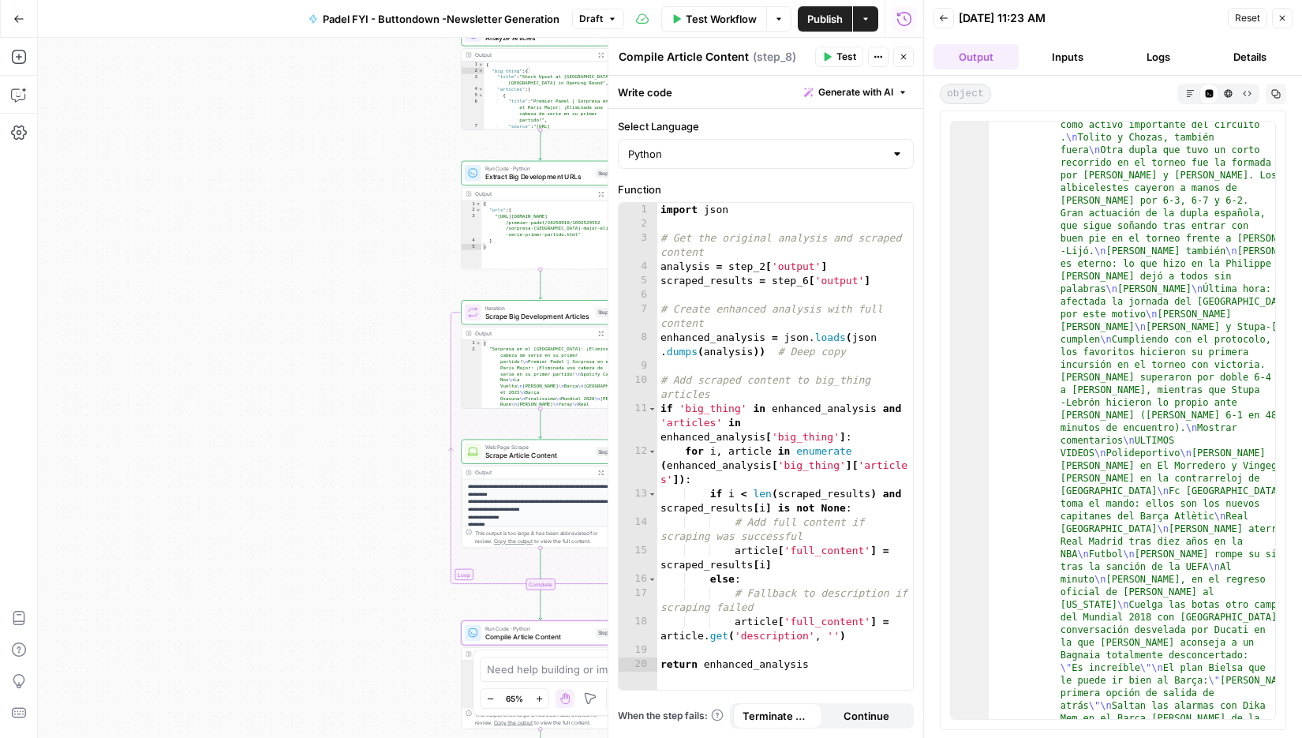
scroll to position [987, 0]
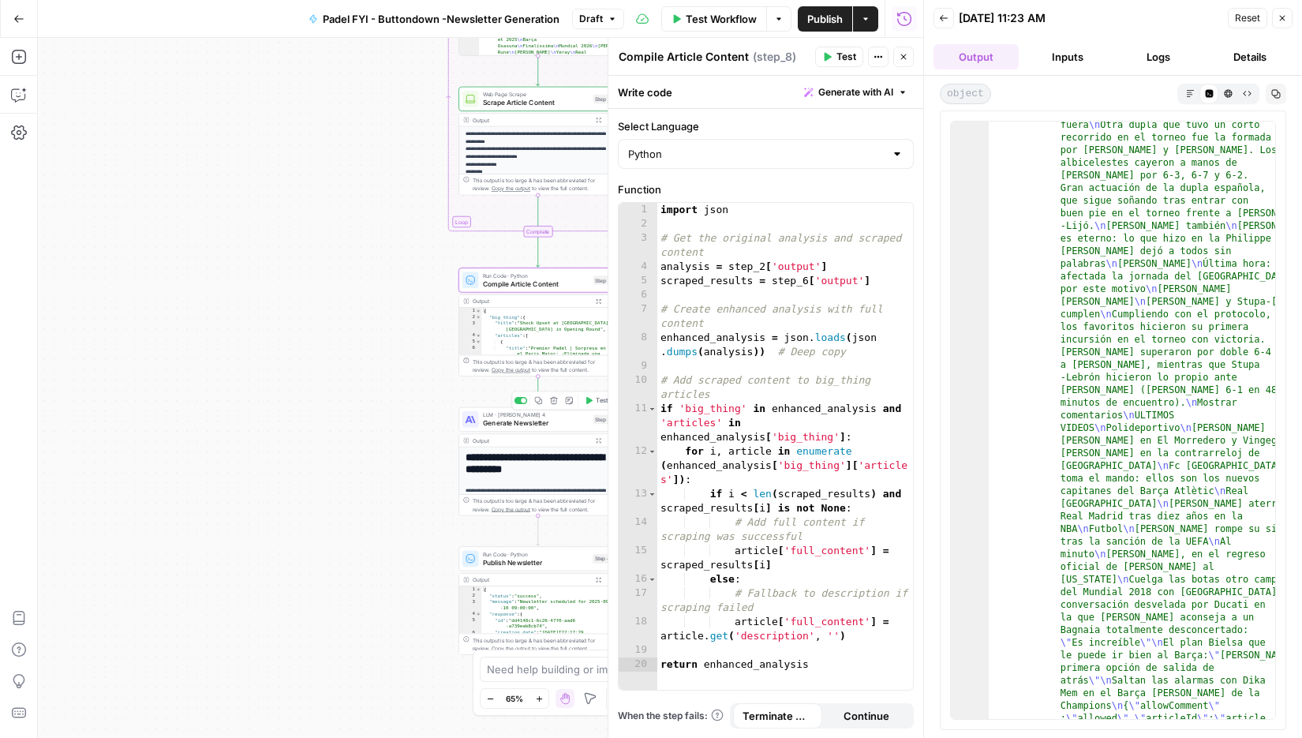
click at [497, 421] on span "Generate Newsletter" at bounding box center [536, 422] width 107 height 10
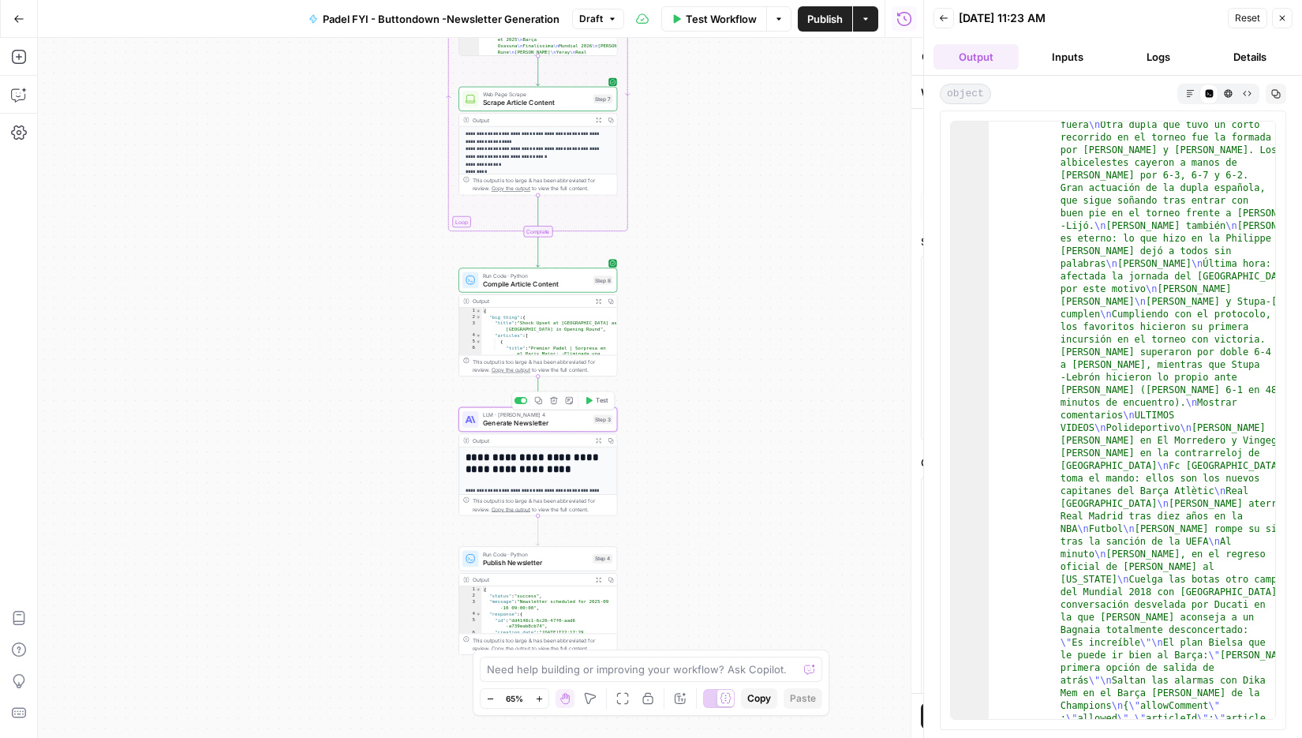
type textarea "Generate Newsletter"
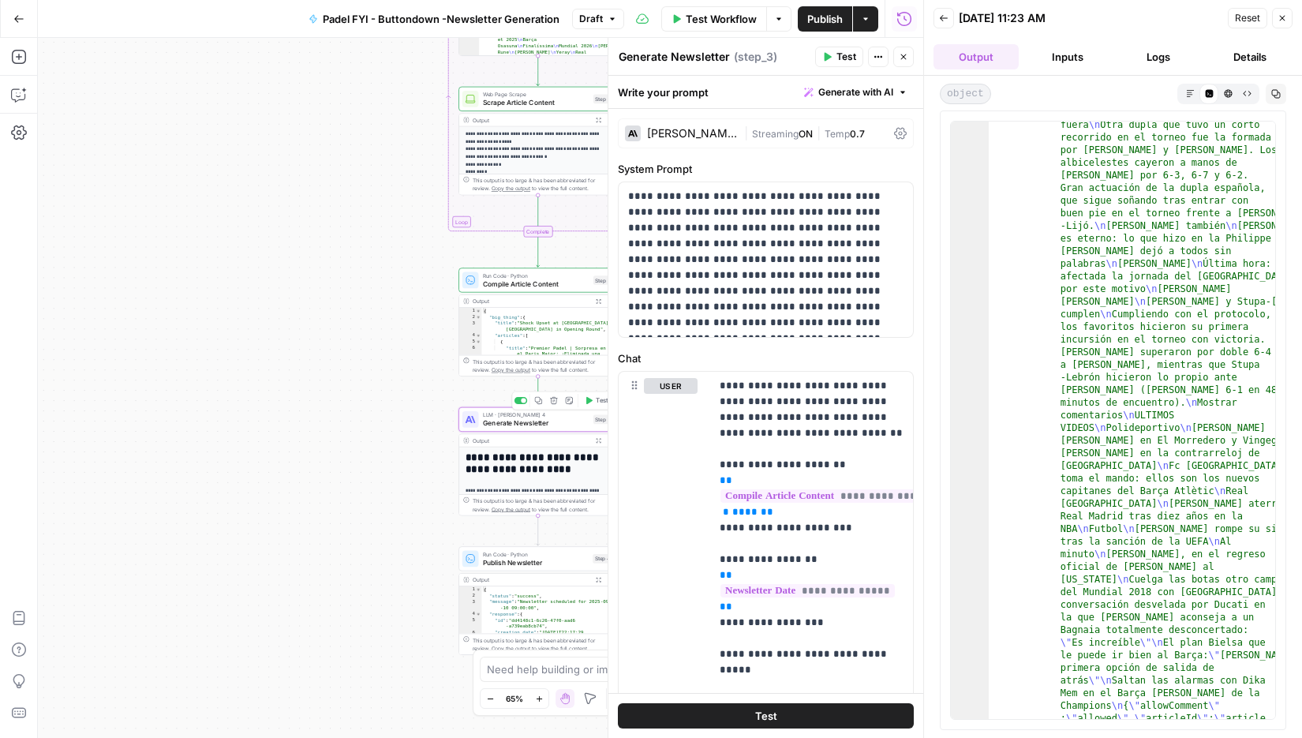
click at [597, 403] on span "Test" at bounding box center [602, 400] width 13 height 9
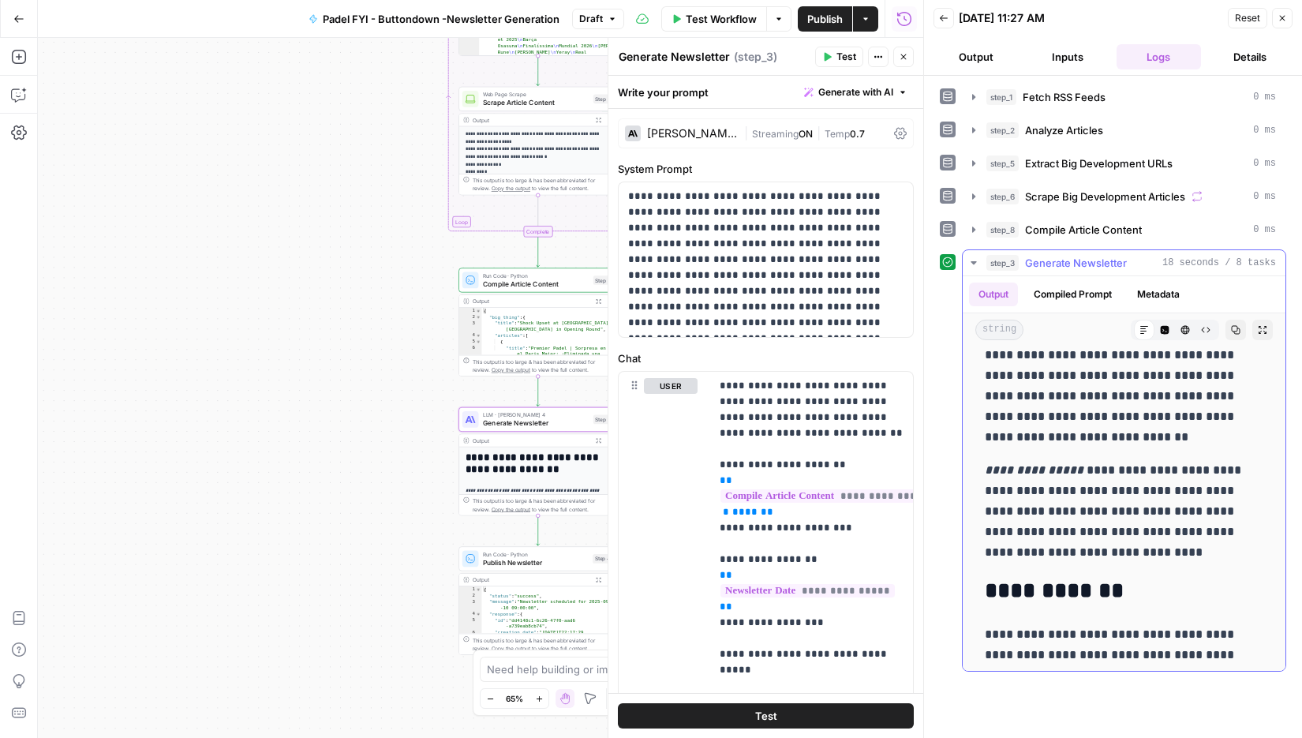
scroll to position [712, 0]
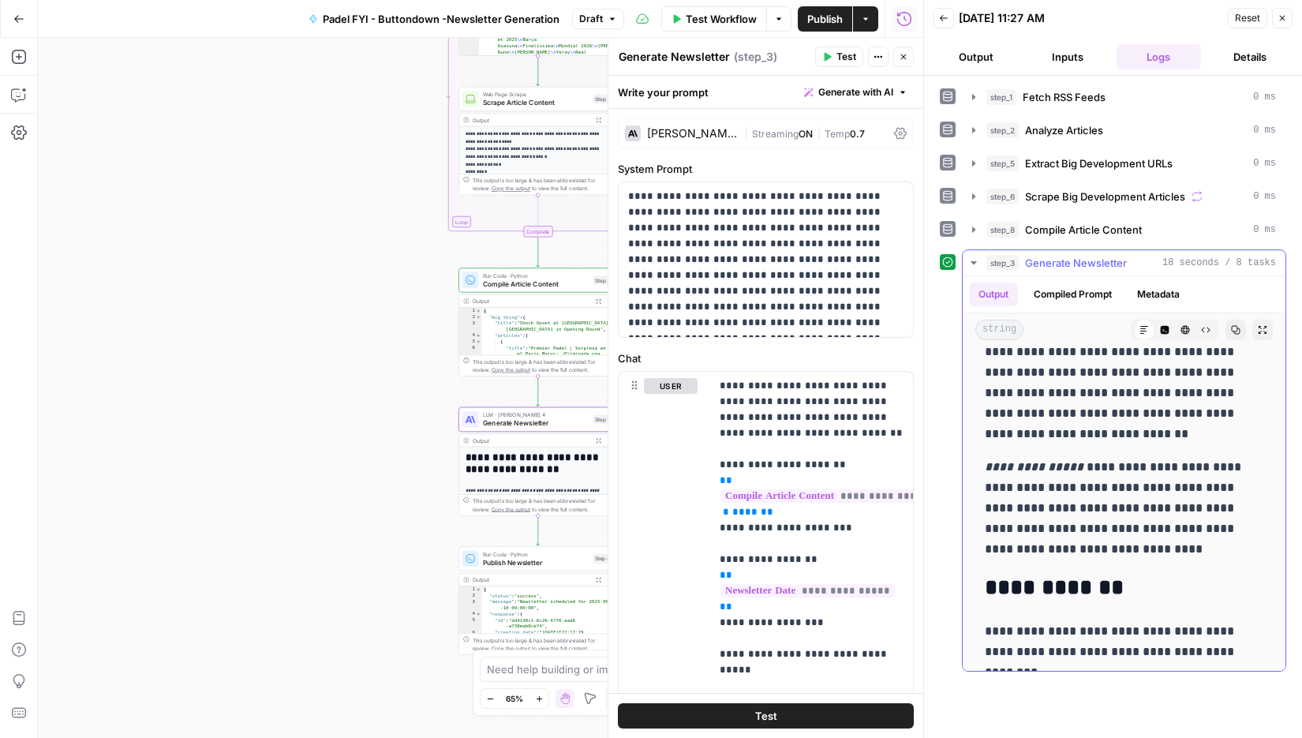
click at [1263, 328] on icon "button" at bounding box center [1262, 329] width 9 height 9
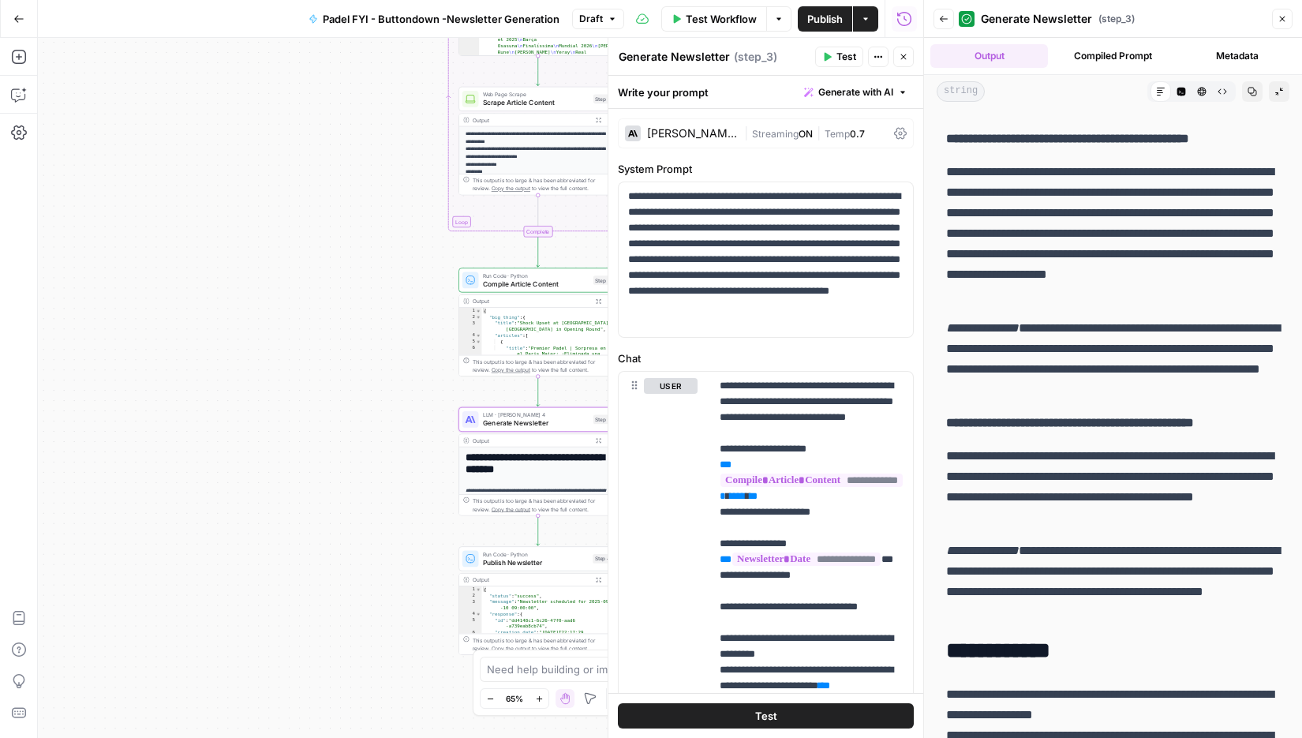
scroll to position [206, 0]
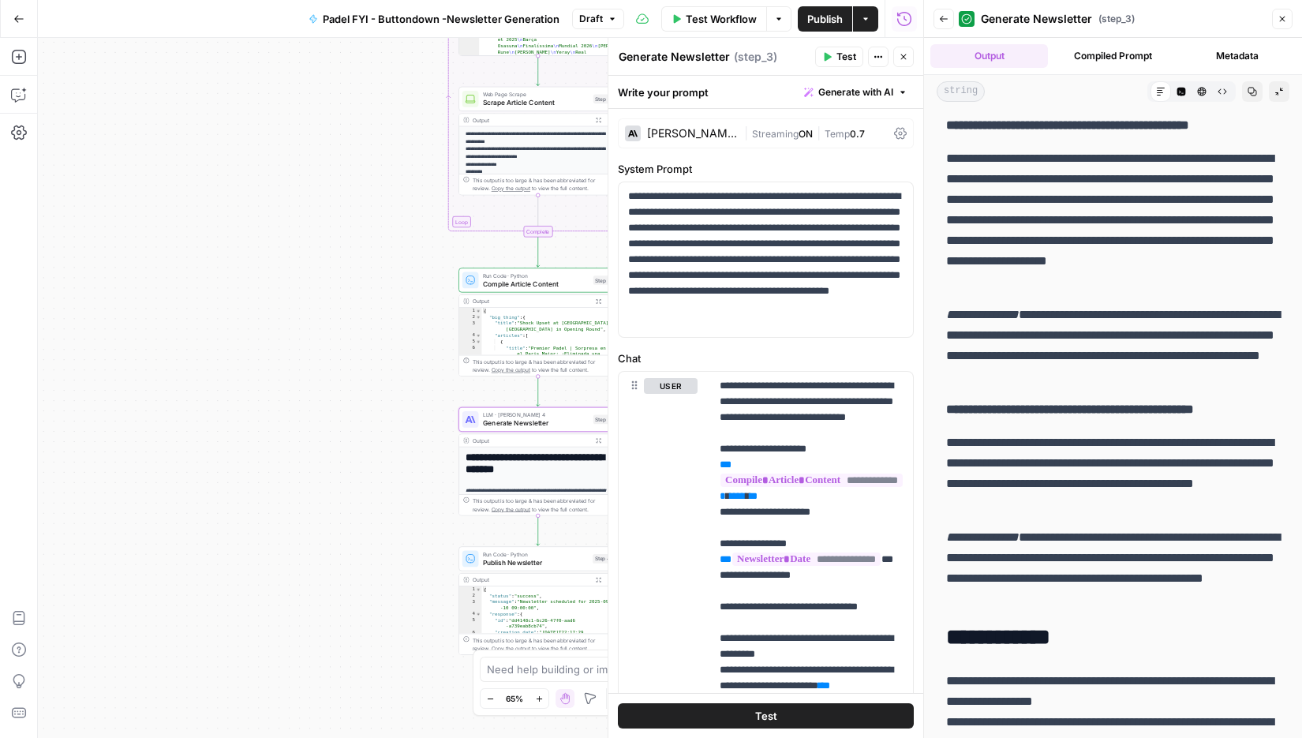
drag, startPoint x: 1222, startPoint y: 393, endPoint x: 938, endPoint y: 339, distance: 289.1
click at [938, 339] on div "**********" at bounding box center [1113, 681] width 353 height 1546
click at [998, 350] on p "**********" at bounding box center [1113, 346] width 334 height 82
drag, startPoint x: 1221, startPoint y: 399, endPoint x: 1136, endPoint y: 365, distance: 91.0
click at [1136, 365] on p "**********" at bounding box center [1113, 346] width 334 height 82
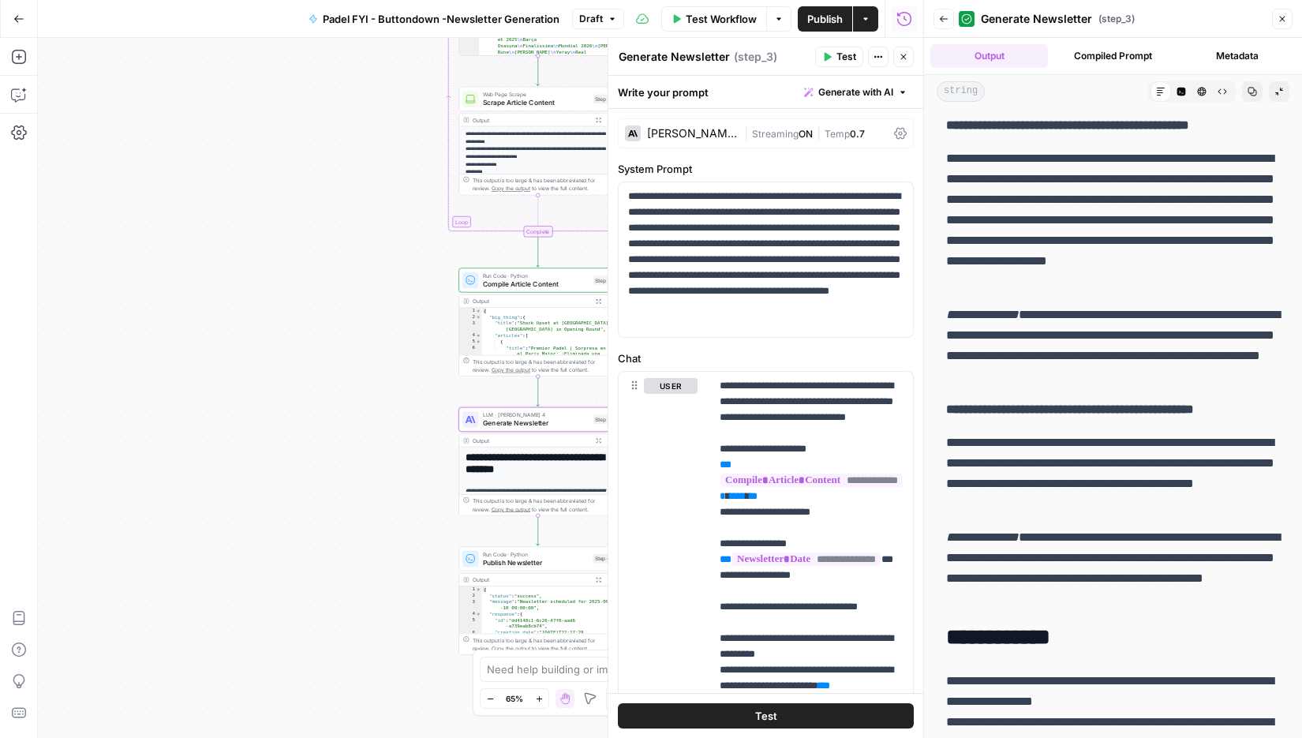
click at [1137, 348] on p "**********" at bounding box center [1113, 346] width 334 height 82
drag, startPoint x: 1219, startPoint y: 395, endPoint x: 948, endPoint y: 334, distance: 278.2
click at [948, 334] on p "**********" at bounding box center [1113, 346] width 334 height 82
click at [24, 96] on icon "button" at bounding box center [17, 95] width 13 height 13
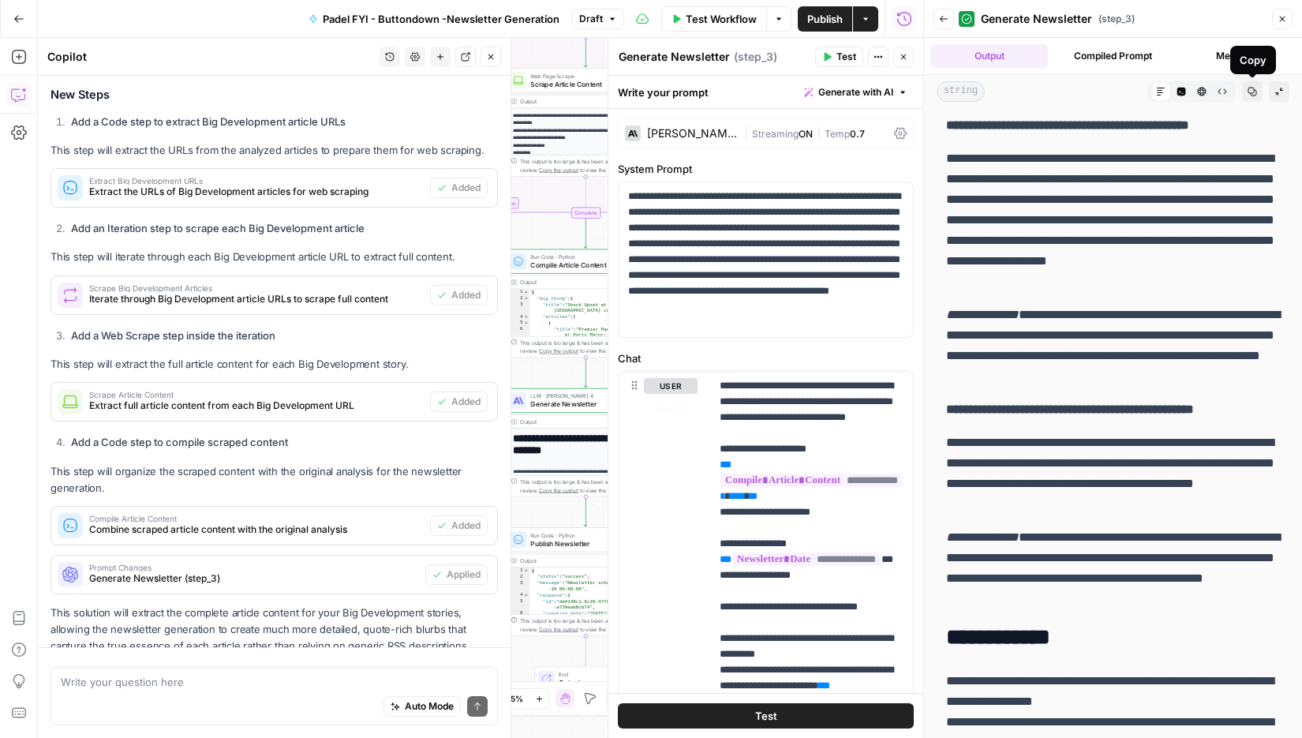
scroll to position [405, 0]
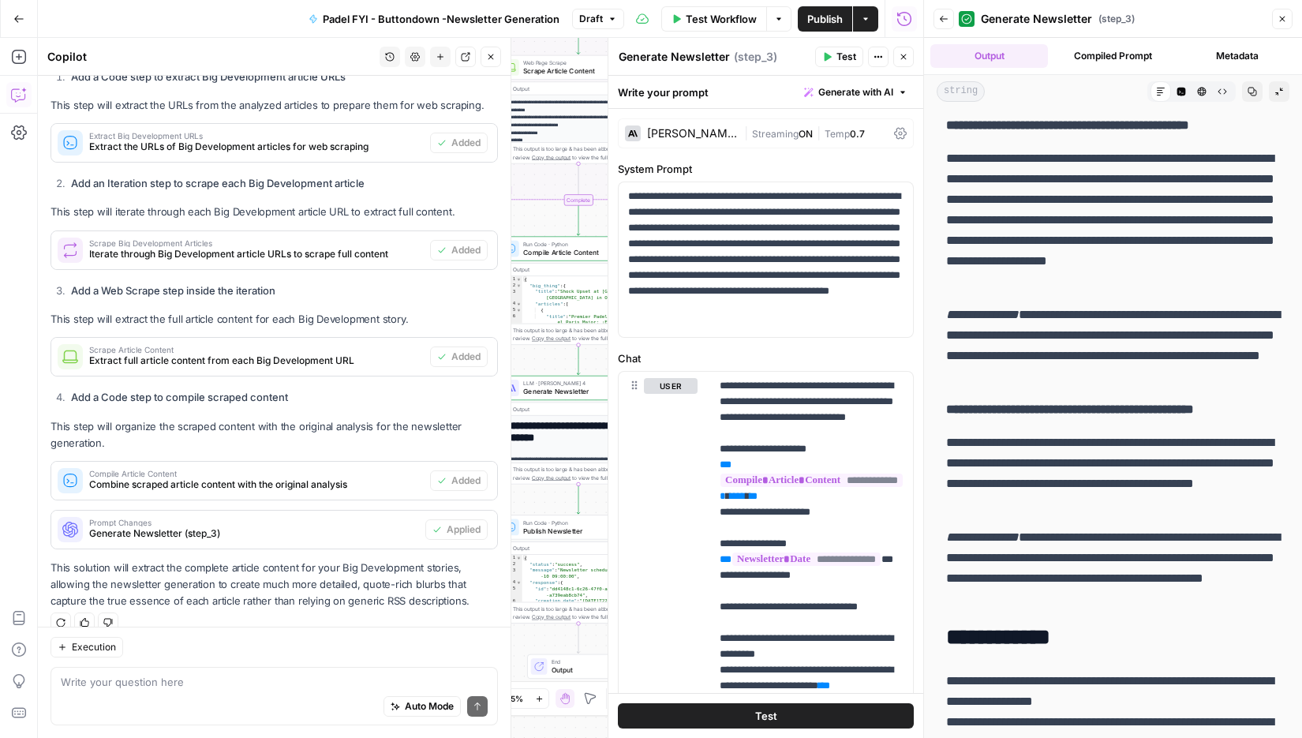
click at [335, 680] on div "Auto Mode will automatically modify and execute the workflow" at bounding box center [422, 667] width 225 height 31
click at [101, 649] on span "Execution" at bounding box center [94, 647] width 44 height 14
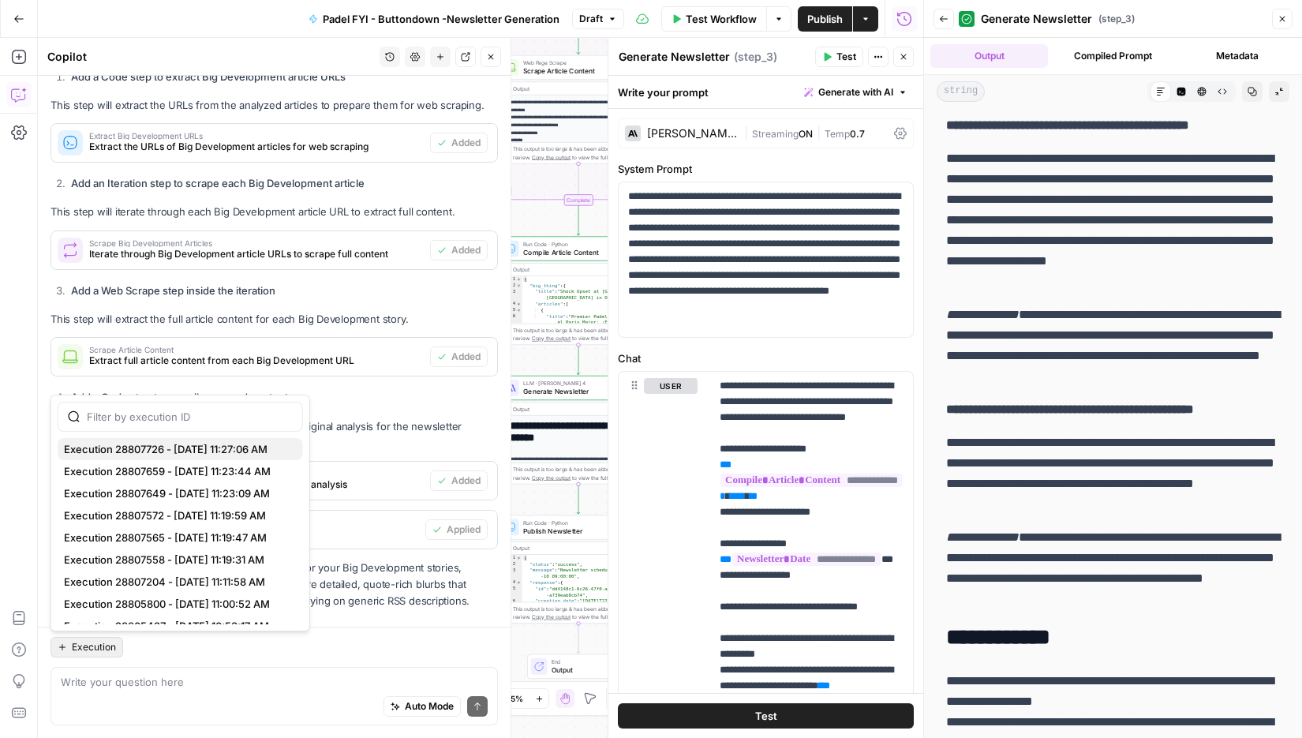
click at [253, 447] on span "Execution 28807726 - 9/10/2025, 11:27:06 AM" at bounding box center [177, 449] width 226 height 16
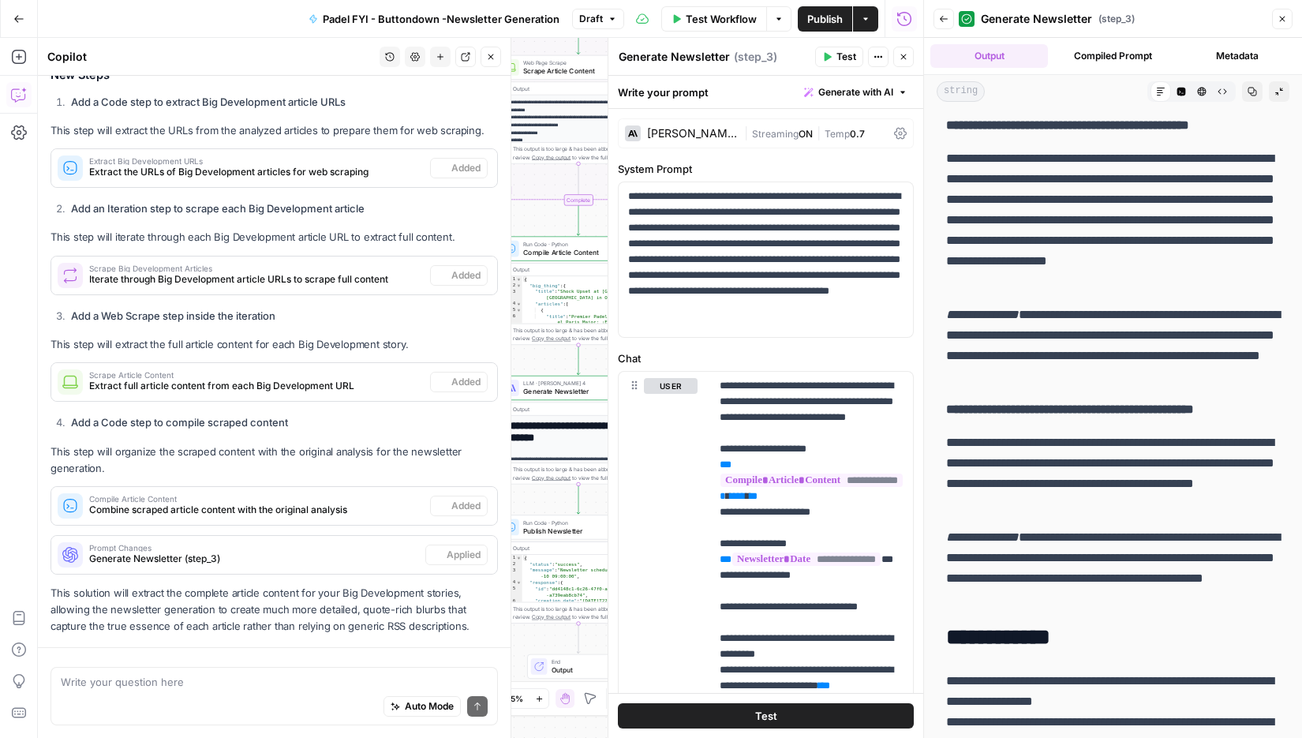
scroll to position [335, 0]
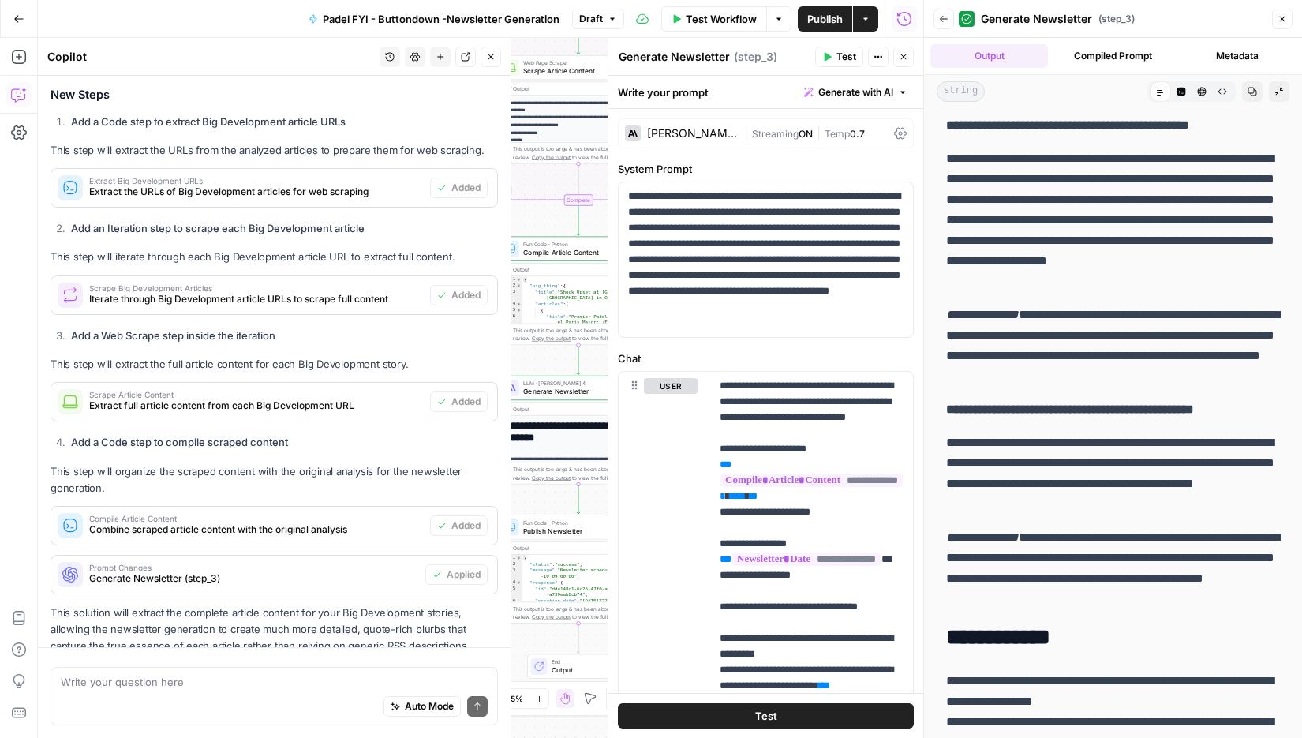
click at [229, 690] on div "Auto Mode Send" at bounding box center [274, 707] width 427 height 35
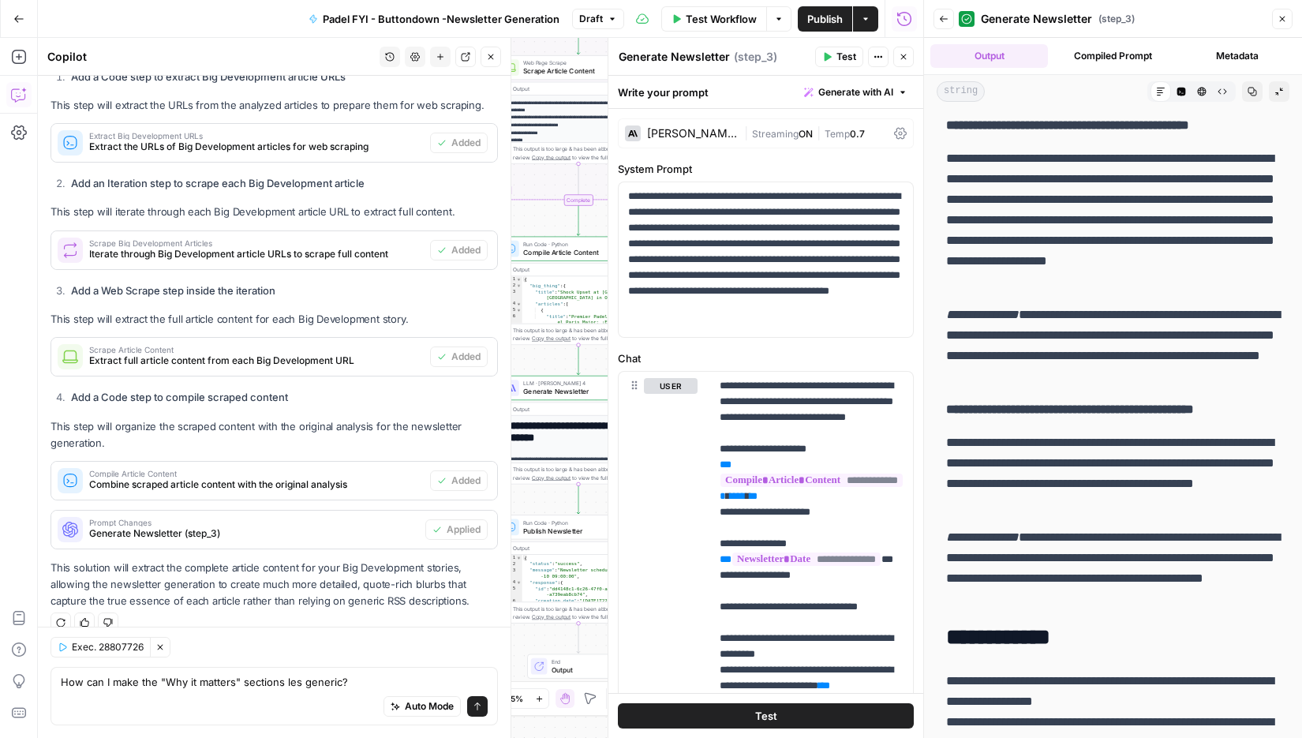
drag, startPoint x: 1100, startPoint y: 620, endPoint x: 945, endPoint y: 149, distance: 496.1
click at [945, 149] on div "**********" at bounding box center [1113, 681] width 353 height 1546
click at [385, 689] on textarea "How can I make the "Why it matters" sections les generic?" at bounding box center [274, 682] width 427 height 16
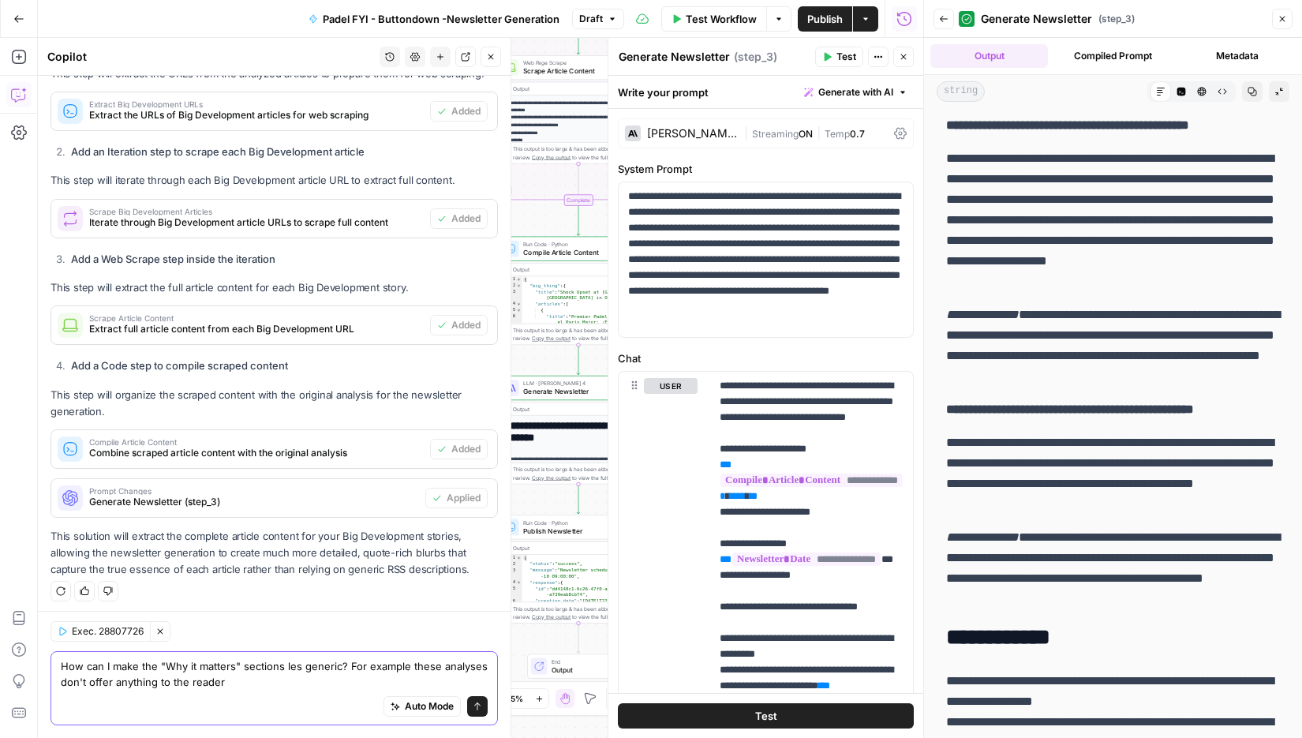
paste textarea "🎾 Massive Upset Rocks Paris Major at Roland Garros The prestigious Paris Major …"
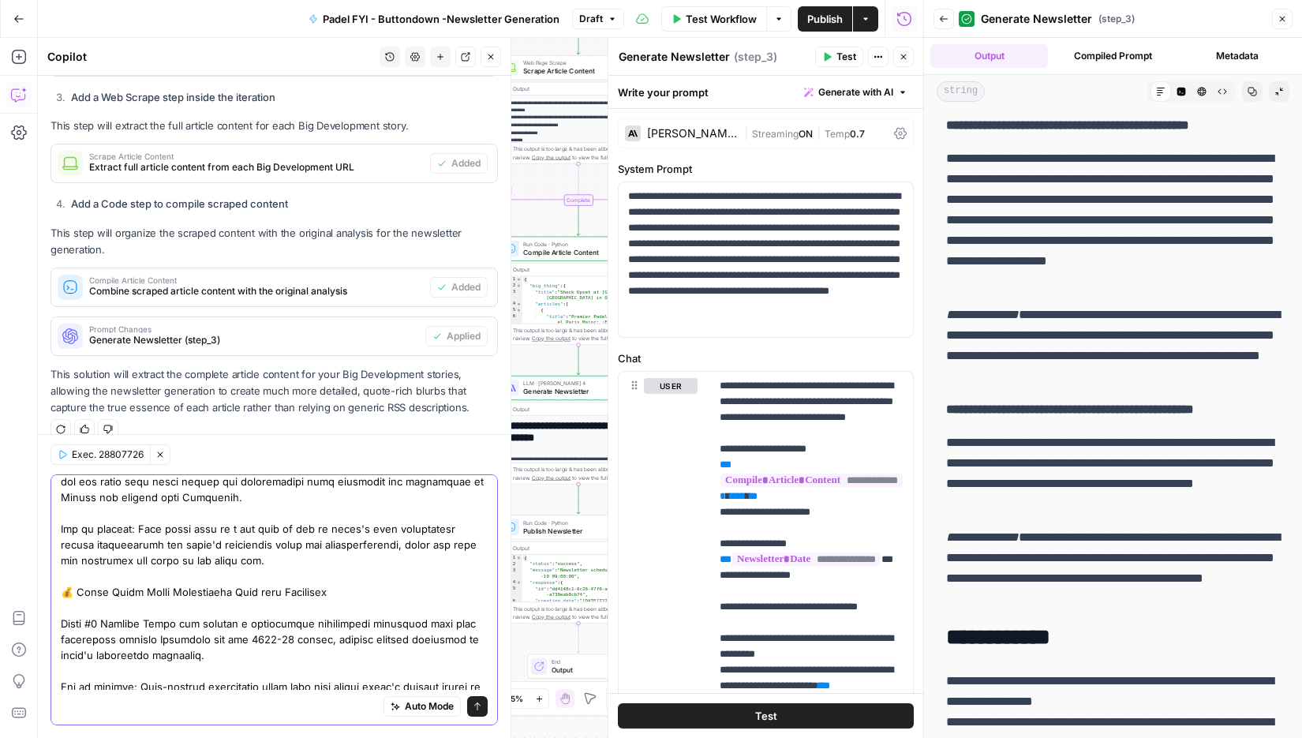
type textarea "How can I make the "Why it matters" sections les generic? For example these ana…"
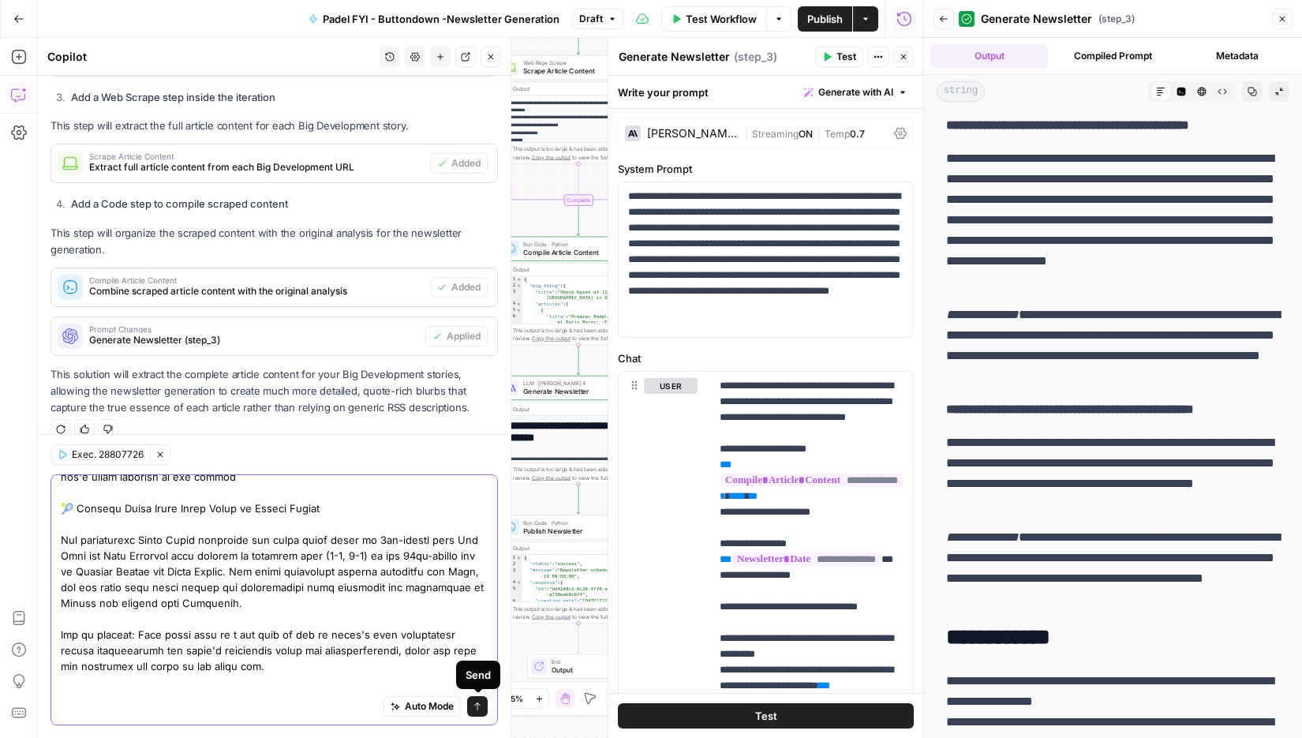
click at [482, 709] on div "Auto Mode Send" at bounding box center [274, 599] width 447 height 251
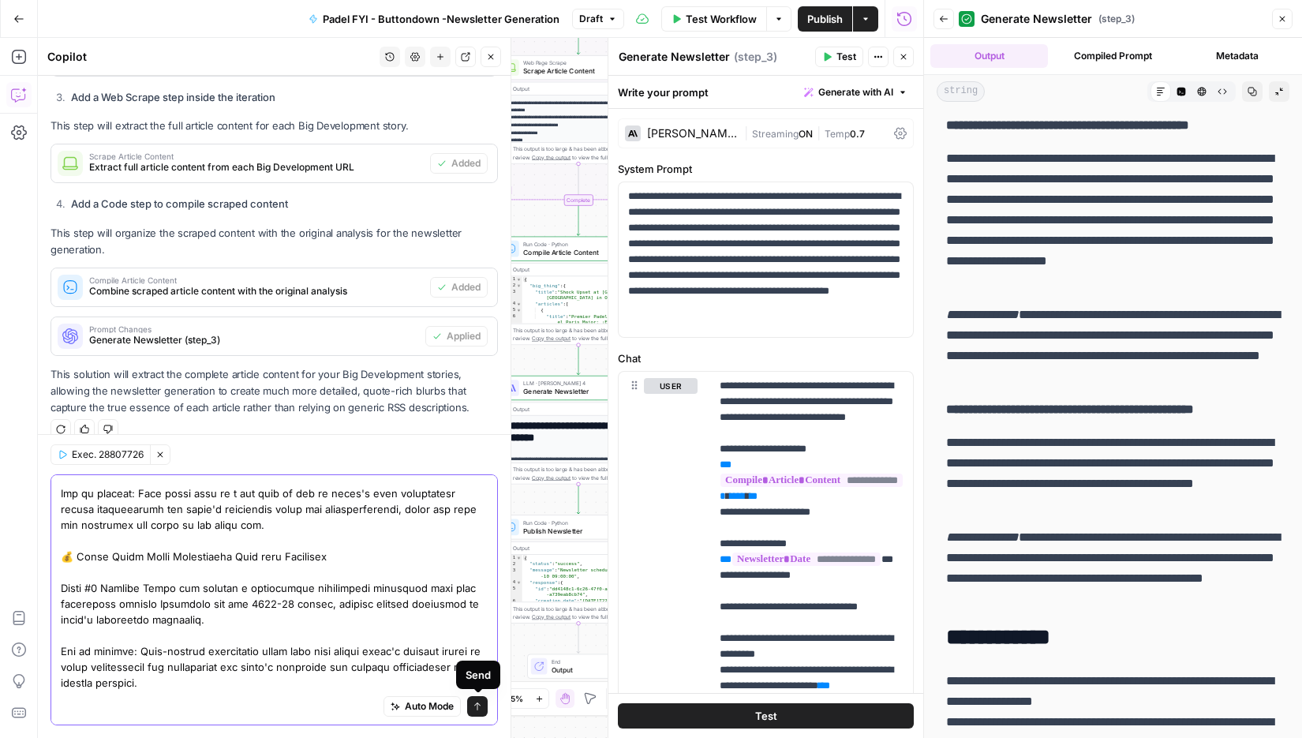
scroll to position [0, 0]
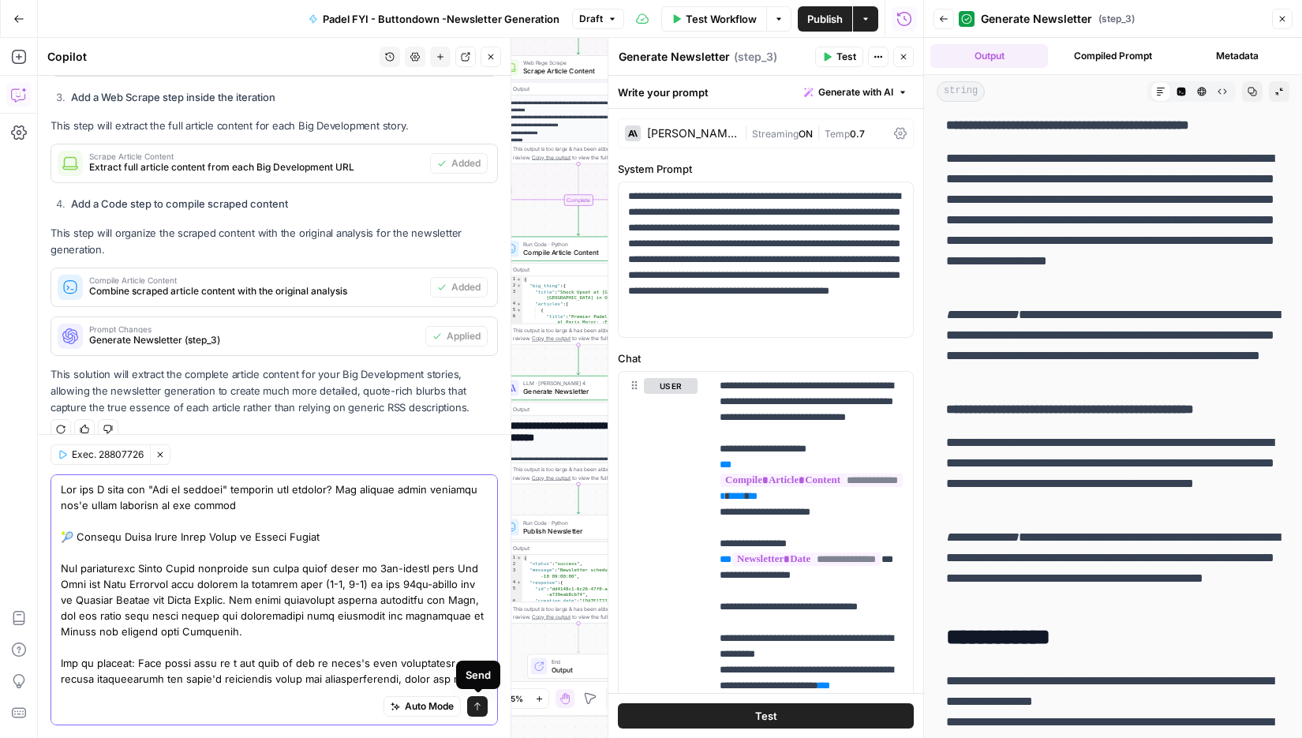
click at [477, 703] on icon "submit" at bounding box center [477, 706] width 6 height 8
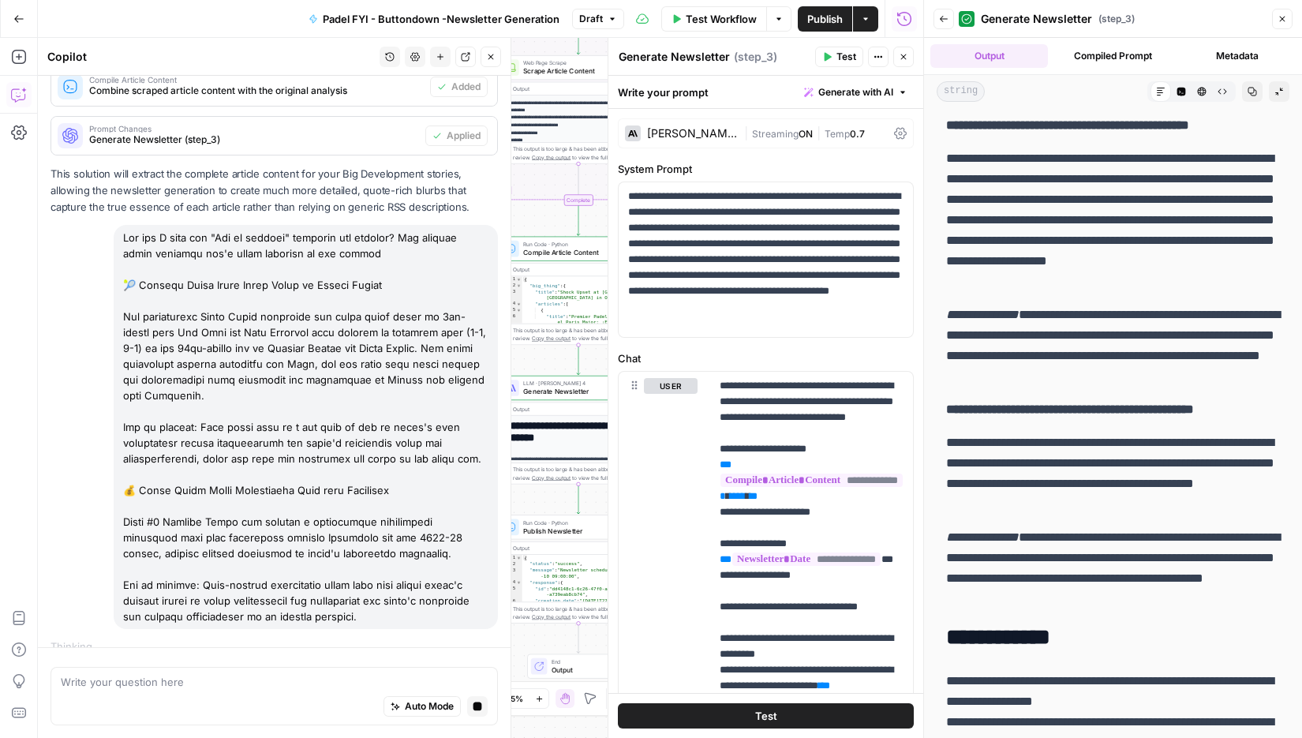
scroll to position [768, 0]
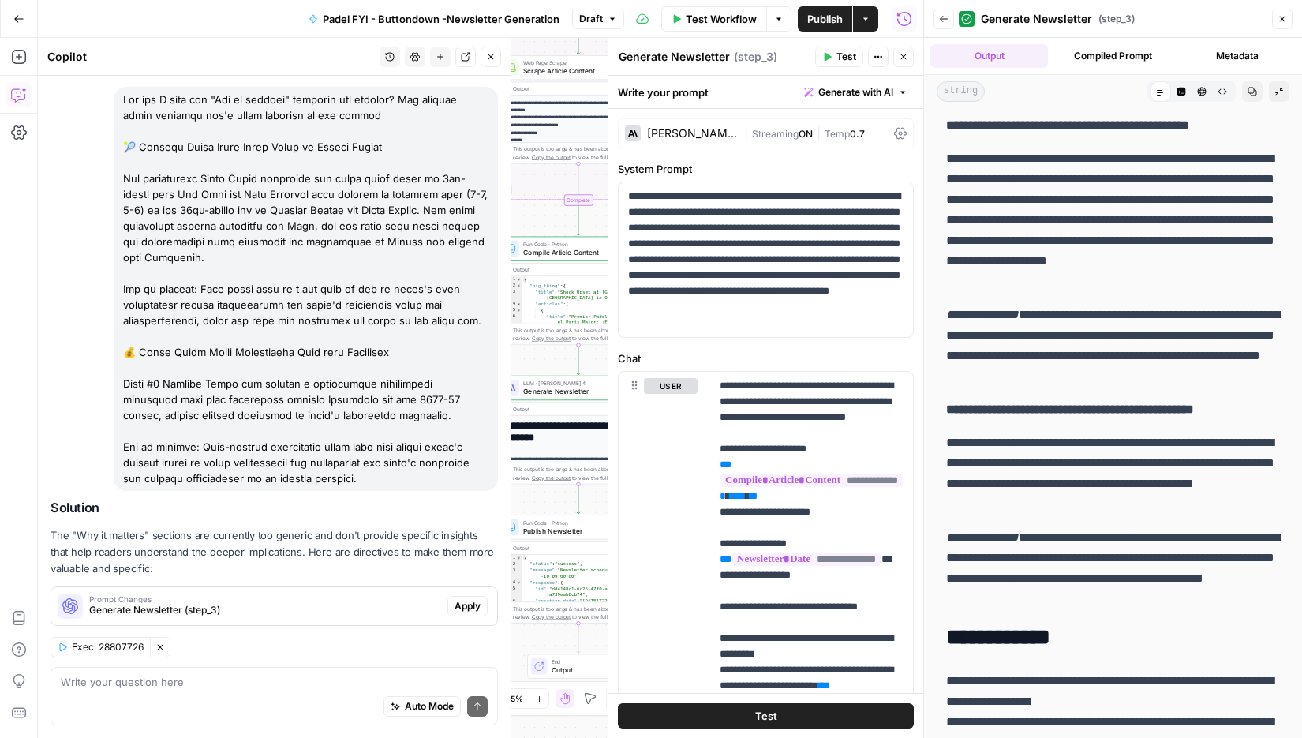
scroll to position [1013, 0]
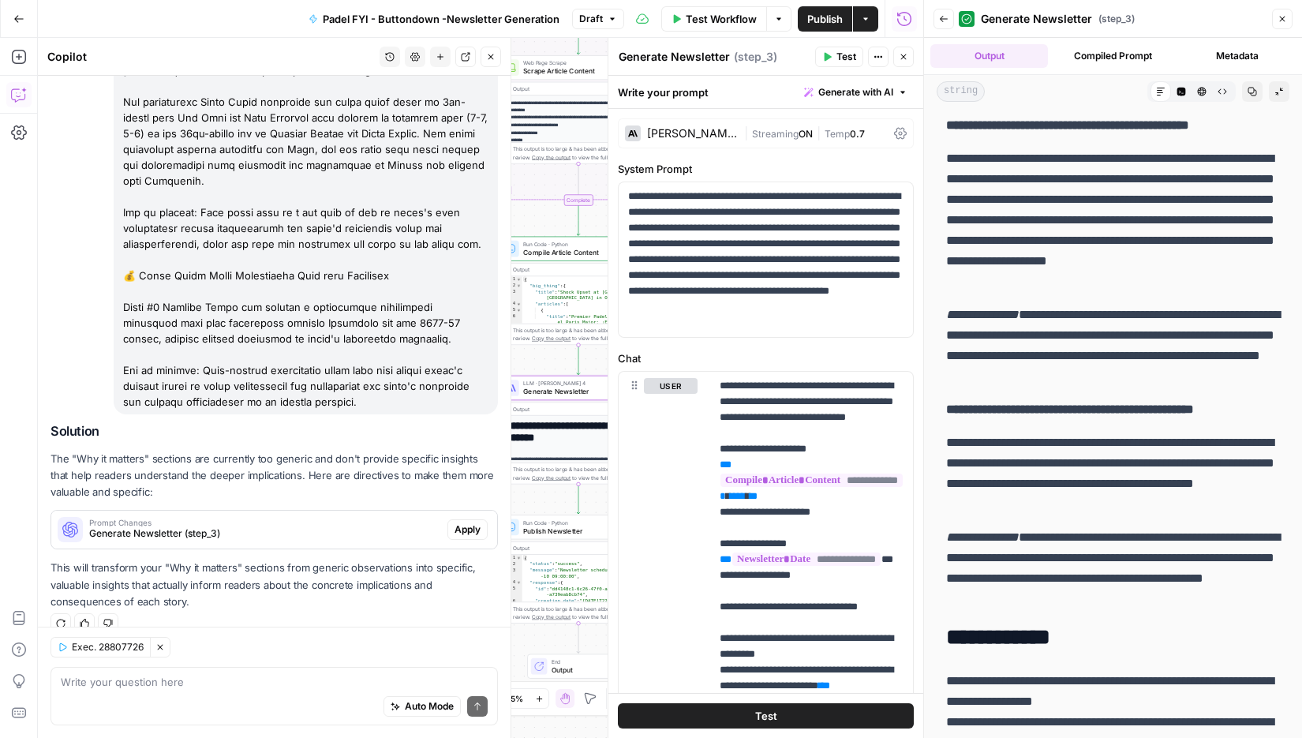
click at [472, 522] on span "Apply" at bounding box center [468, 529] width 26 height 14
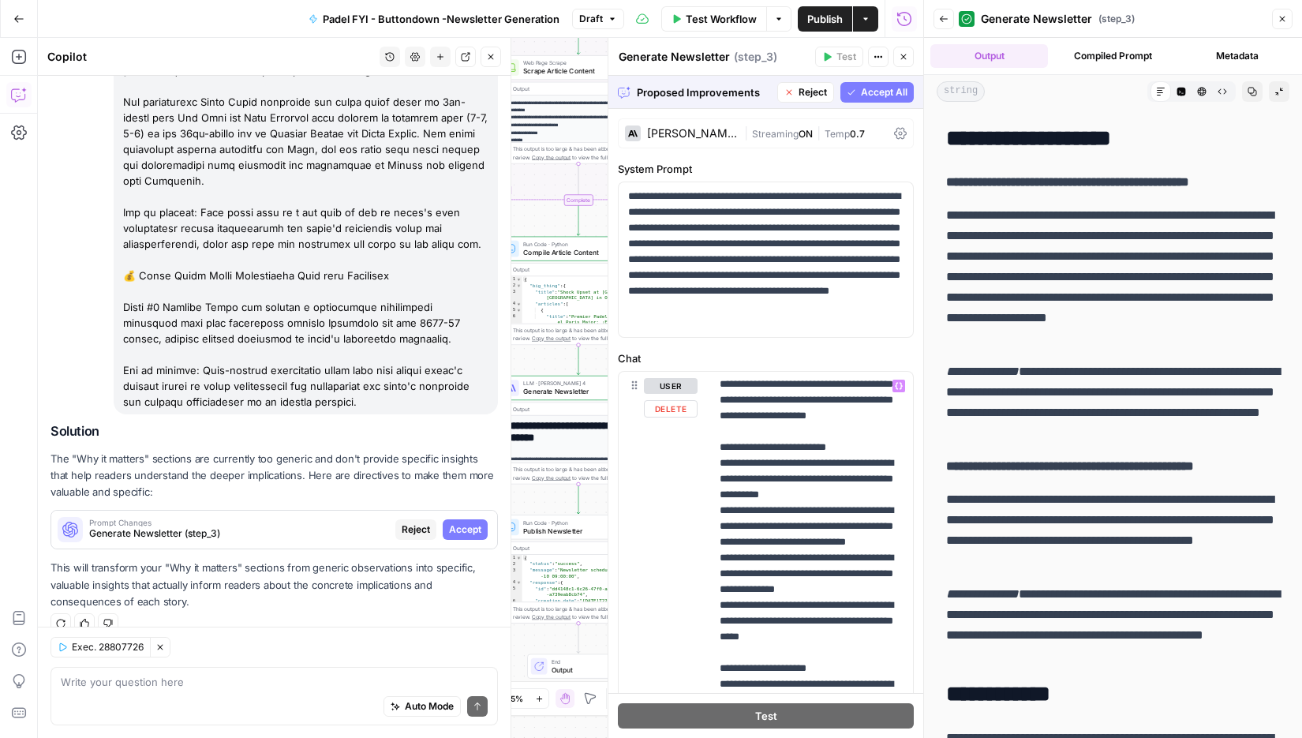
scroll to position [1010, 0]
click at [867, 88] on span "Accept All" at bounding box center [884, 92] width 47 height 14
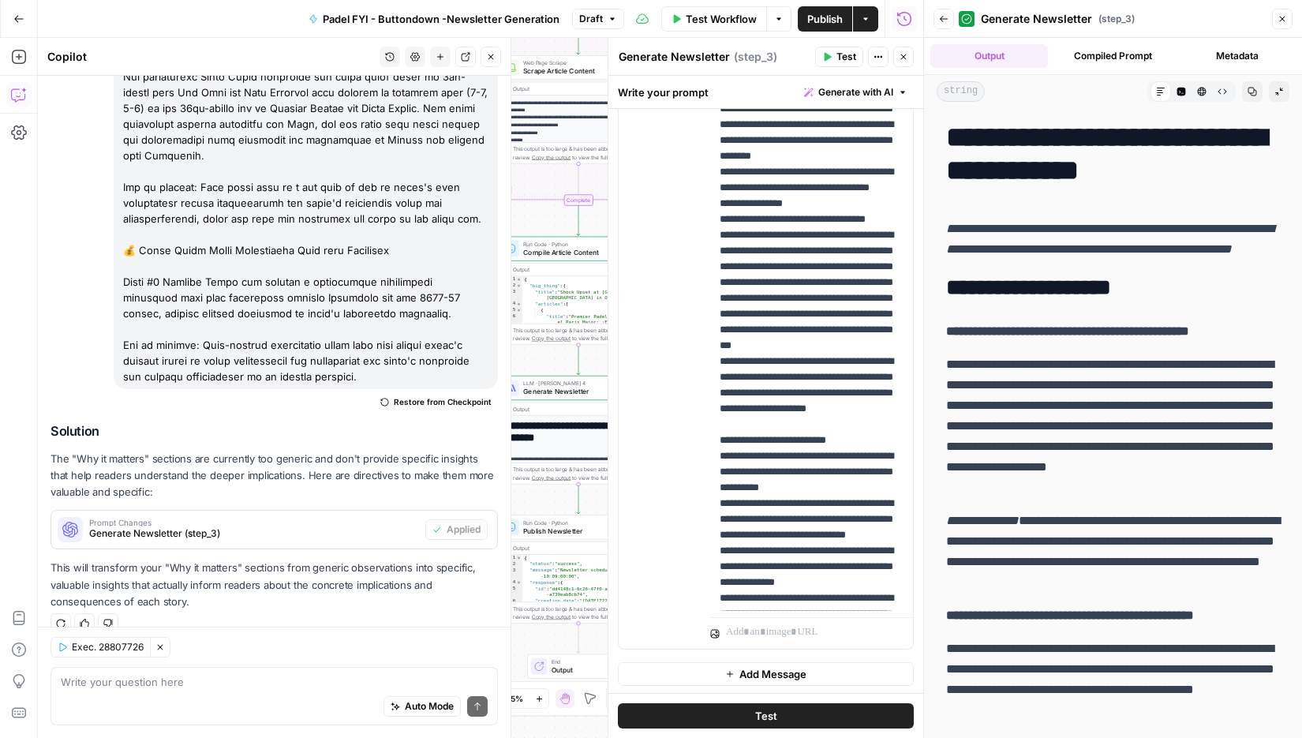
scroll to position [629, 0]
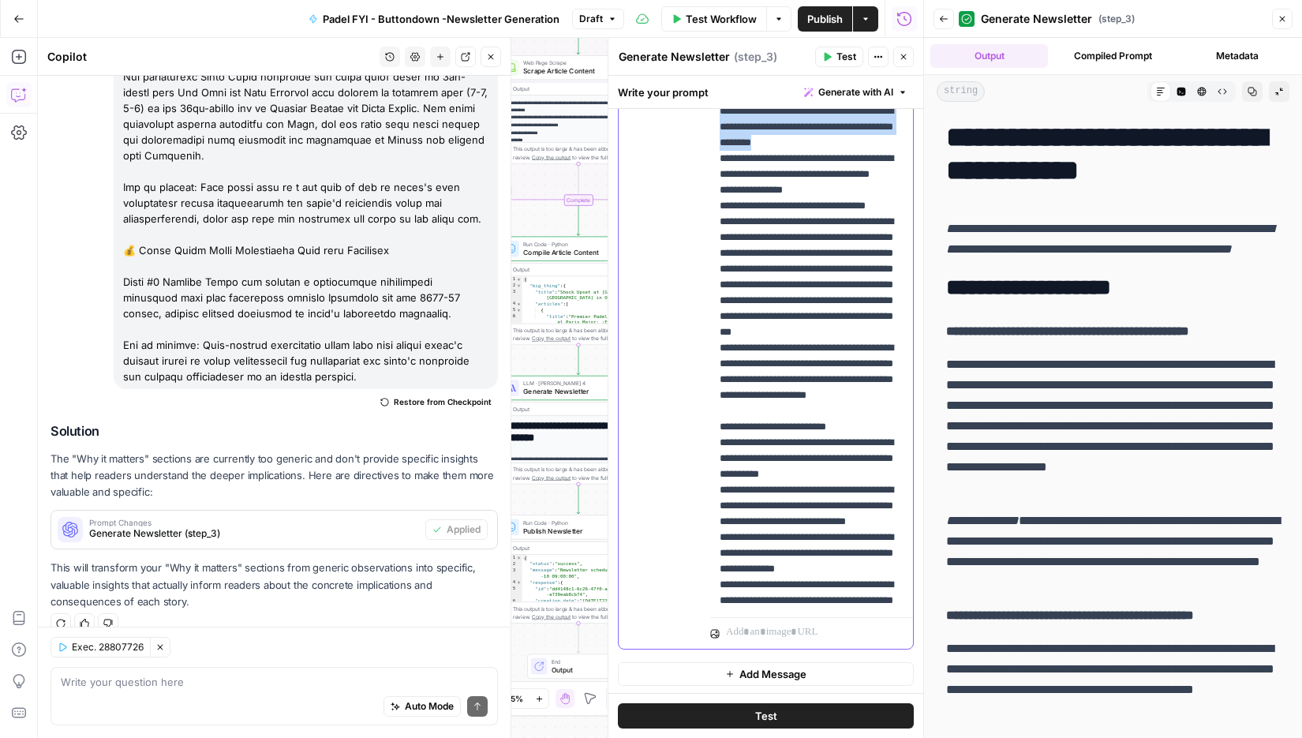
drag, startPoint x: 867, startPoint y: 342, endPoint x: 707, endPoint y: 315, distance: 161.8
click at [707, 315] on div "**********" at bounding box center [766, 308] width 294 height 680
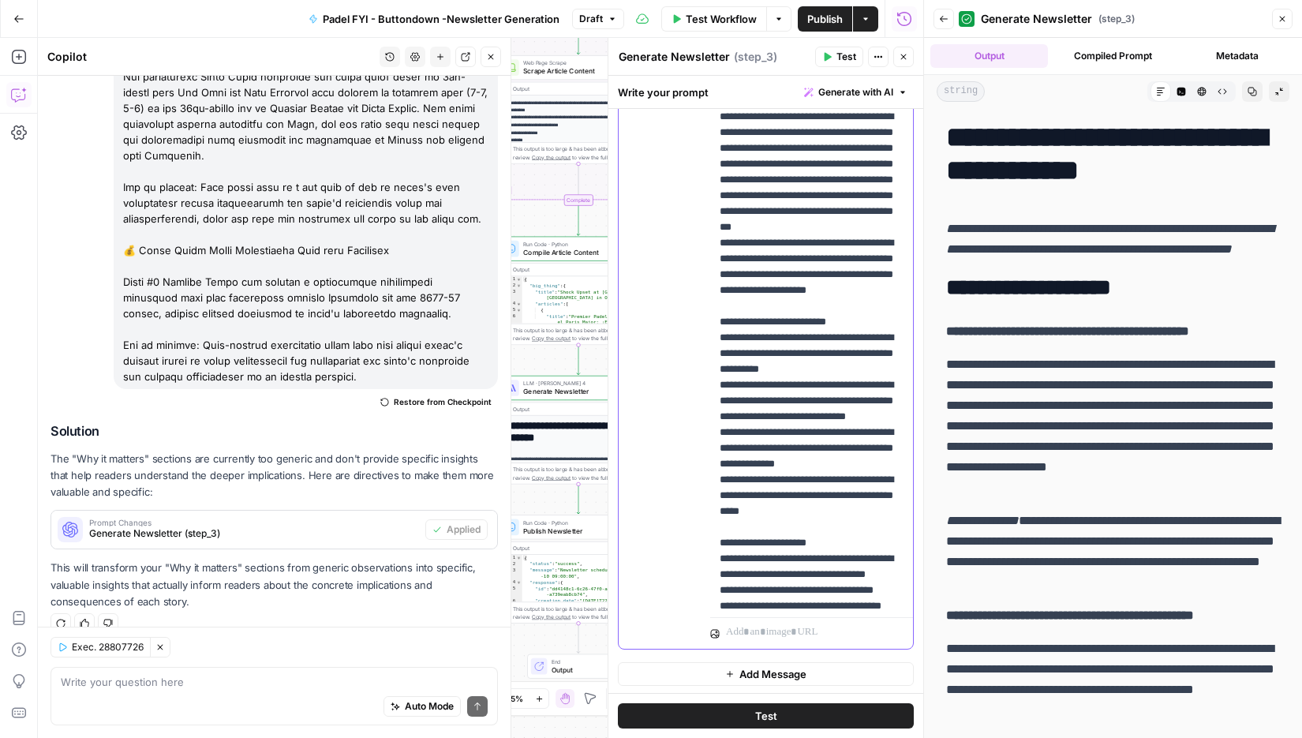
scroll to position [683, 0]
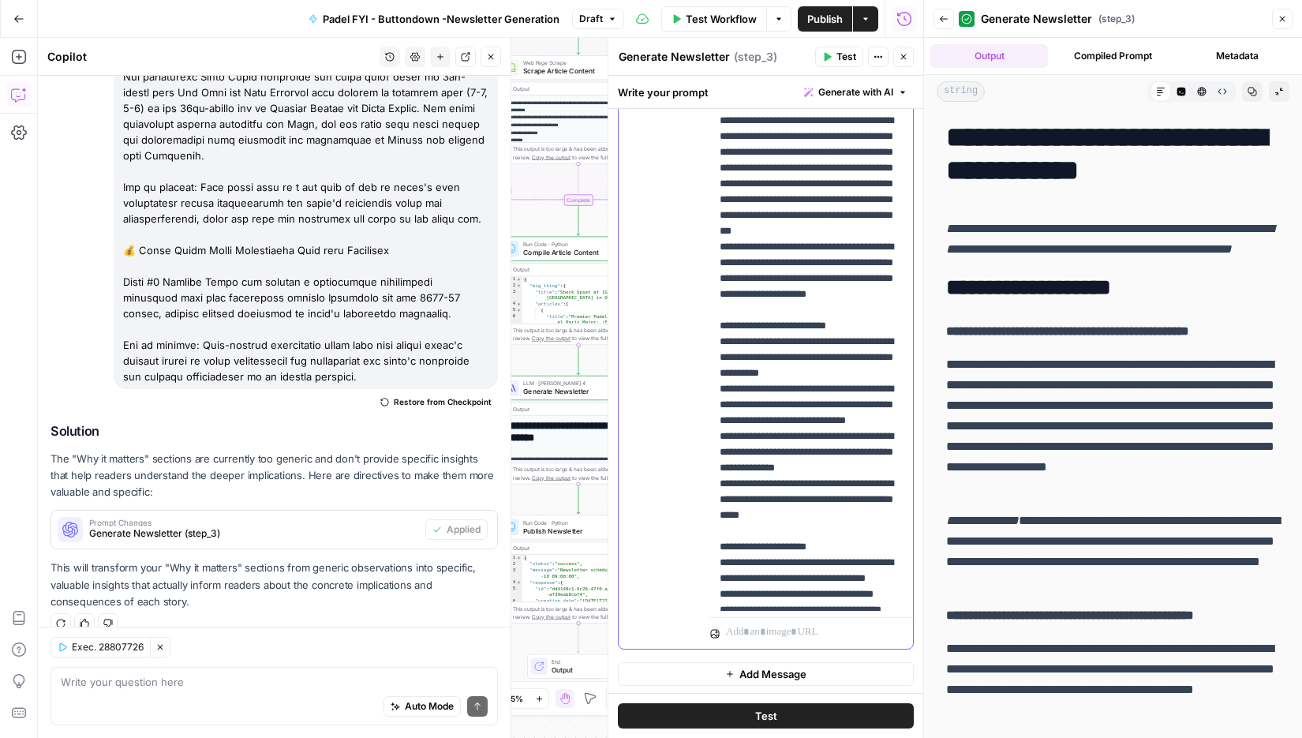
click at [848, 496] on p "**********" at bounding box center [812, 365] width 185 height 2147
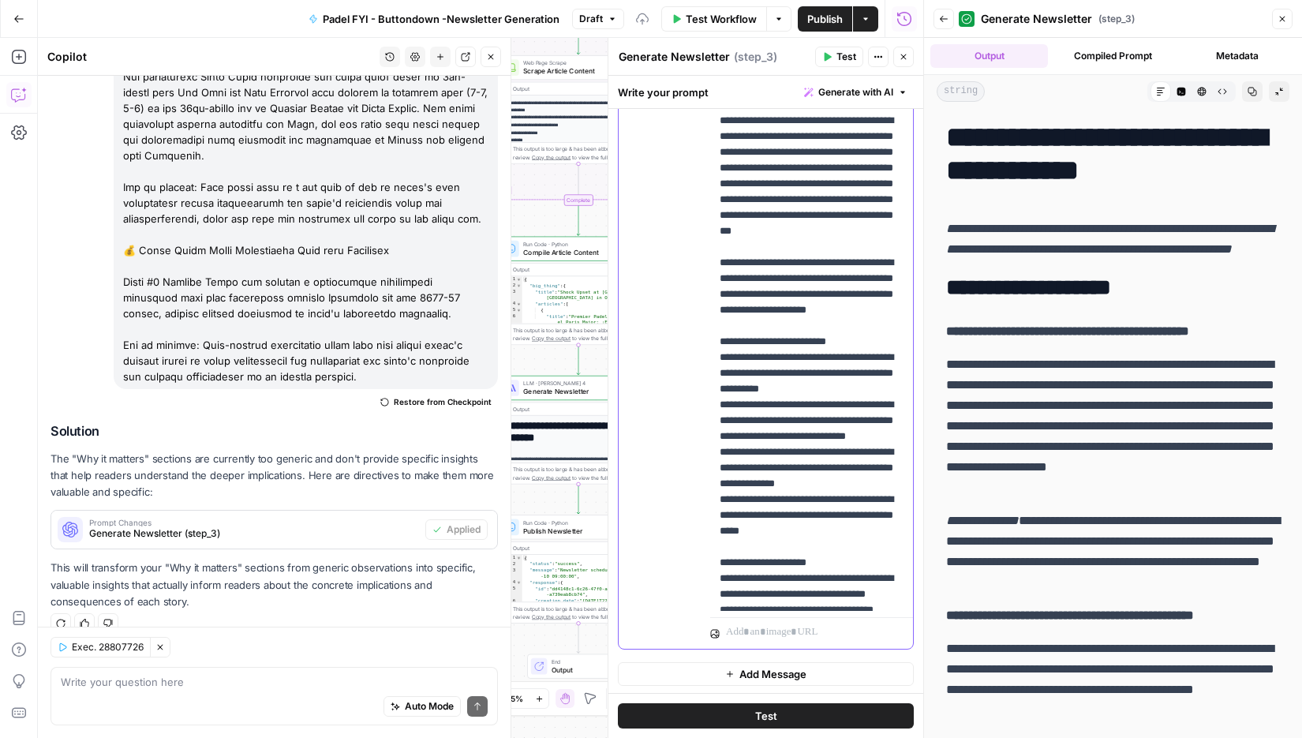
paste div
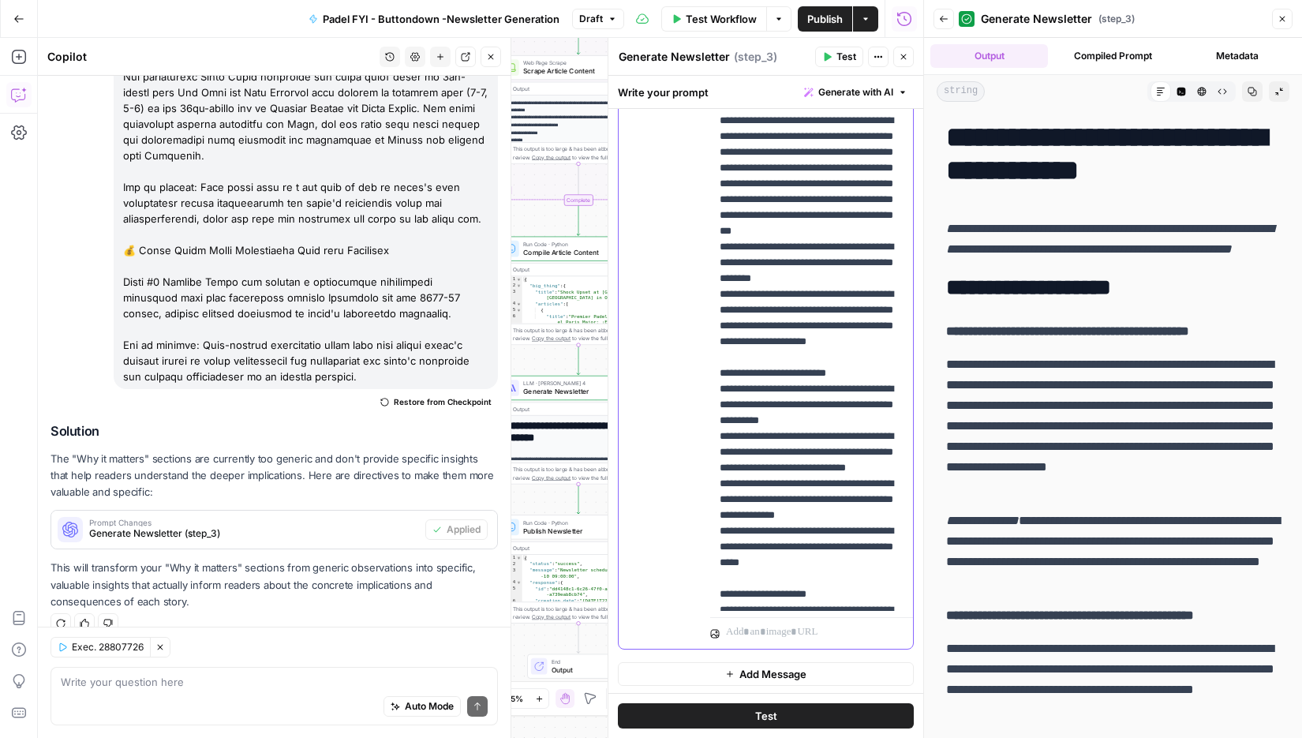
click at [739, 516] on p "**********" at bounding box center [812, 389] width 185 height 2194
click at [851, 55] on span "Test" at bounding box center [847, 57] width 20 height 14
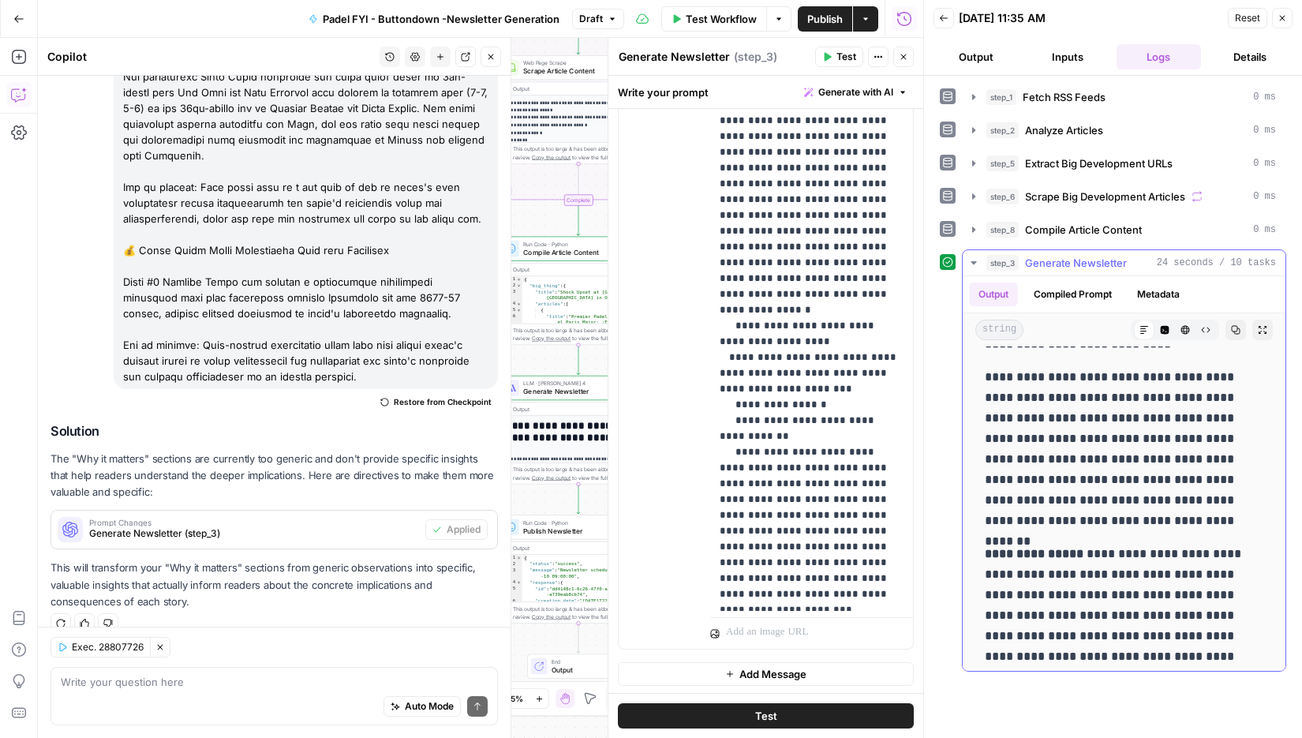
scroll to position [2130, 0]
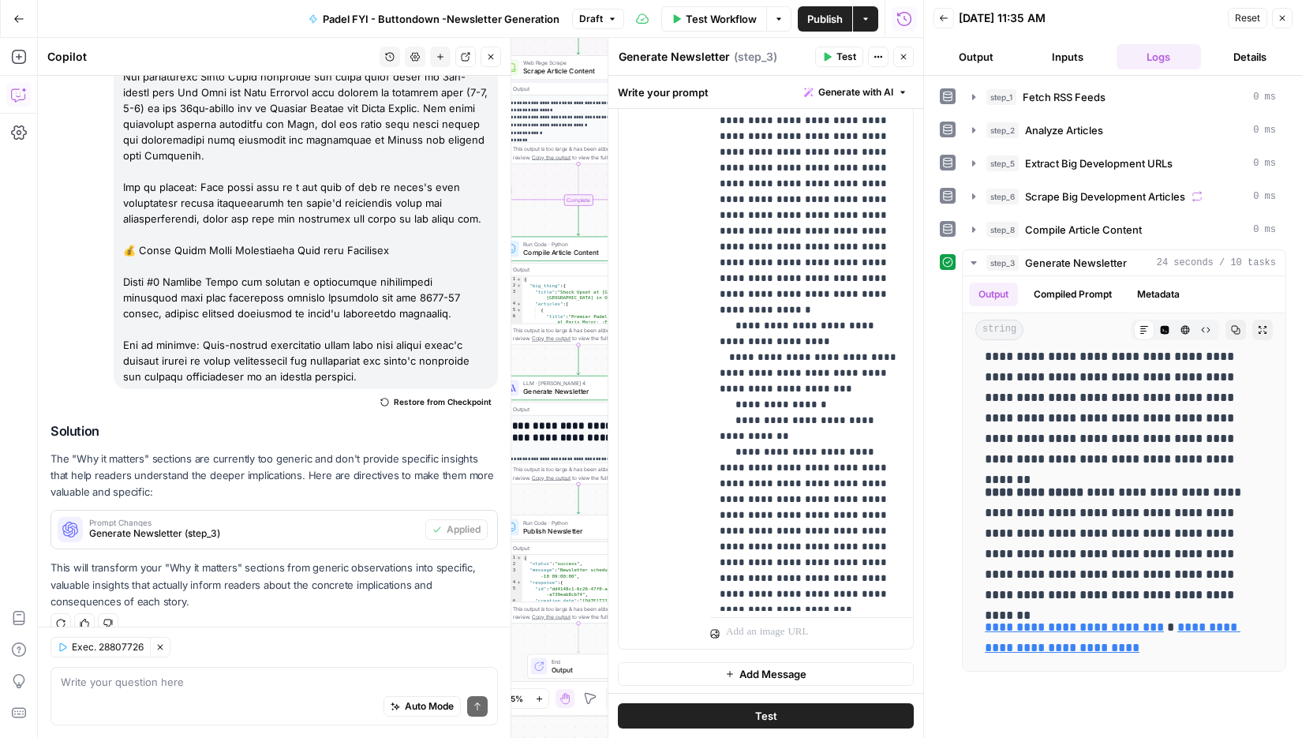
click at [365, 695] on div "Auto Mode Send" at bounding box center [274, 707] width 427 height 35
click at [163, 649] on icon "button" at bounding box center [159, 646] width 9 height 9
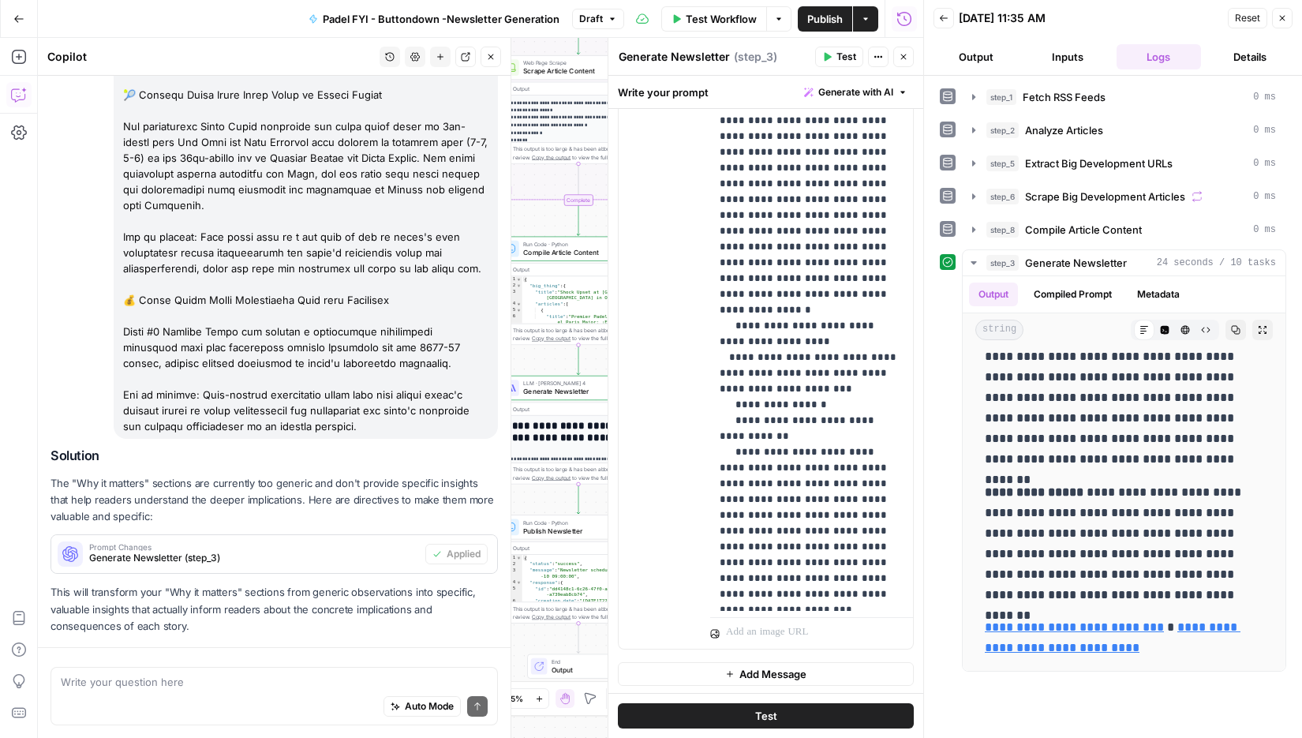
scroll to position [943, 0]
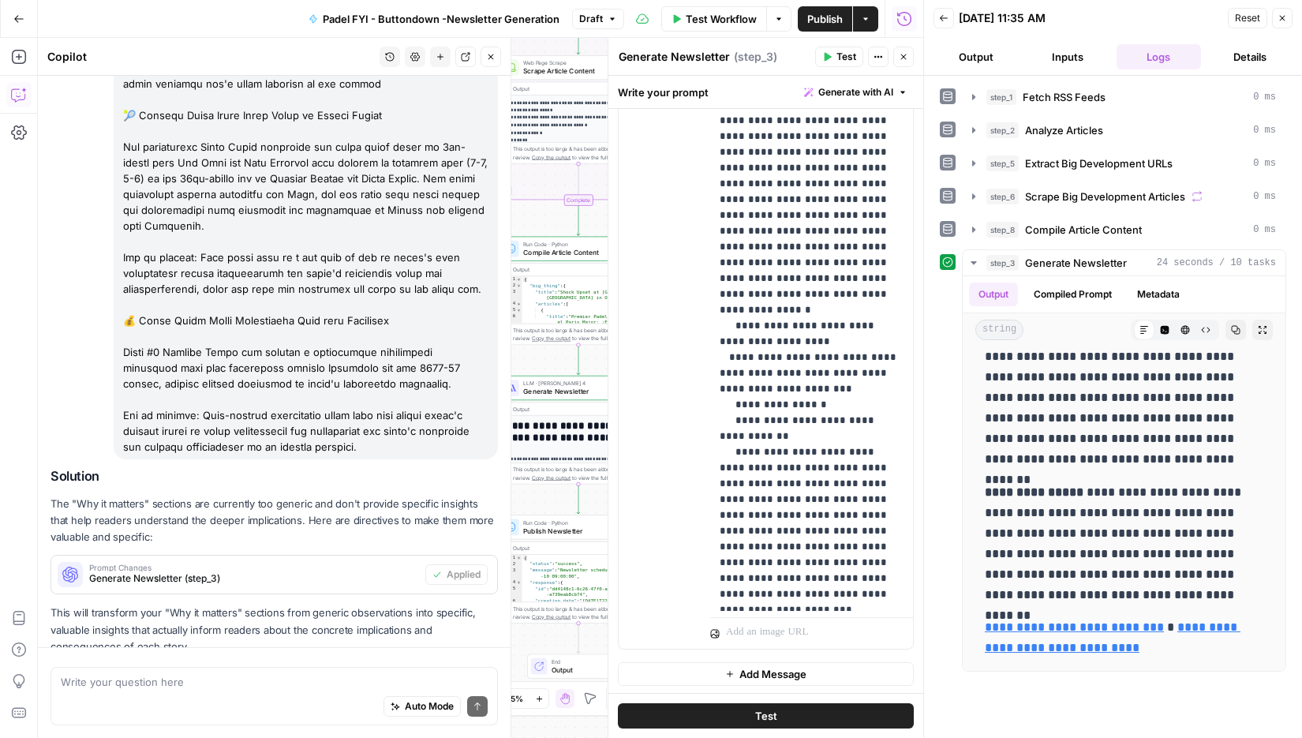
click at [129, 700] on div "Auto Mode Send" at bounding box center [274, 707] width 427 height 35
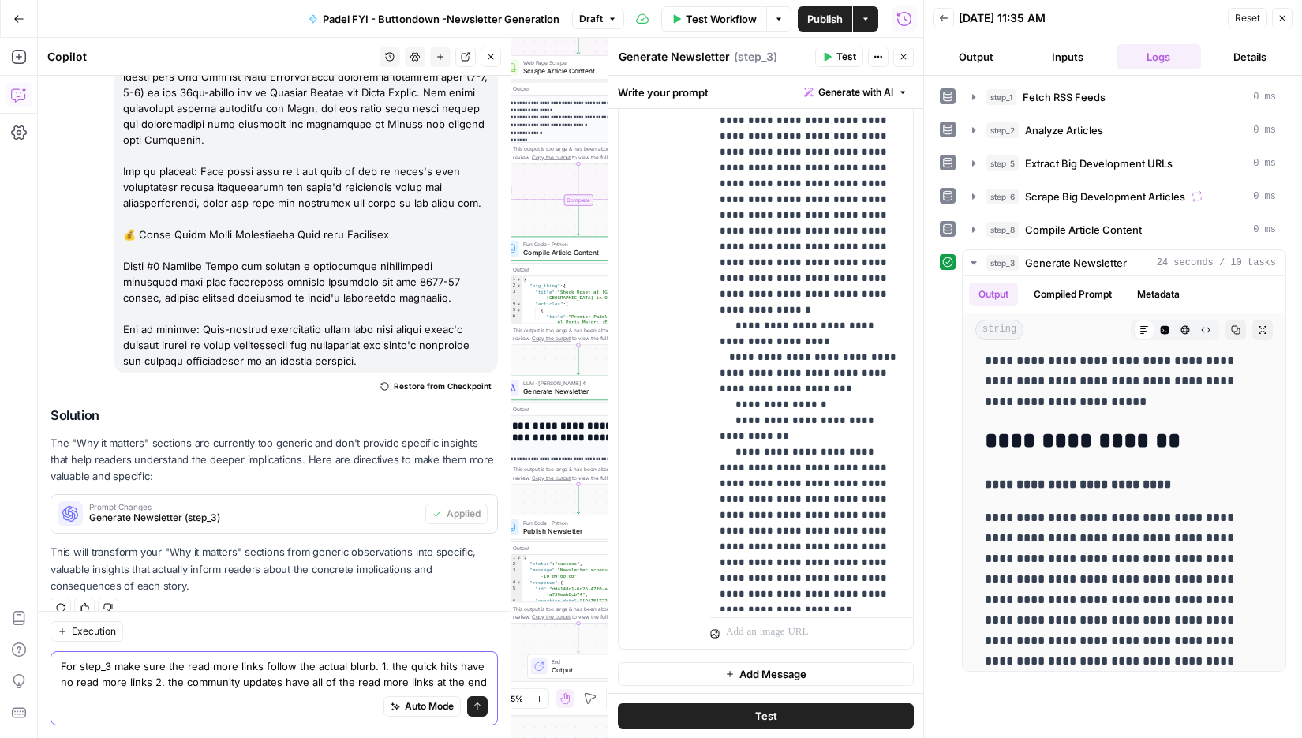
scroll to position [1070, 0]
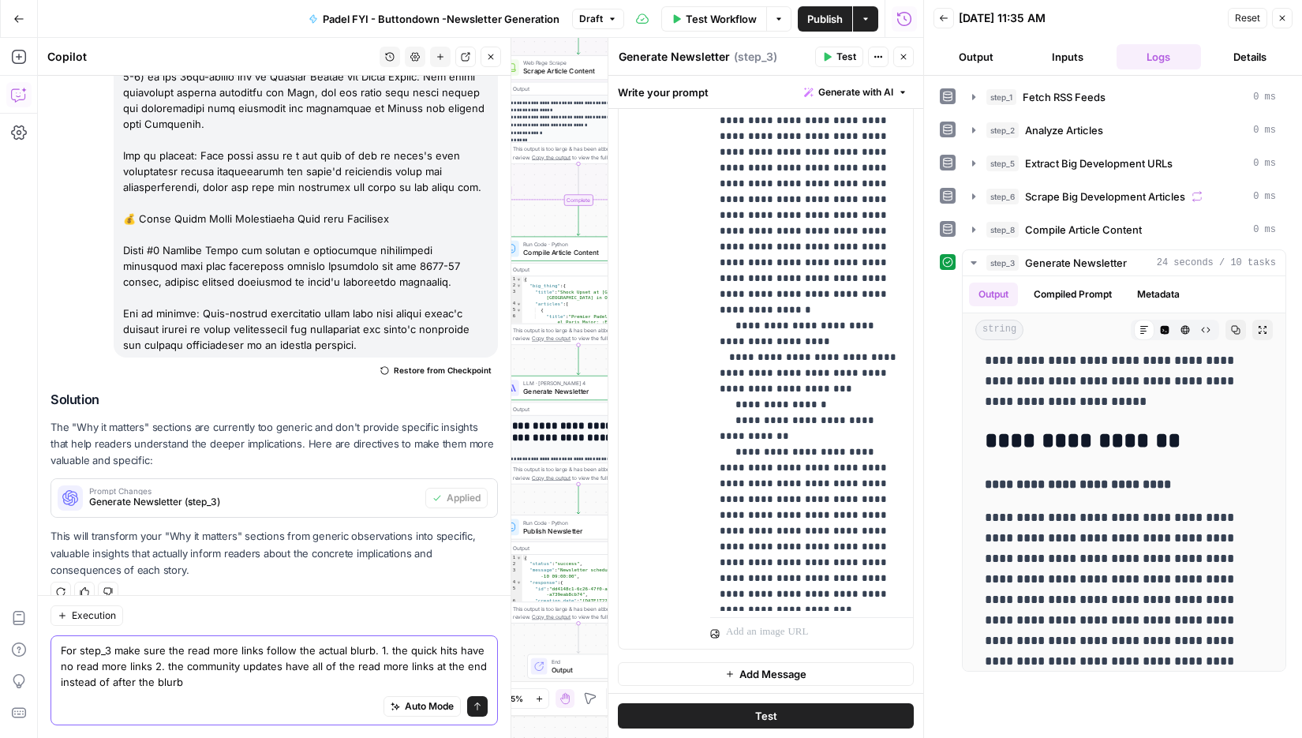
type textarea "For step_3 make sure the read more links follow the actual blurb. 1. the quick …"
click at [482, 707] on icon "submit" at bounding box center [477, 706] width 9 height 9
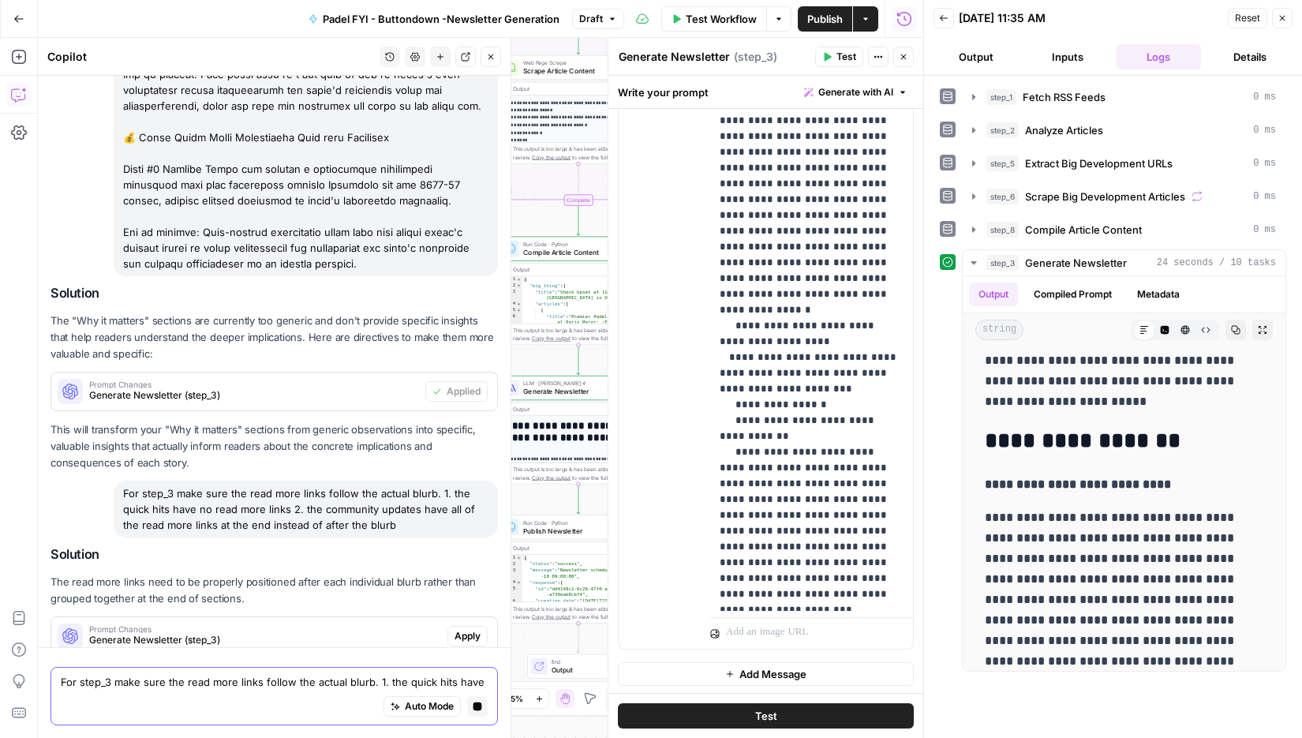
scroll to position [1222, 0]
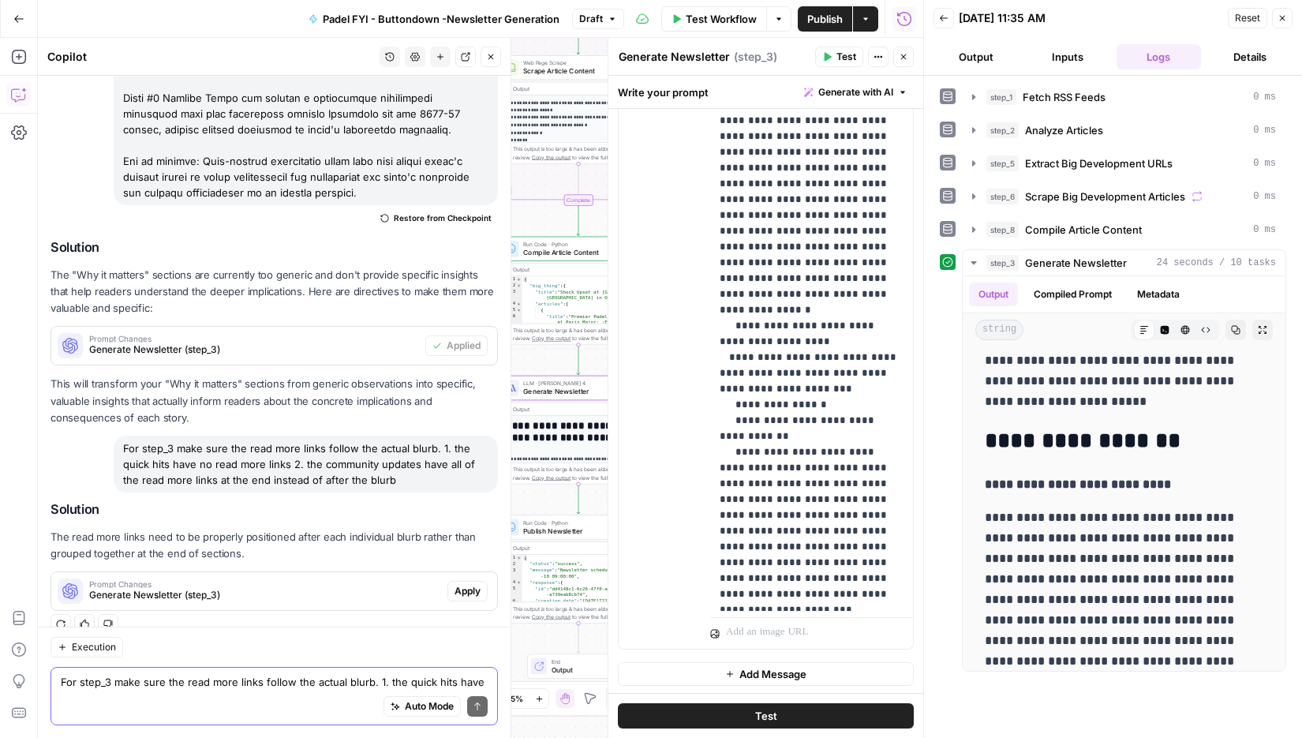
click at [459, 584] on span "Apply" at bounding box center [468, 591] width 26 height 14
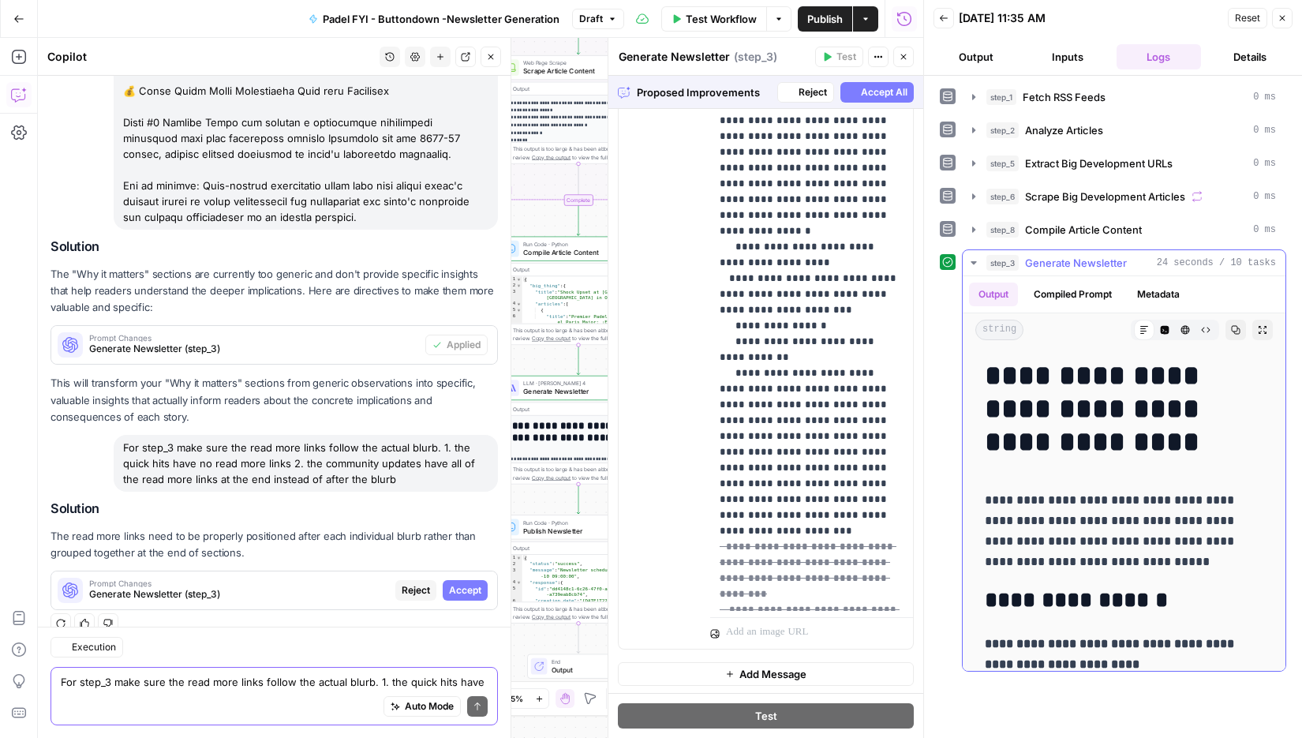
scroll to position [1172, 0]
click at [480, 584] on span "Accept" at bounding box center [465, 591] width 32 height 14
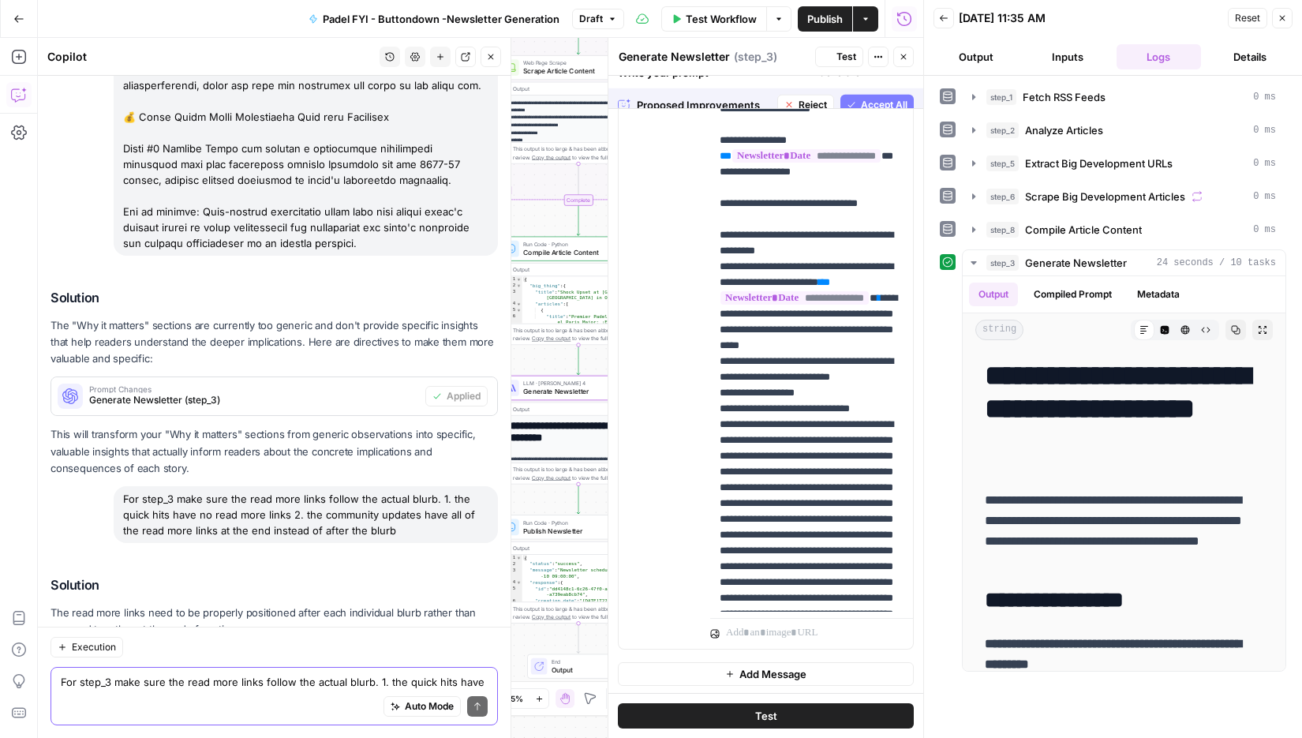
scroll to position [0, 0]
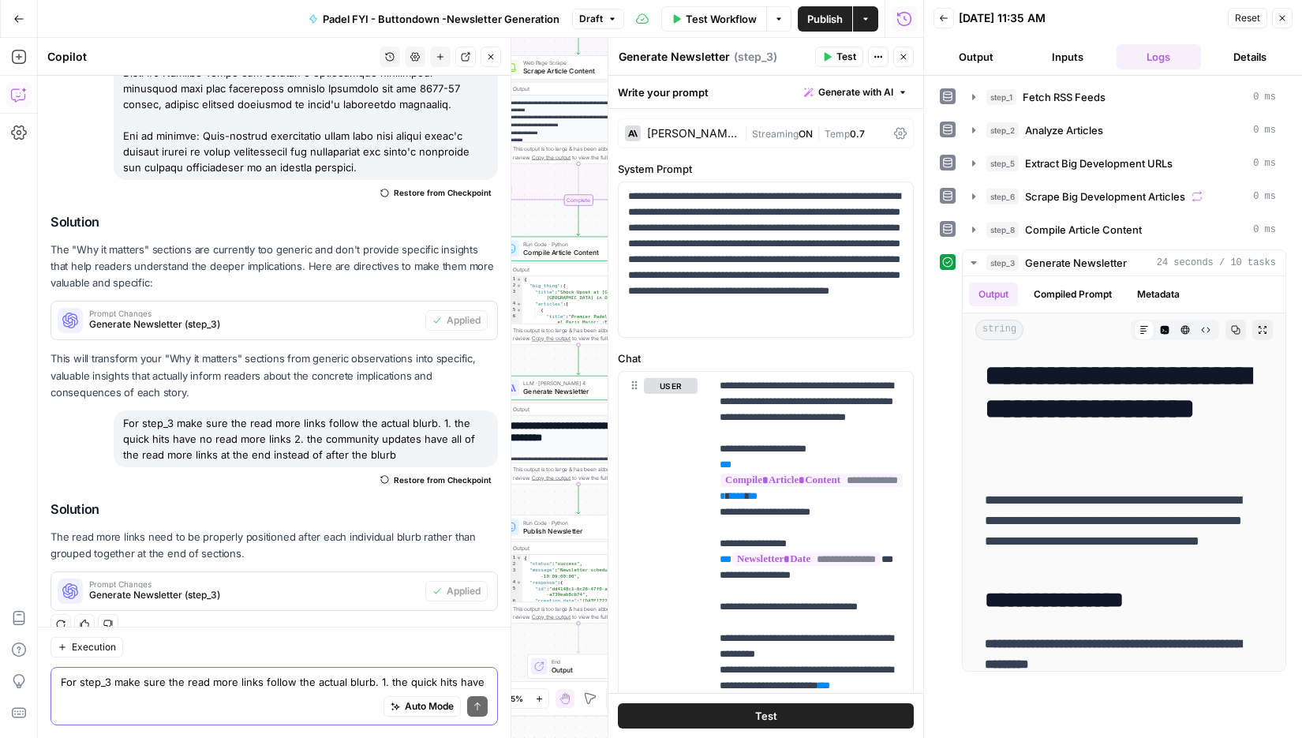
click at [837, 58] on button "Test" at bounding box center [839, 57] width 48 height 21
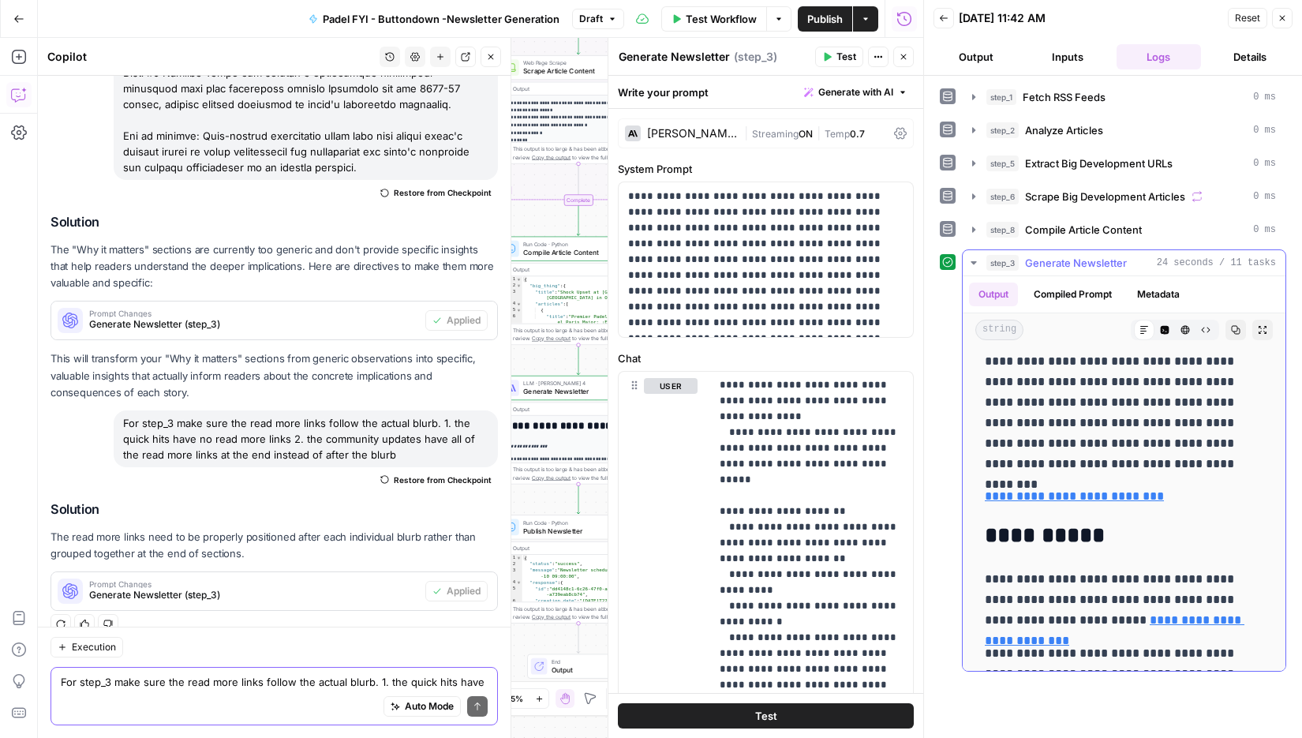
scroll to position [2188, 0]
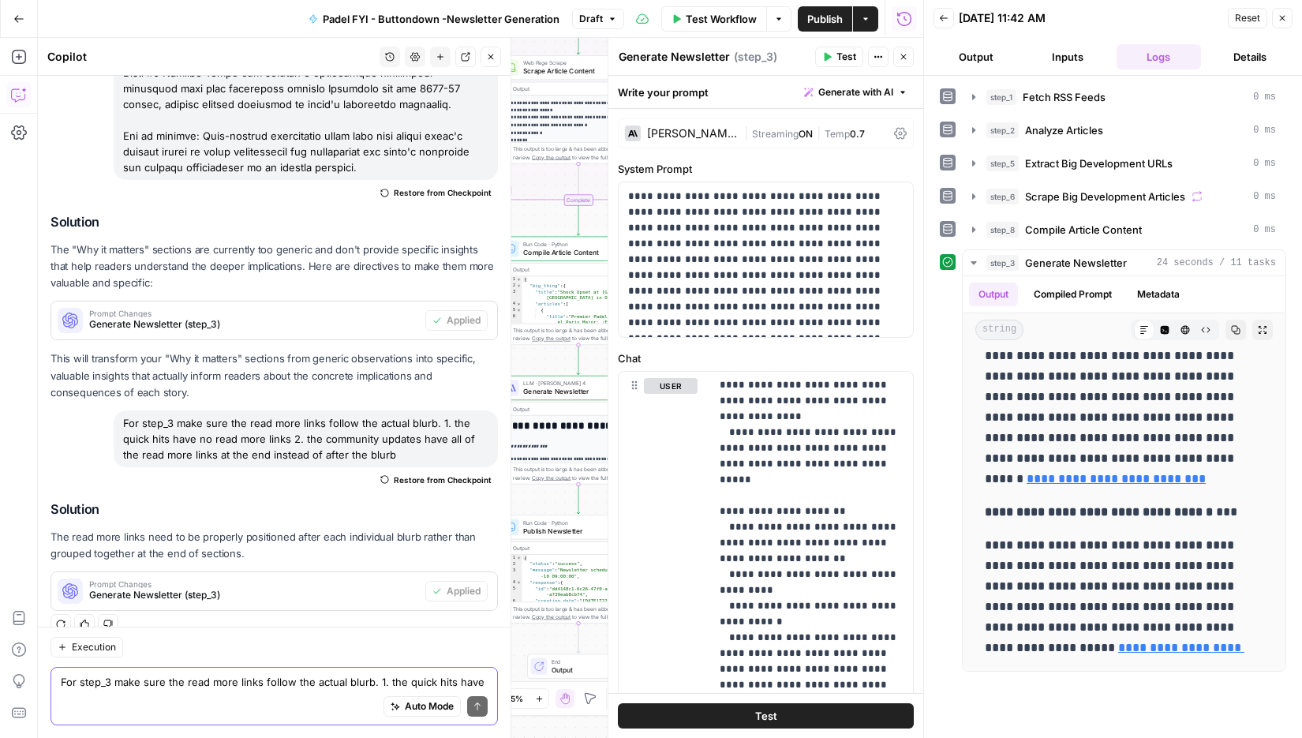
click at [1279, 20] on icon "button" at bounding box center [1282, 17] width 9 height 9
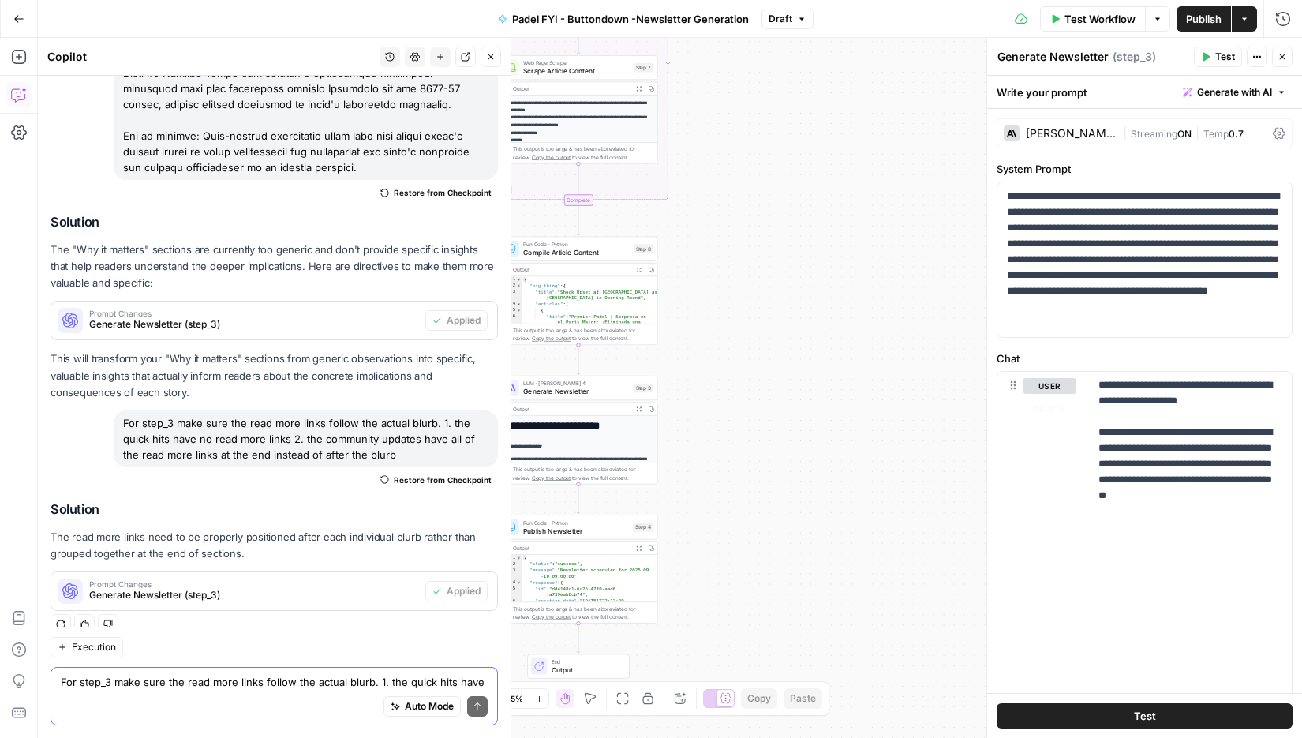
click at [786, 425] on div "Workflow Set Inputs Inputs Run Code · Python Fetch RSS Feeds Step 1 Output Expa…" at bounding box center [670, 388] width 1264 height 700
click at [1280, 57] on icon "button" at bounding box center [1282, 56] width 9 height 9
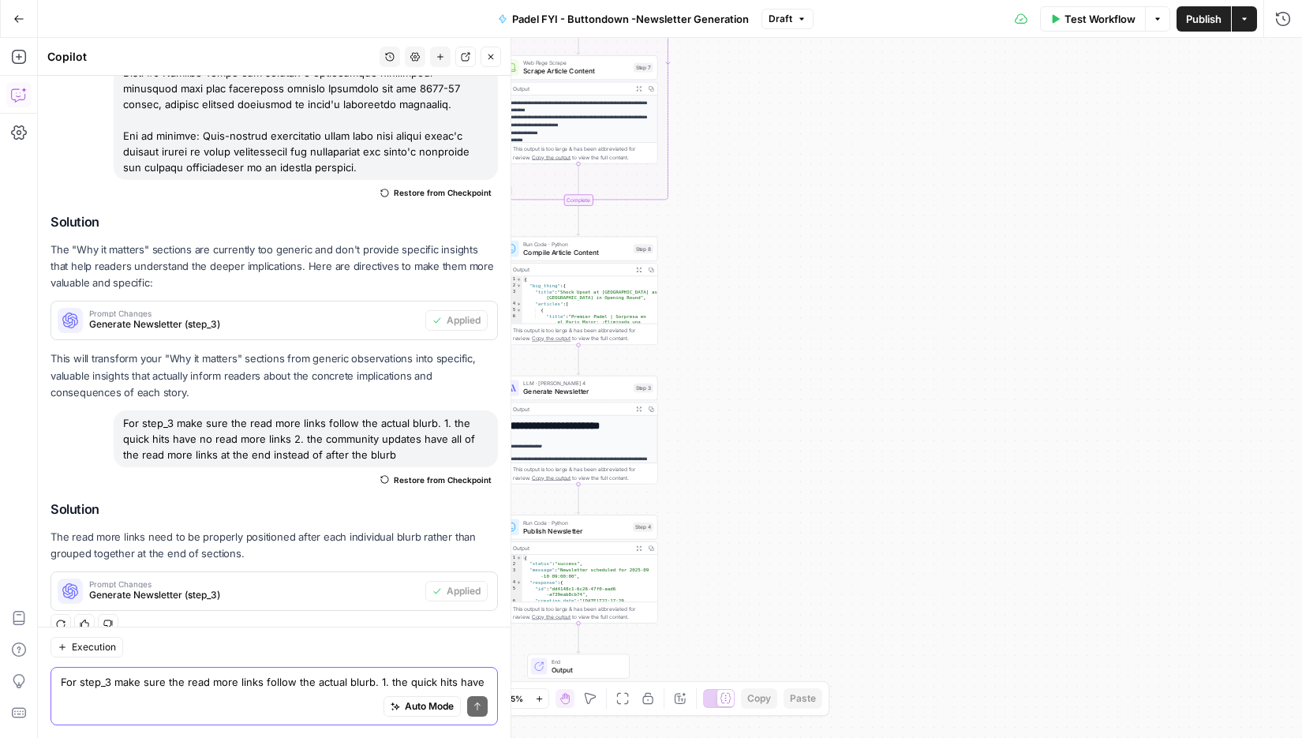
click at [492, 54] on icon "button" at bounding box center [490, 56] width 9 height 9
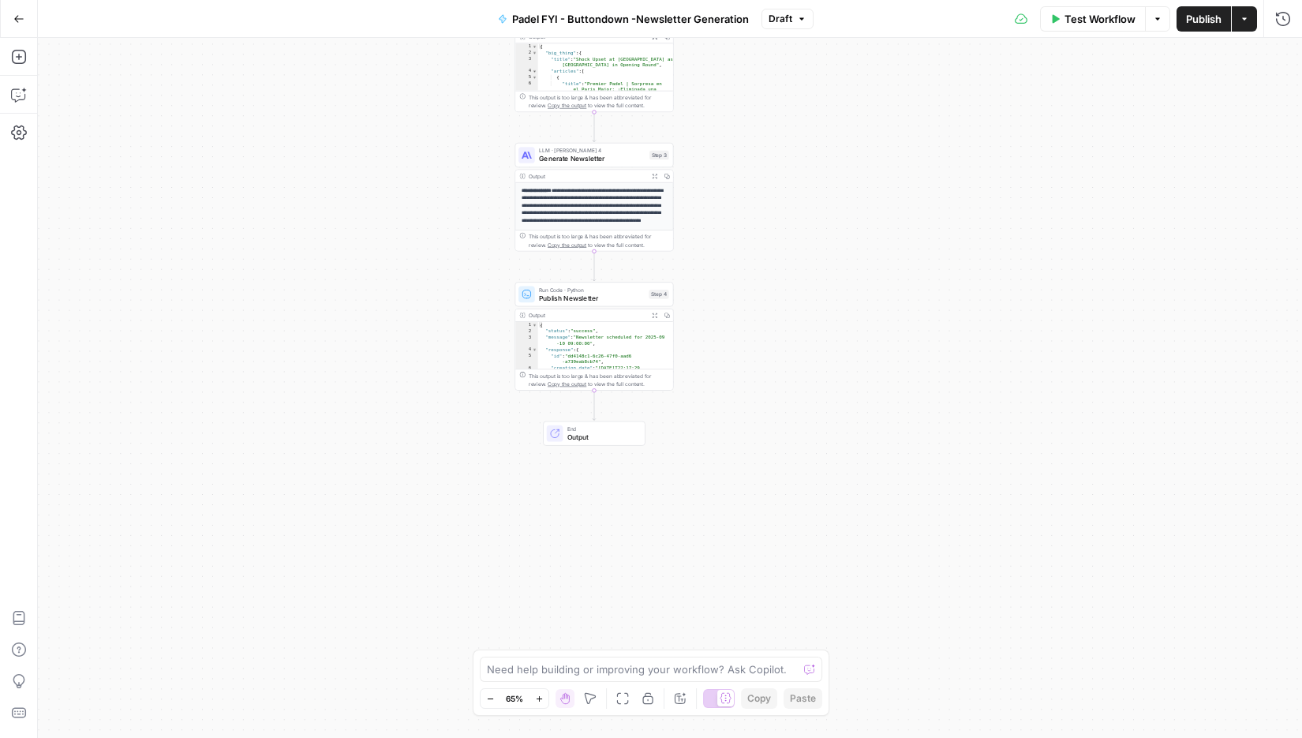
scroll to position [239, 0]
